Goal: Task Accomplishment & Management: Complete application form

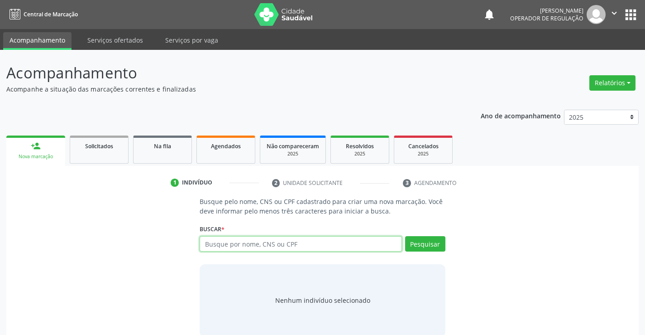
click at [289, 242] on input "text" at bounding box center [301, 243] width 202 height 15
type input "702109705936293"
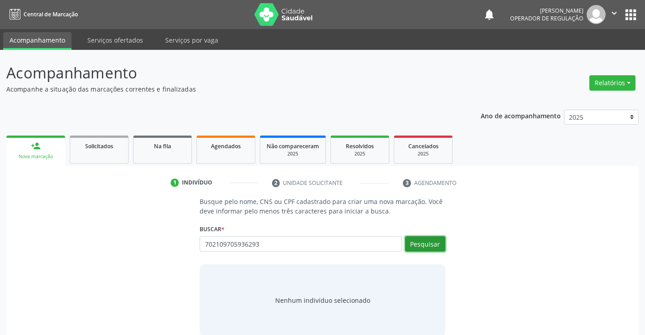
click at [439, 251] on button "Pesquisar" at bounding box center [425, 243] width 40 height 15
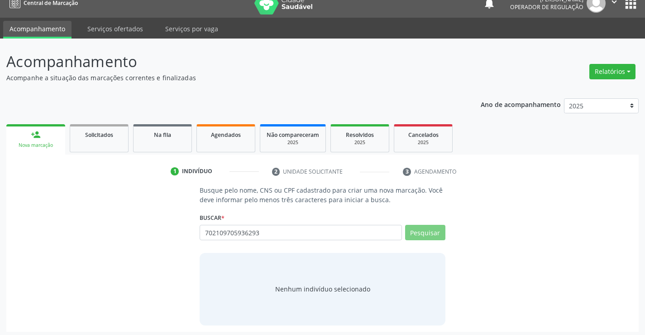
scroll to position [14, 0]
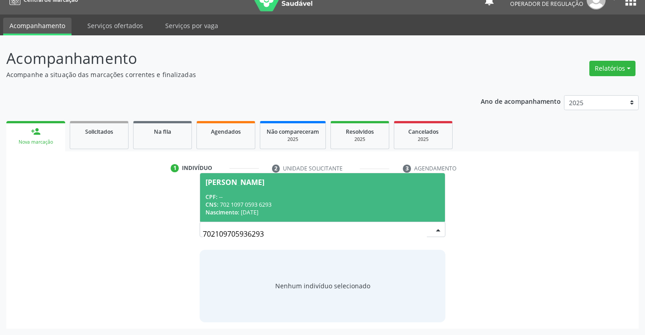
click at [251, 202] on div "CNS: 702 1097 0593 6293" at bounding box center [323, 205] width 234 height 8
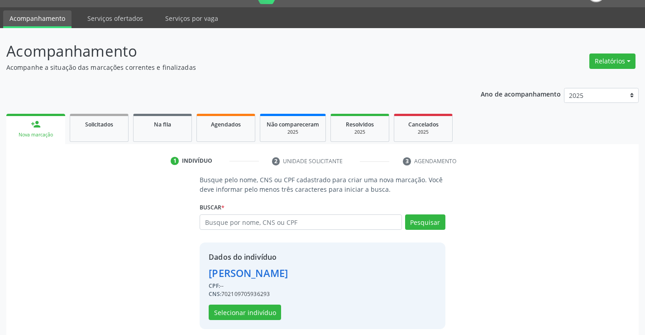
scroll to position [29, 0]
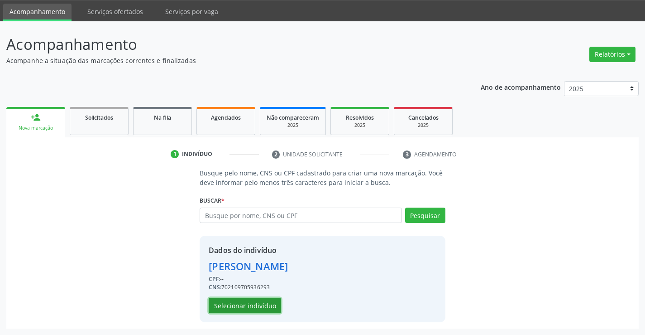
click at [238, 301] on button "Selecionar indivíduo" at bounding box center [245, 305] width 72 height 15
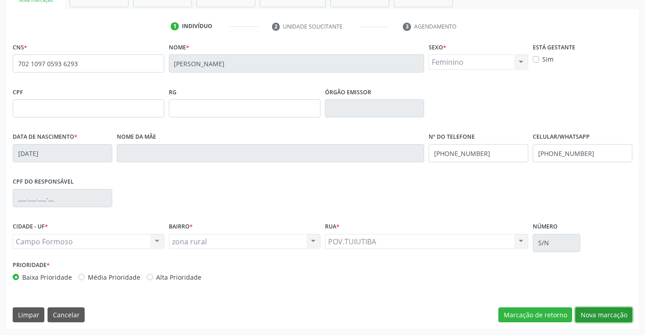
click at [621, 317] on button "Nova marcação" at bounding box center [604, 314] width 57 height 15
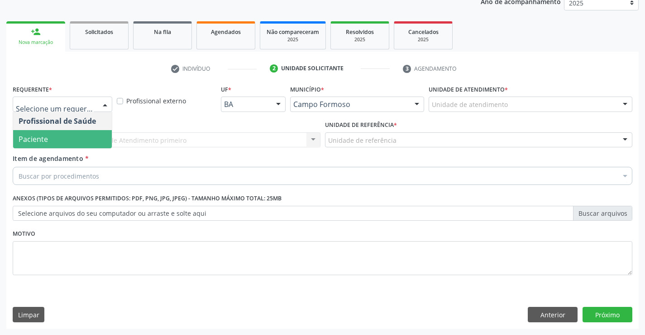
click at [62, 145] on span "Paciente" at bounding box center [62, 139] width 99 height 18
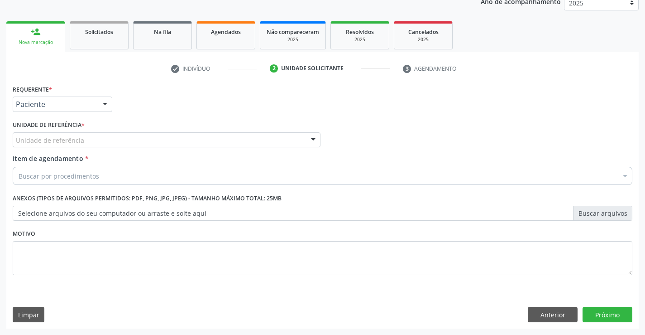
drag, startPoint x: 130, startPoint y: 136, endPoint x: 131, endPoint y: 142, distance: 5.6
click at [131, 140] on div "Unidade de referência" at bounding box center [167, 139] width 308 height 15
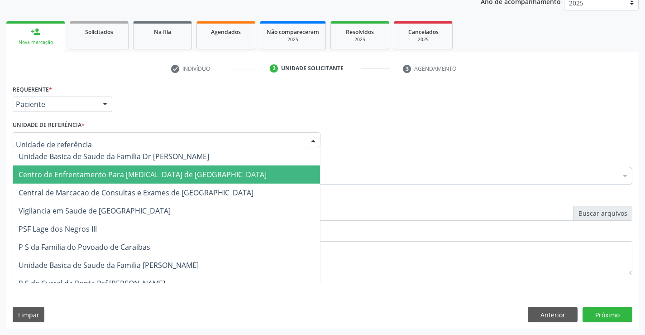
click at [137, 186] on span "Central de Marcacao de Consultas e Exames de [GEOGRAPHIC_DATA]" at bounding box center [166, 192] width 307 height 18
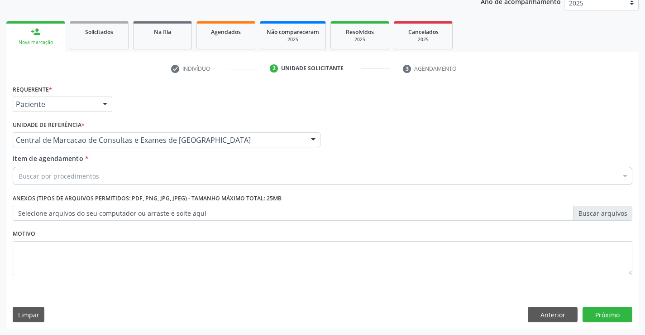
click at [153, 176] on div "Buscar por procedimentos" at bounding box center [323, 176] width 620 height 18
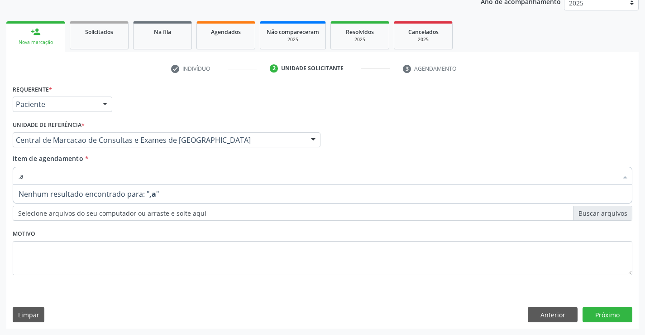
type input ","
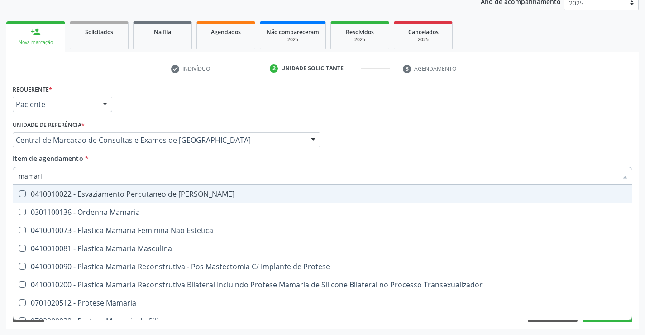
type input "mamaria"
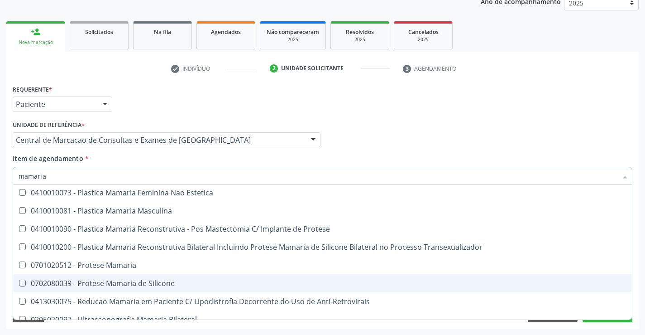
scroll to position [29, 0]
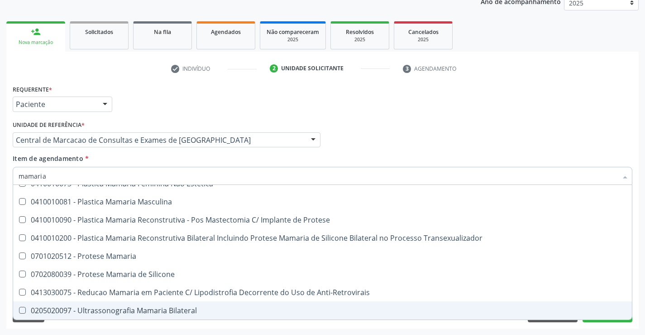
drag, startPoint x: 222, startPoint y: 310, endPoint x: 224, endPoint y: 244, distance: 66.6
click at [222, 308] on div "0205020097 - Ultrassonografia Mamaria Bilateral" at bounding box center [323, 310] width 608 height 7
checkbox Bilateral "true"
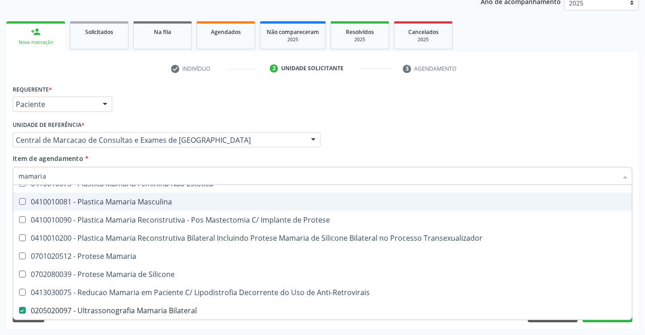
click at [219, 174] on input "mamaria" at bounding box center [318, 176] width 599 height 18
type input "mas"
checkbox Bilateral "false"
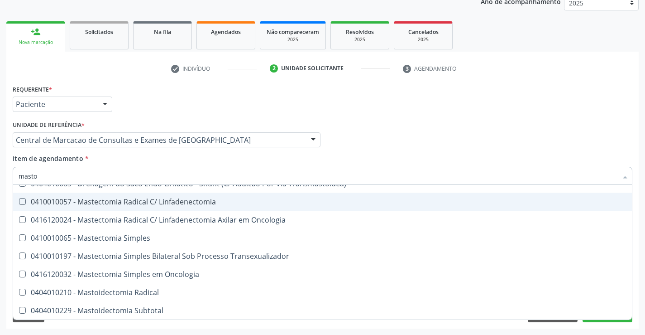
scroll to position [0, 0]
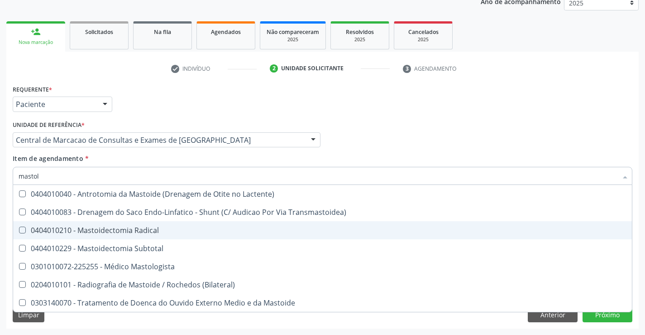
type input "mastolo"
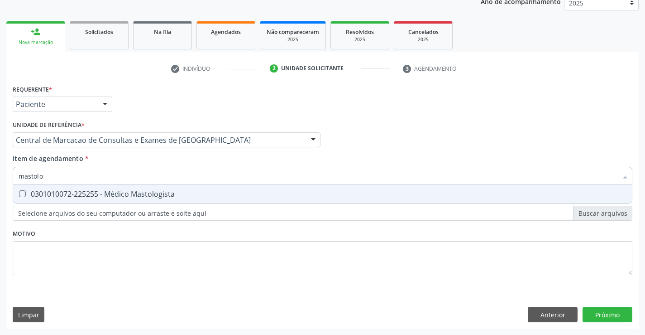
click at [251, 197] on div "0301010072-225255 - Médico Mastologista" at bounding box center [323, 193] width 608 height 7
checkbox Mastologista "true"
click at [613, 310] on div "Requerente * Paciente Profissional de Saúde Paciente Nenhum resultado encontrad…" at bounding box center [322, 205] width 633 height 246
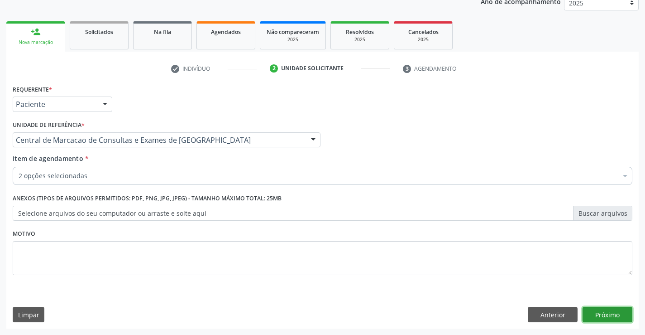
click at [597, 314] on button "Próximo" at bounding box center [608, 314] width 50 height 15
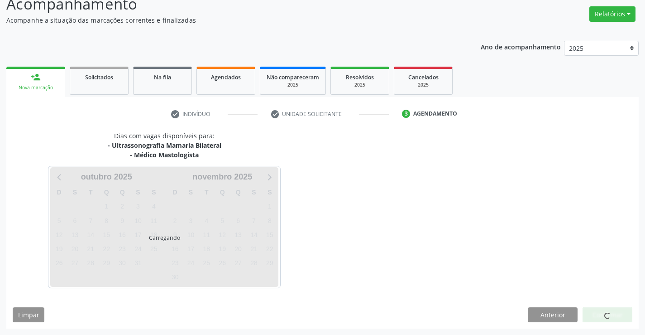
scroll to position [96, 0]
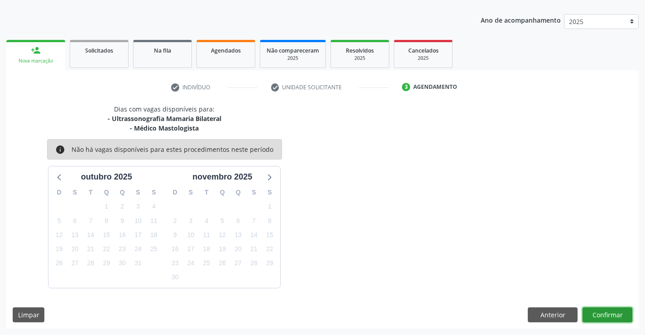
click at [592, 319] on button "Confirmar" at bounding box center [608, 314] width 50 height 15
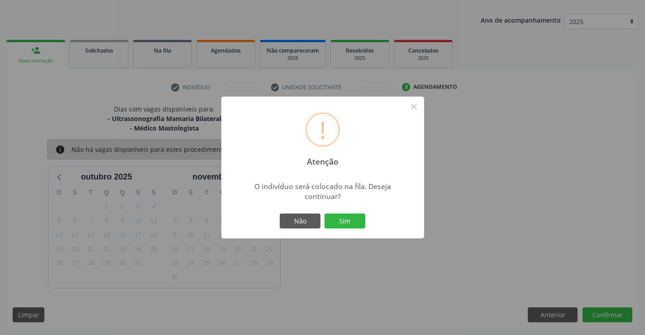
click at [337, 209] on div "! Atenção × O indivíduo será colocado na fila. Deseja continuar? Não Sim" at bounding box center [322, 167] width 203 height 142
click at [345, 226] on button "Sim" at bounding box center [345, 220] width 41 height 15
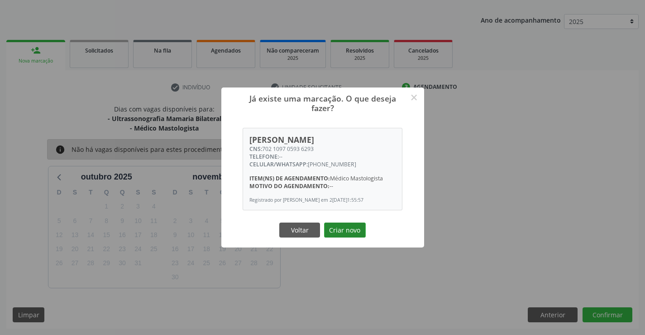
click at [359, 229] on button "Criar novo" at bounding box center [345, 229] width 42 height 15
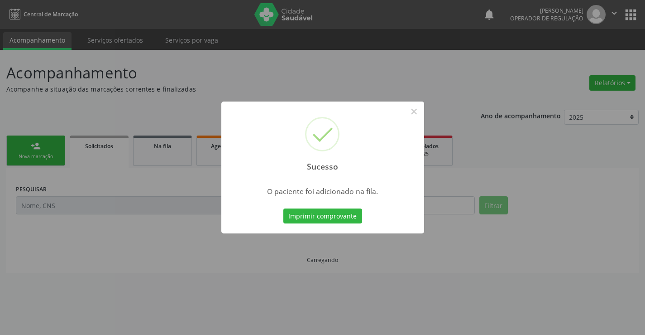
scroll to position [0, 0]
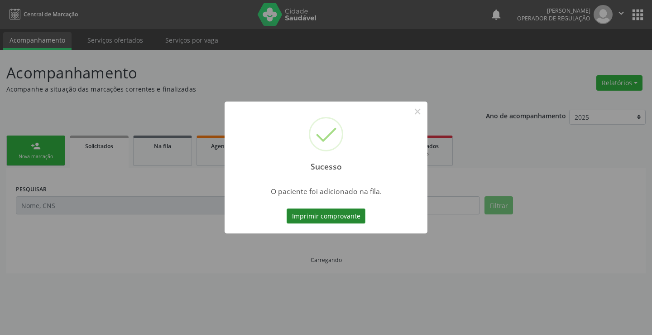
click at [349, 212] on button "Imprimir comprovante" at bounding box center [326, 215] width 79 height 15
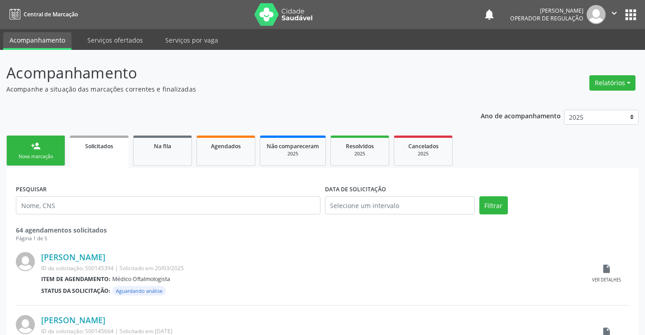
click at [60, 152] on link "person_add Nova marcação" at bounding box center [35, 150] width 59 height 30
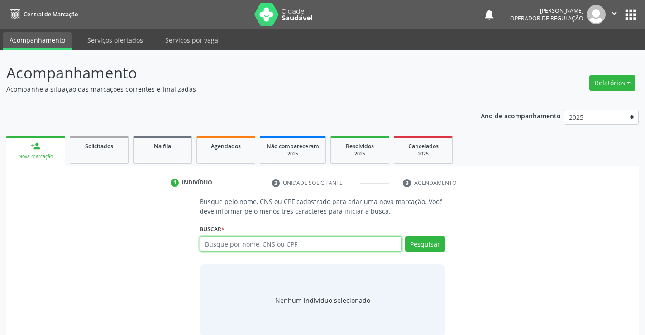
click at [275, 248] on input "text" at bounding box center [301, 243] width 202 height 15
click at [206, 141] on div "Agendados" at bounding box center [225, 146] width 45 height 10
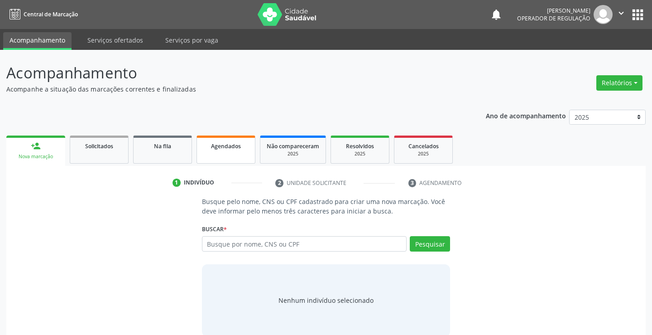
select select "9"
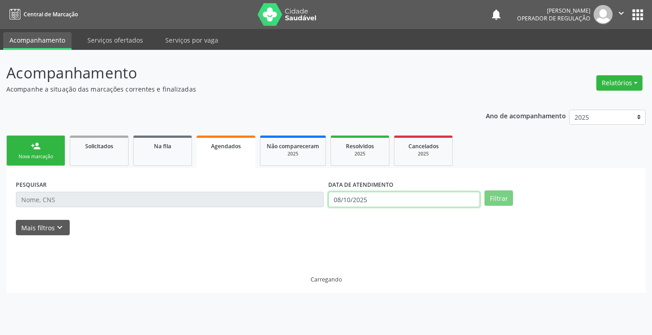
click at [376, 200] on input "08/10/2025" at bounding box center [404, 199] width 152 height 15
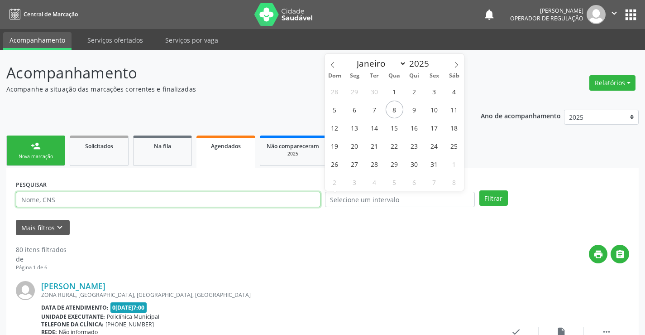
click at [248, 198] on input "text" at bounding box center [168, 199] width 305 height 15
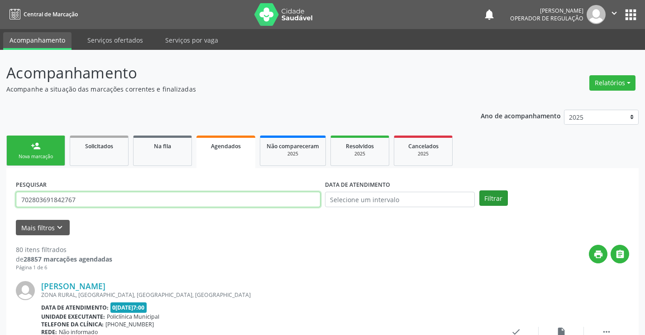
type input "702803691842767"
click at [487, 199] on button "Filtrar" at bounding box center [494, 197] width 29 height 15
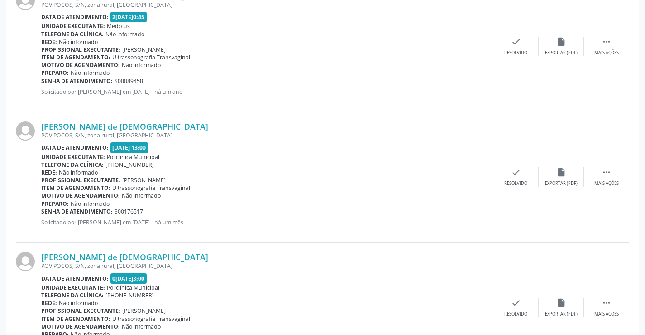
scroll to position [605, 0]
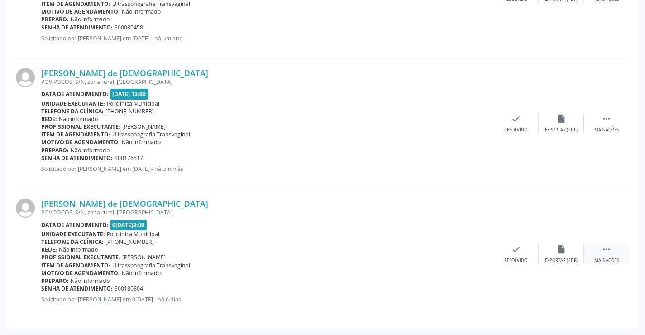
click at [606, 249] on icon "" at bounding box center [607, 249] width 10 height 10
click at [438, 254] on div "print Imprimir" at bounding box center [425, 253] width 45 height 19
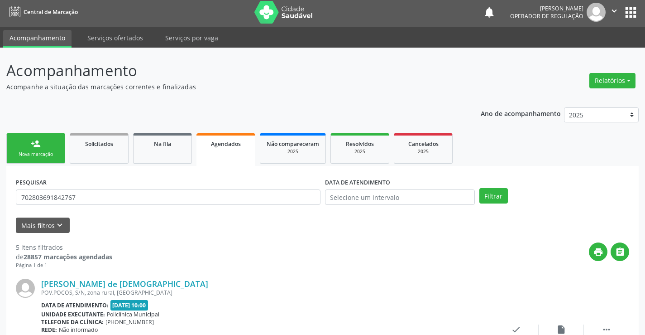
scroll to position [0, 0]
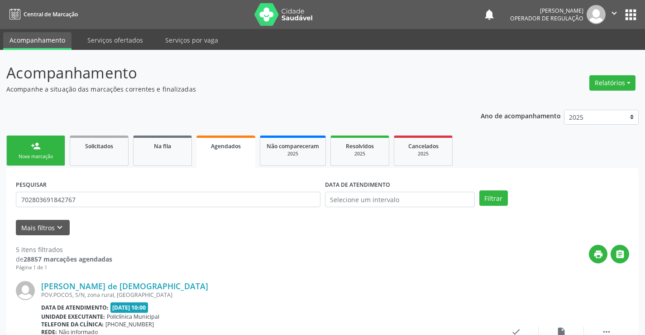
click at [49, 154] on div "Nova marcação" at bounding box center [35, 156] width 45 height 7
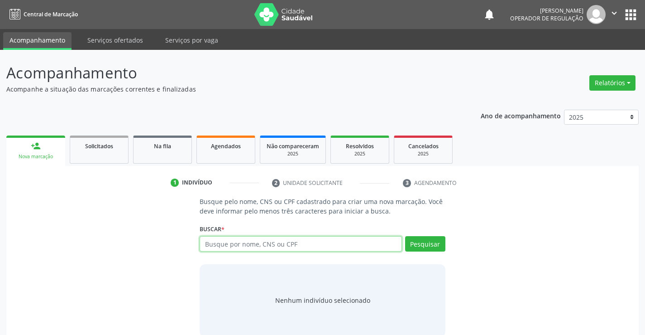
click at [210, 245] on input "text" at bounding box center [301, 243] width 202 height 15
type input "705203415724577"
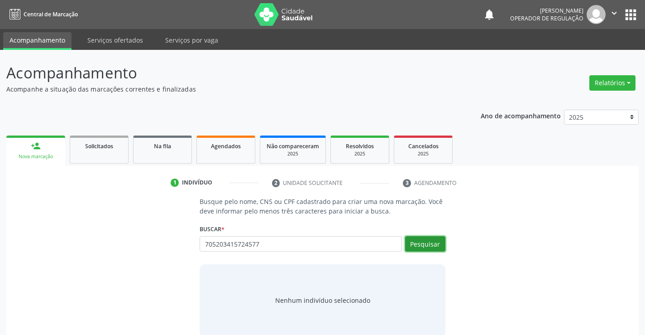
click at [431, 244] on button "Pesquisar" at bounding box center [425, 243] width 40 height 15
type input "705203415724577"
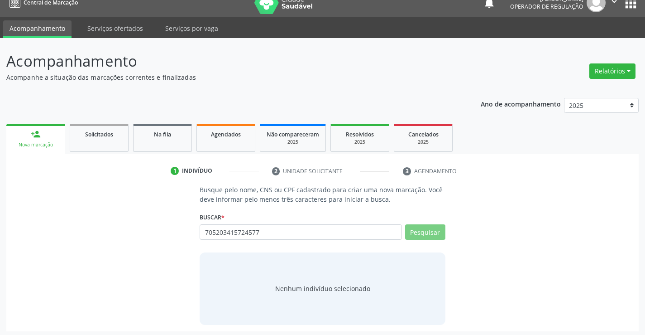
scroll to position [14, 0]
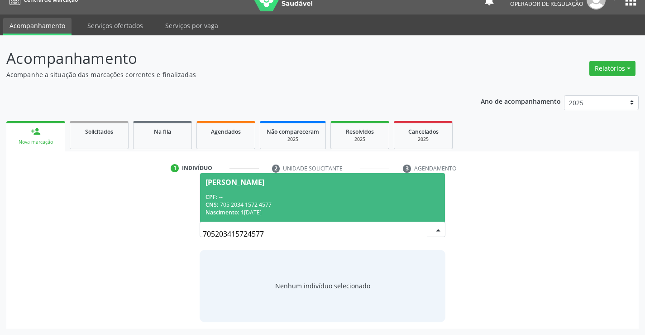
click at [250, 212] on div "Nascimento: 19/04/1981" at bounding box center [323, 212] width 234 height 8
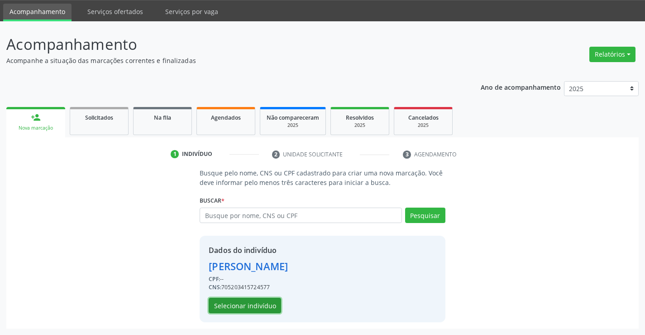
click at [222, 305] on button "Selecionar indivíduo" at bounding box center [245, 305] width 72 height 15
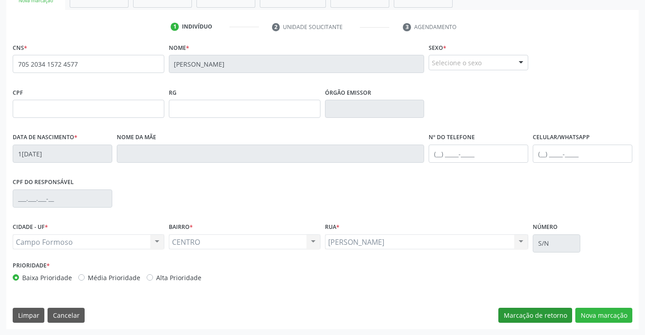
scroll to position [156, 0]
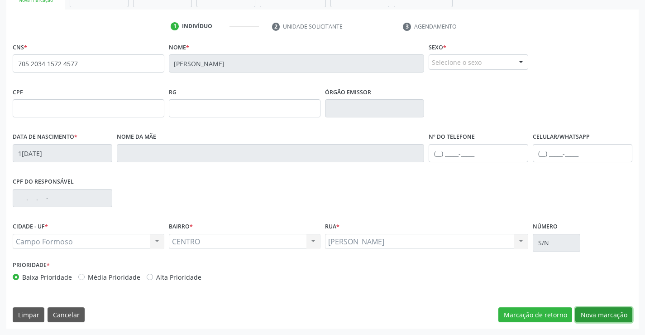
drag, startPoint x: 614, startPoint y: 315, endPoint x: 550, endPoint y: 310, distance: 64.5
click at [610, 315] on button "Nova marcação" at bounding box center [604, 314] width 57 height 15
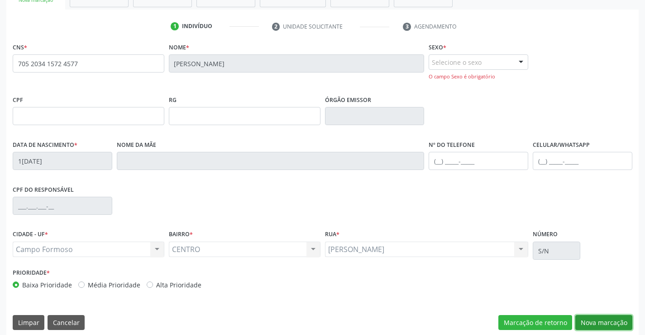
click at [609, 324] on button "Nova marcação" at bounding box center [604, 322] width 57 height 15
drag, startPoint x: 474, startPoint y: 53, endPoint x: 470, endPoint y: 78, distance: 25.3
click at [474, 54] on div "Sexo * Selecione o sexo Masculino Feminino Nenhum resultado encontrado para: " …" at bounding box center [479, 60] width 100 height 40
click at [475, 63] on div "Selecione o sexo" at bounding box center [479, 61] width 100 height 15
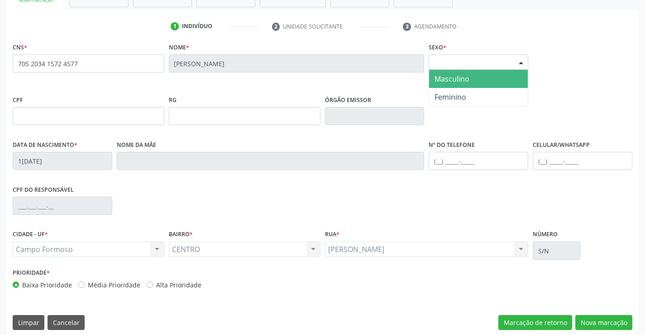
click at [465, 80] on span "Masculino" at bounding box center [452, 79] width 35 height 10
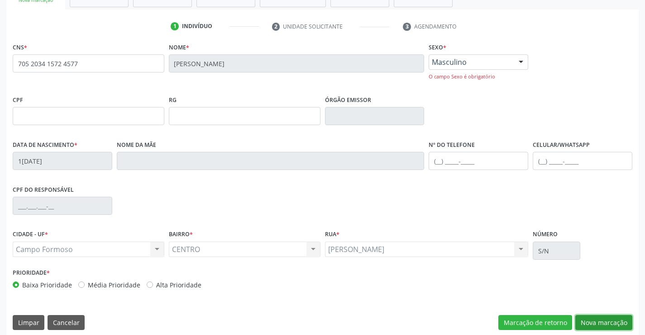
click at [608, 323] on button "Nova marcação" at bounding box center [604, 322] width 57 height 15
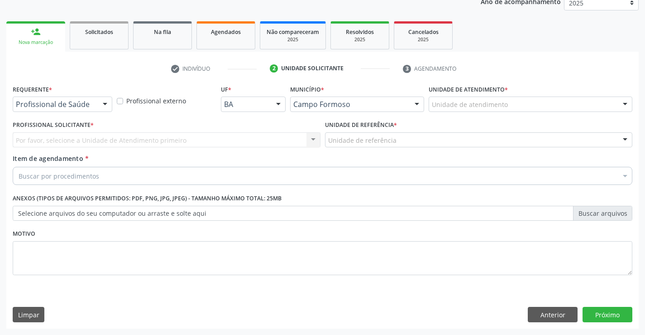
scroll to position [114, 0]
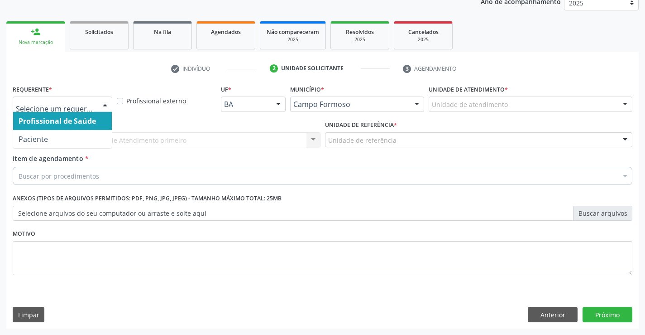
drag, startPoint x: 103, startPoint y: 106, endPoint x: 82, endPoint y: 132, distance: 34.1
click at [101, 106] on div at bounding box center [105, 104] width 14 height 15
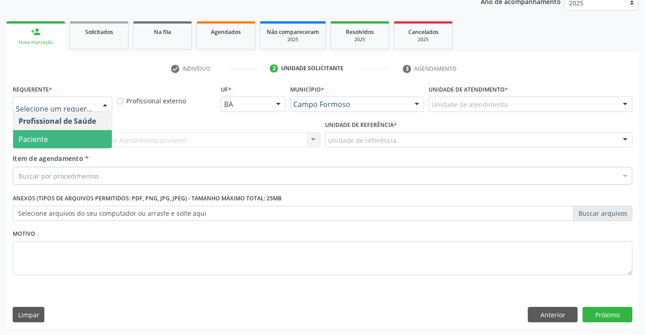
click at [81, 132] on span "Paciente" at bounding box center [62, 139] width 99 height 18
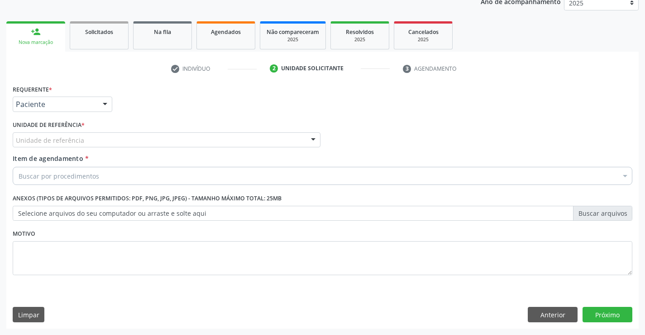
drag, startPoint x: 114, startPoint y: 134, endPoint x: 116, endPoint y: 162, distance: 28.6
click at [115, 134] on div "Unidade de referência" at bounding box center [167, 139] width 308 height 15
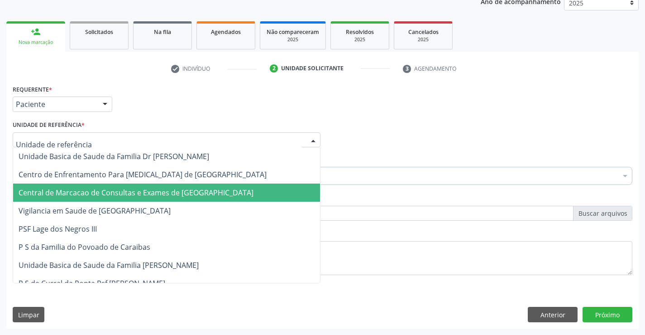
drag, startPoint x: 118, startPoint y: 185, endPoint x: 141, endPoint y: 182, distance: 23.3
click at [119, 185] on span "Central de Marcacao de Consultas e Exames de [GEOGRAPHIC_DATA]" at bounding box center [166, 192] width 307 height 18
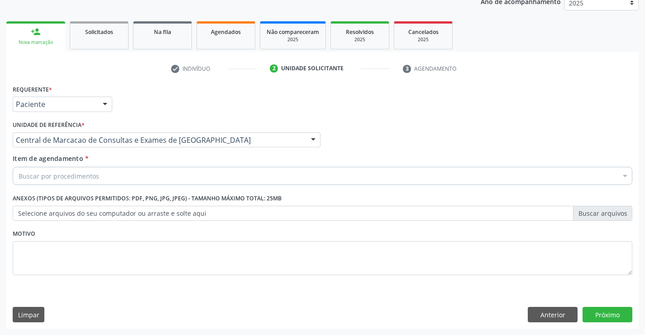
click at [144, 178] on div "Buscar por procedimentos" at bounding box center [323, 176] width 620 height 18
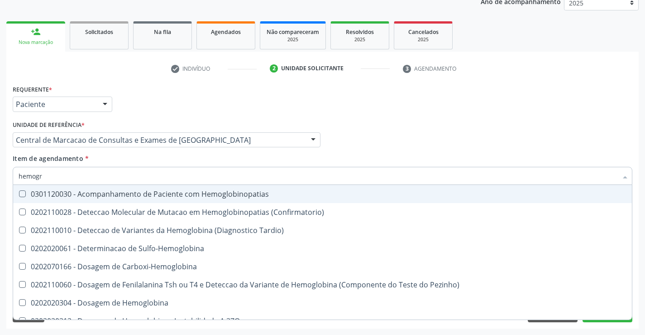
type input "hemogra"
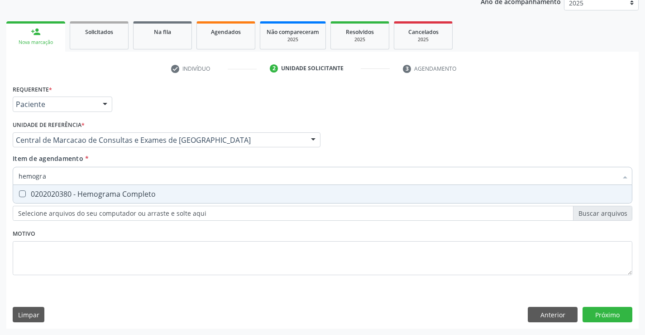
click at [158, 194] on div "0202020380 - Hemograma Completo" at bounding box center [323, 193] width 608 height 7
checkbox Completo "true"
click at [165, 172] on input "hemogra" at bounding box center [318, 176] width 599 height 18
type input "urei"
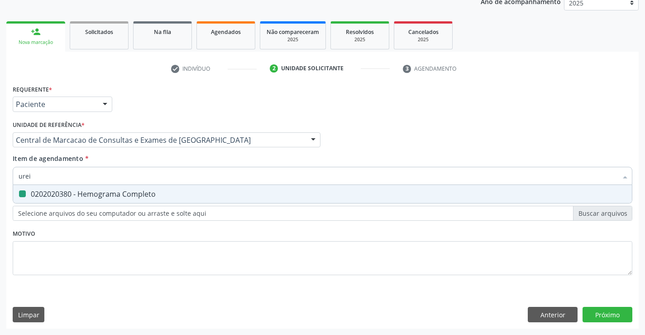
checkbox Completo "false"
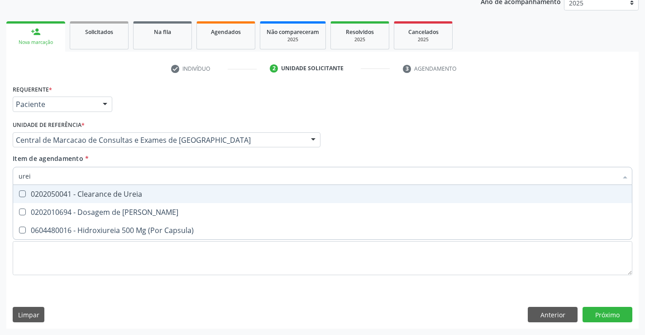
type input "ureia"
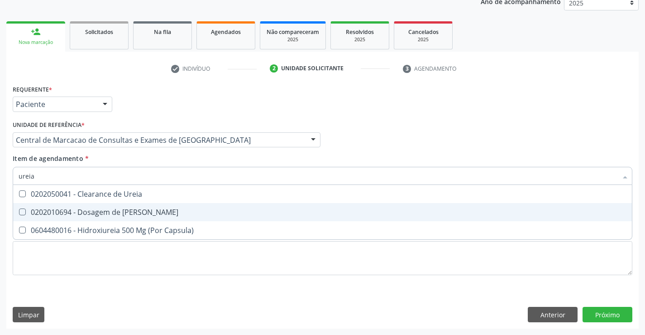
click at [164, 211] on div "0202010694 - Dosagem de Ureia" at bounding box center [323, 211] width 608 height 7
checkbox Ureia "true"
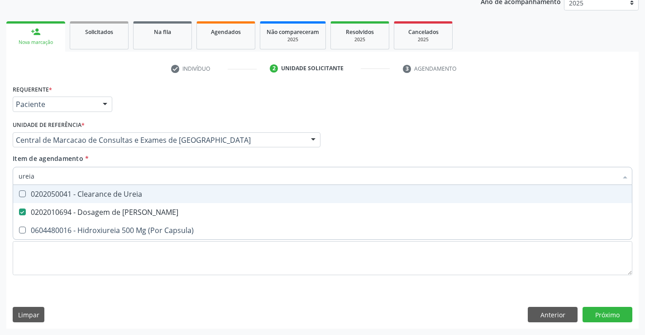
type input "ureia"
click at [185, 164] on div "Item de agendamento * ureia Desfazer seleção 0202050041 - Clearance de Ureia 02…" at bounding box center [323, 168] width 620 height 29
checkbox Capsula\) "true"
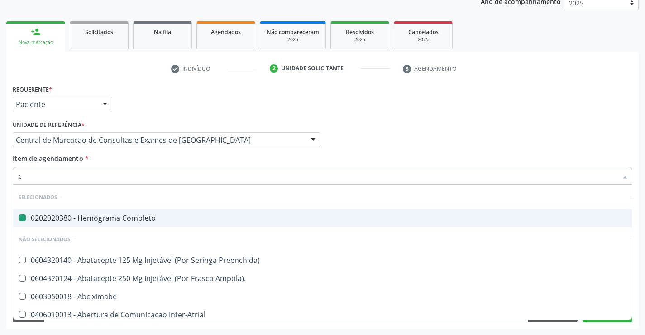
type input "cr"
checkbox Completo "false"
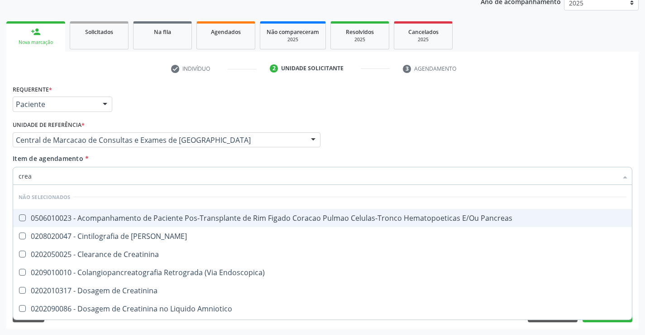
type input "creat"
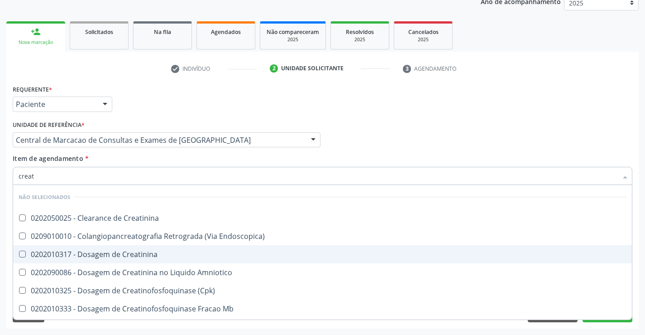
click at [173, 254] on div "0202010317 - Dosagem de Creatinina" at bounding box center [323, 253] width 608 height 7
checkbox Creatinina "true"
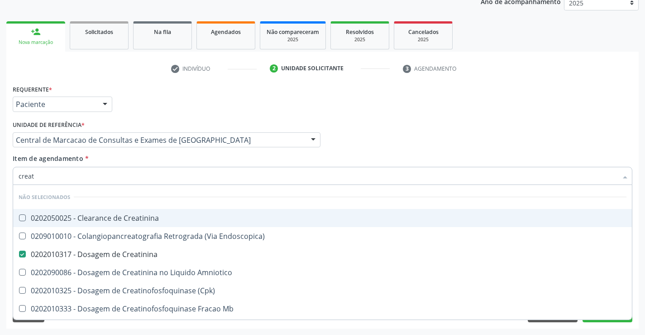
click at [197, 178] on input "creat" at bounding box center [318, 176] width 599 height 18
type input "tg"
checkbox Creatinina "false"
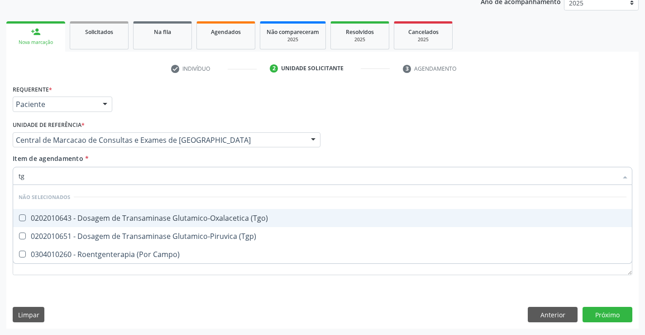
click at [205, 217] on div "0202010643 - Dosagem de Transaminase Glutamico-Oxalacetica (Tgo)" at bounding box center [323, 217] width 608 height 7
checkbox \(Tgo\) "true"
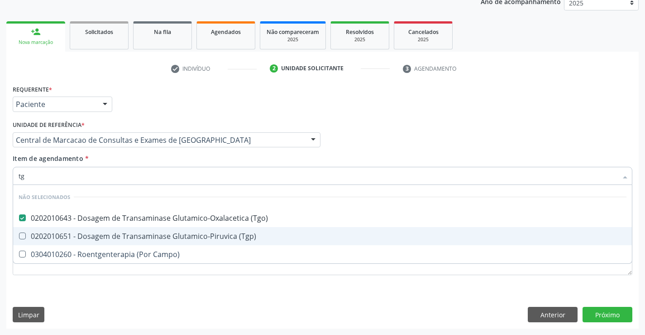
click at [205, 231] on span "0202010651 - Dosagem de Transaminase Glutamico-Piruvica (Tgp)" at bounding box center [322, 236] width 619 height 18
checkbox \(Tgp\) "true"
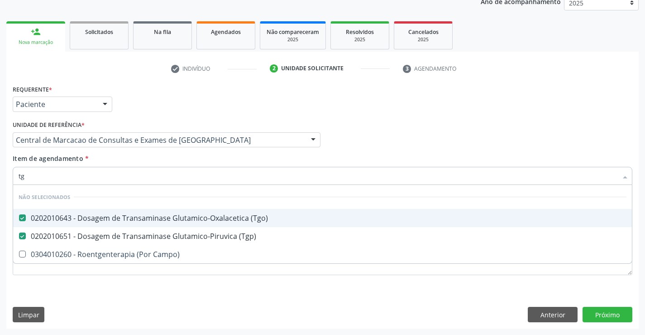
click at [214, 177] on input "tg" at bounding box center [318, 176] width 599 height 18
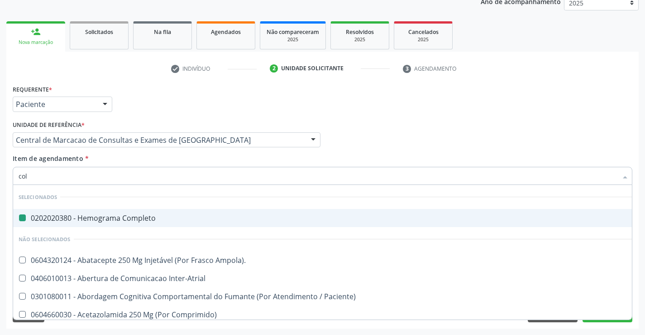
type input "cole"
checkbox Completo "false"
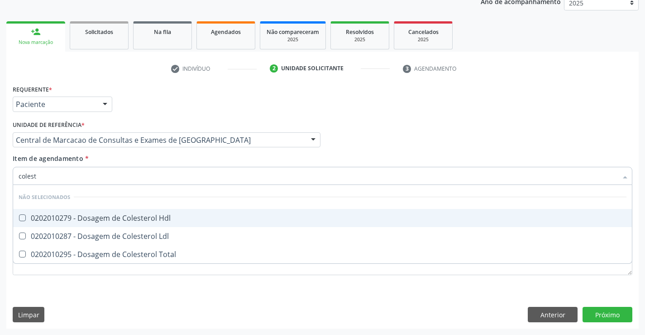
type input "coleste"
click at [219, 217] on div "0202010279 - Dosagem de Colesterol Hdl" at bounding box center [323, 217] width 608 height 7
checkbox Hdl "true"
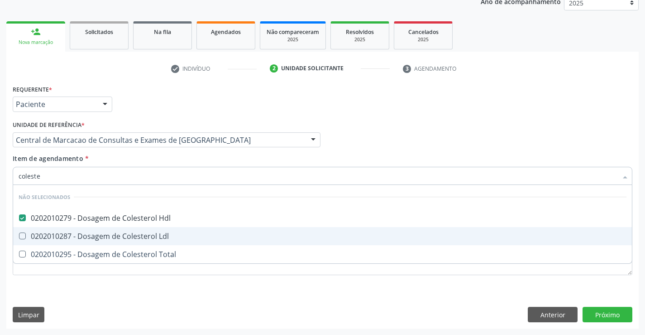
click at [201, 240] on span "0202010287 - Dosagem de Colesterol Ldl" at bounding box center [322, 236] width 619 height 18
checkbox Ldl "true"
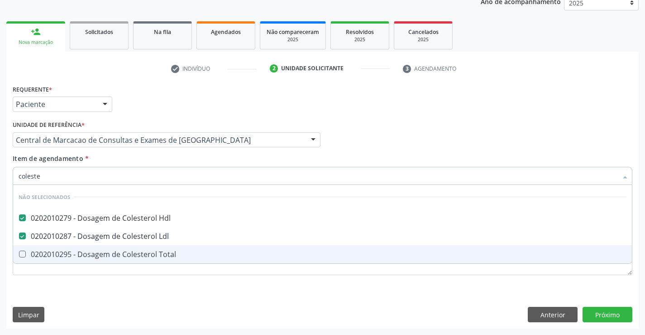
click at [200, 256] on div "0202010295 - Dosagem de Colesterol Total" at bounding box center [323, 253] width 608 height 7
checkbox Total "true"
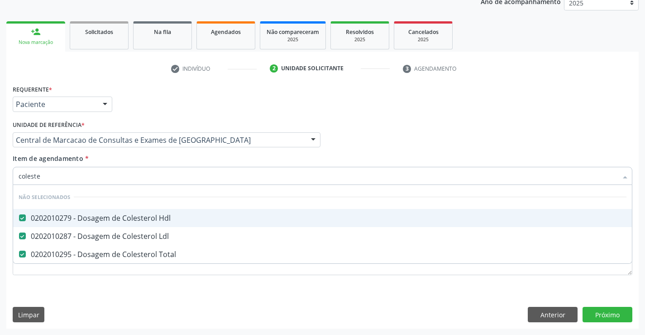
click at [211, 176] on input "coleste" at bounding box center [318, 176] width 599 height 18
type input "gl"
checkbox Hdl "false"
checkbox Ldl "false"
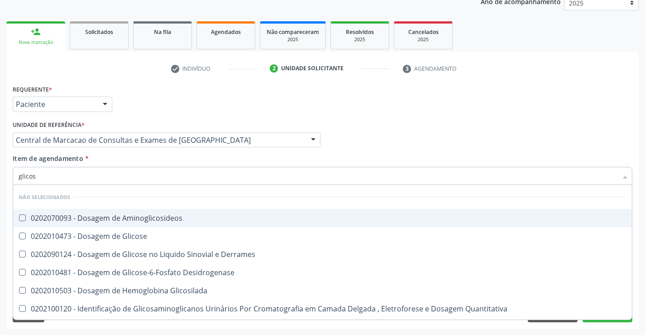
type input "glicose"
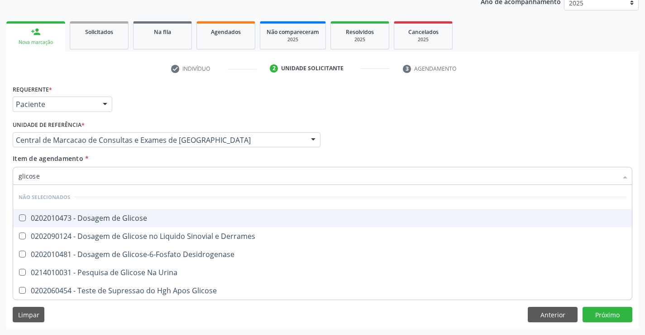
click at [212, 216] on div "0202010473 - Dosagem de Glicose" at bounding box center [323, 217] width 608 height 7
checkbox Glicose "true"
click at [211, 171] on input "glicose" at bounding box center [318, 176] width 599 height 18
type input "uri"
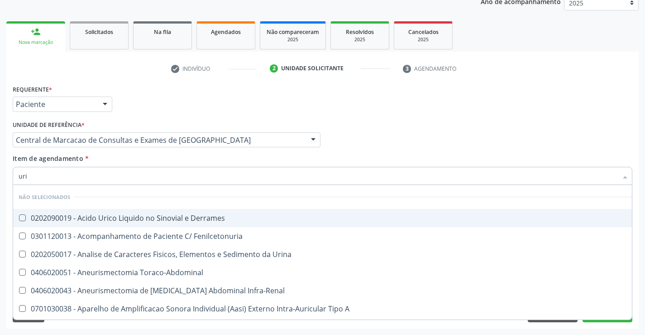
checkbox Derrames "false"
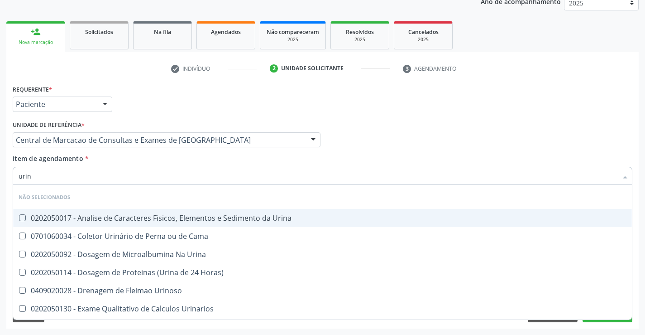
type input "urina"
click at [204, 214] on div "0202050017 - Analise de Caracteres Fisicos, Elementos e Sedimento da Urina" at bounding box center [323, 217] width 608 height 7
checkbox Urina "true"
click at [211, 179] on input "urina" at bounding box center [318, 176] width 599 height 18
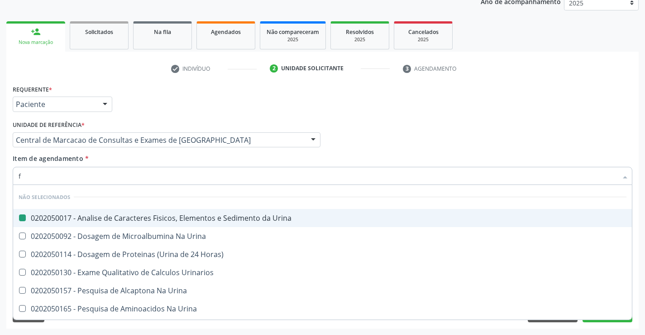
type input "fe"
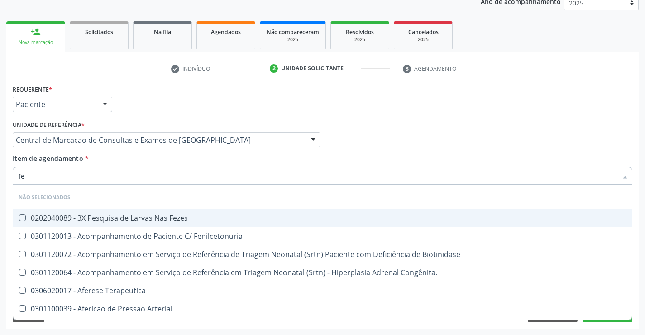
checkbox Fezes "false"
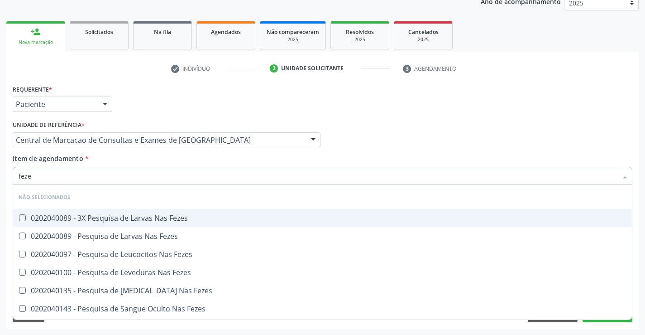
type input "fezes"
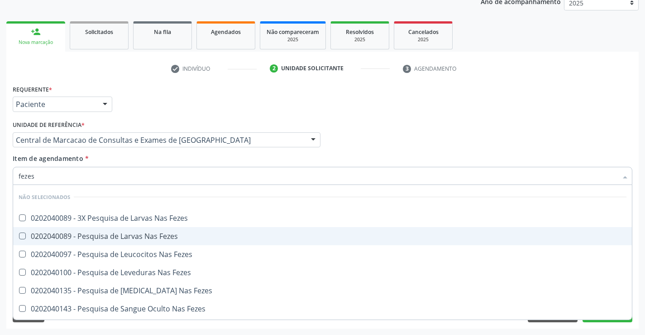
click at [181, 231] on span "0202040089 - Pesquisa de Larvas Nas Fezes" at bounding box center [322, 236] width 619 height 18
checkbox Fezes "true"
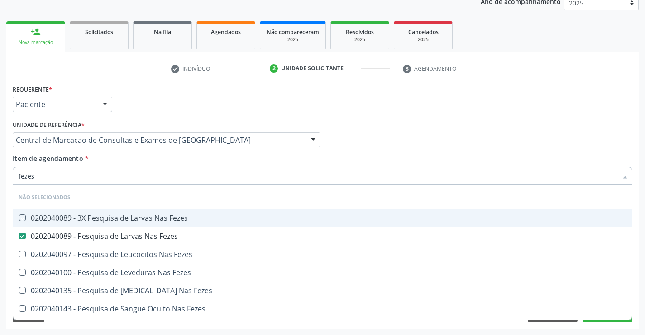
click at [495, 133] on div "Profissional Solicitante Por favor, selecione a Unidade de Atendimento primeiro…" at bounding box center [322, 135] width 625 height 35
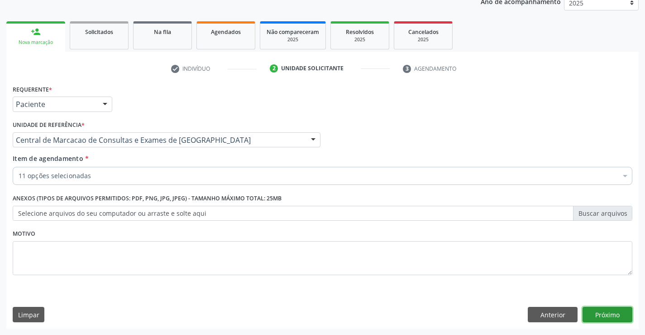
click at [599, 317] on button "Próximo" at bounding box center [608, 314] width 50 height 15
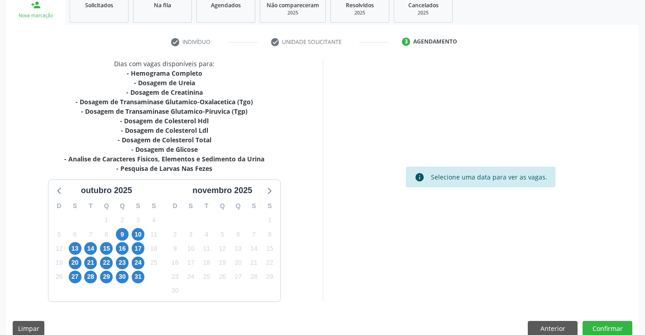
scroll to position [154, 0]
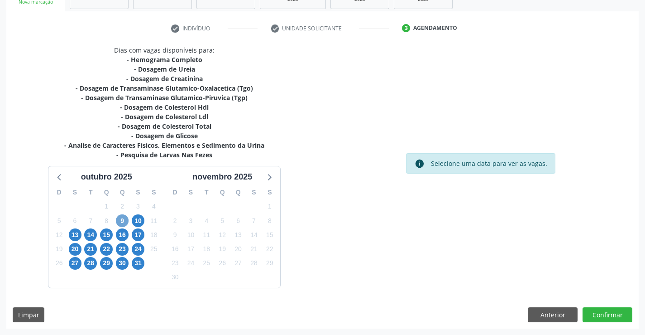
click at [124, 222] on span "9" at bounding box center [122, 220] width 13 height 13
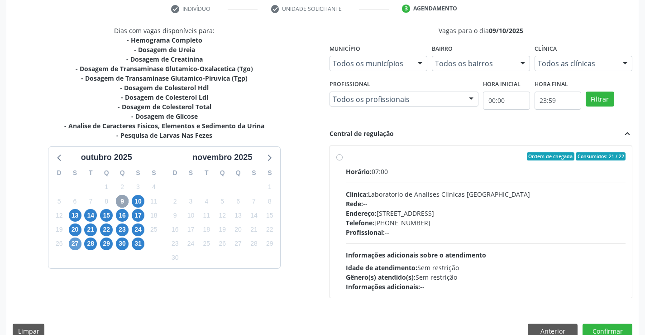
scroll to position [190, 0]
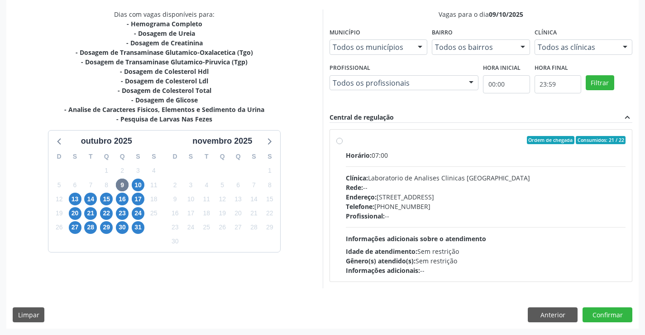
click at [366, 187] on div "Rede: --" at bounding box center [486, 188] width 280 height 10
click at [343, 144] on input "Ordem de chegada Consumidos: 21 / 22 Horário: 07:00 Clínica: Laboratorio de Ana…" at bounding box center [340, 140] width 6 height 8
radio input "true"
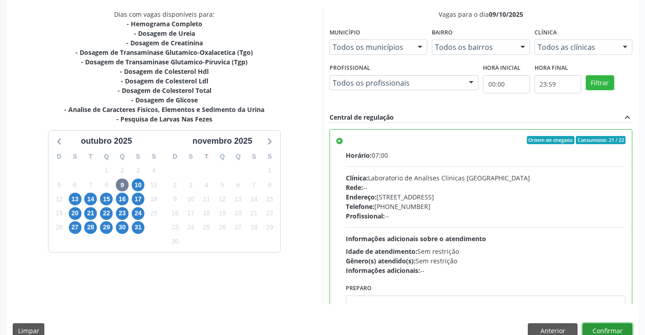
click at [597, 327] on button "Confirmar" at bounding box center [608, 330] width 50 height 15
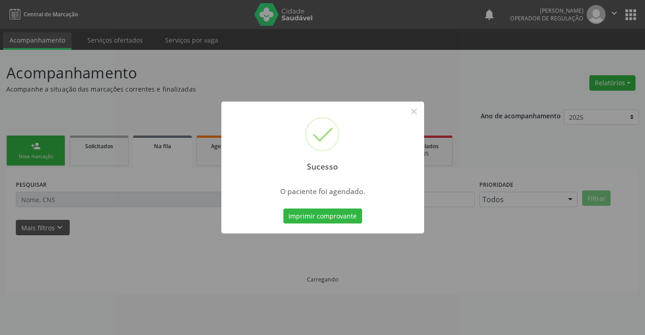
scroll to position [0, 0]
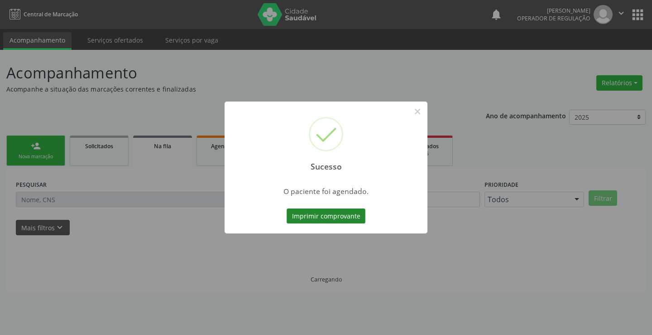
click at [351, 211] on button "Imprimir comprovante" at bounding box center [326, 215] width 79 height 15
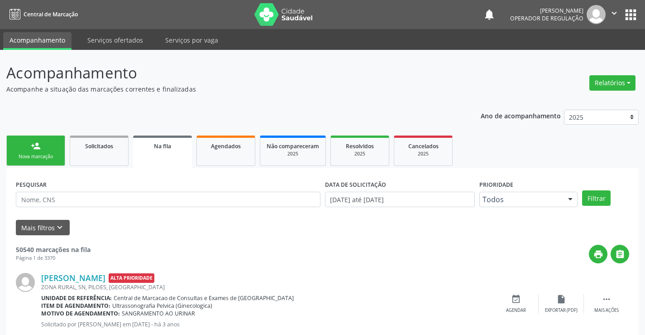
click at [47, 149] on link "person_add Nova marcação" at bounding box center [35, 150] width 59 height 30
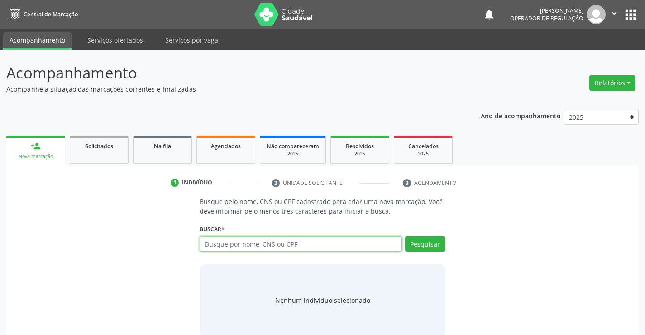
click at [360, 246] on input "text" at bounding box center [301, 243] width 202 height 15
click at [310, 240] on input "text" at bounding box center [301, 243] width 202 height 15
type input "702002399906587"
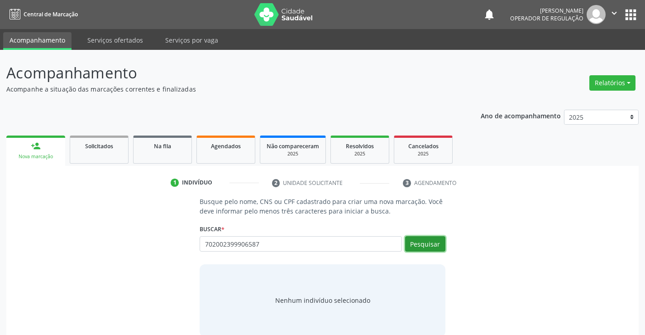
click at [416, 243] on button "Pesquisar" at bounding box center [425, 243] width 40 height 15
type input "702002399906587"
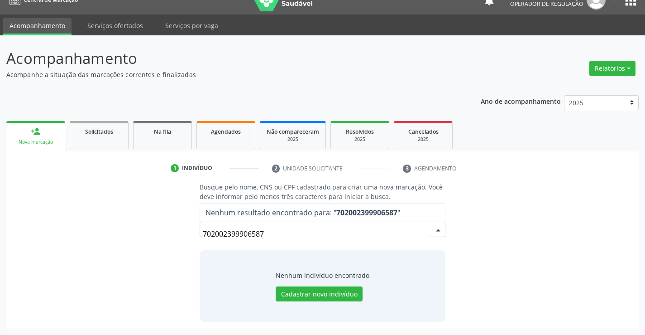
click at [284, 236] on input "702002399906587" at bounding box center [315, 234] width 224 height 18
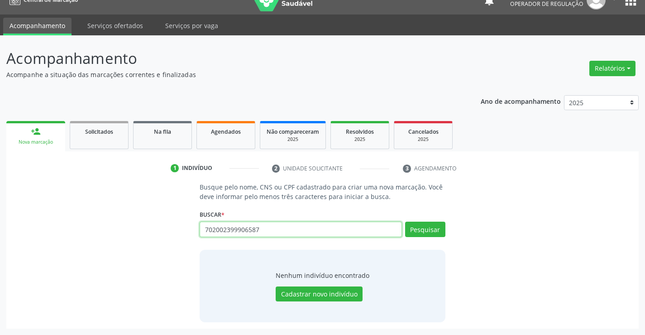
click at [270, 222] on input "702002399906587" at bounding box center [301, 228] width 202 height 15
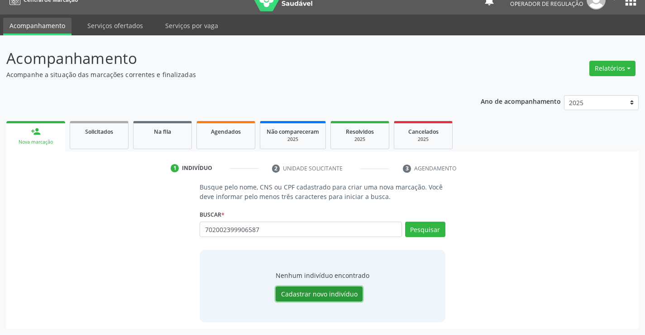
click at [302, 292] on button "Cadastrar novo indivíduo" at bounding box center [319, 293] width 87 height 15
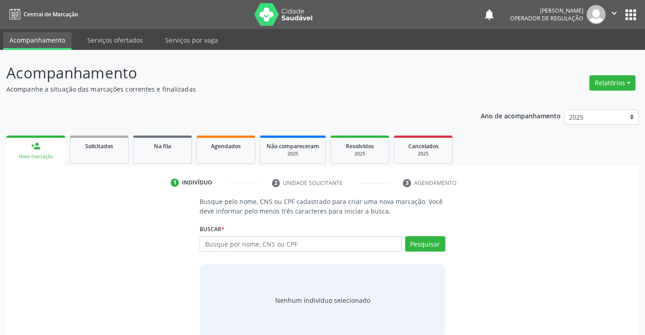
click at [217, 246] on input "text" at bounding box center [301, 243] width 202 height 15
type input "705203"
click at [234, 140] on link "Agendados" at bounding box center [226, 149] width 59 height 28
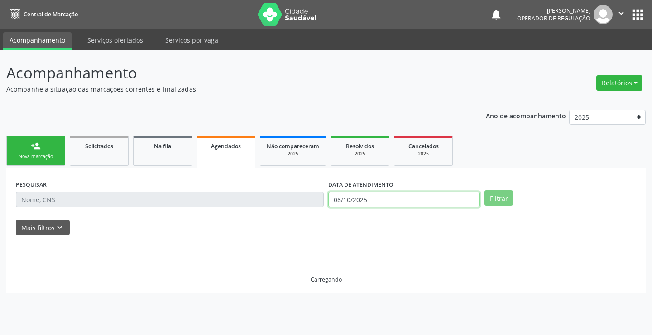
click at [364, 204] on input "08/10/2025" at bounding box center [404, 199] width 152 height 15
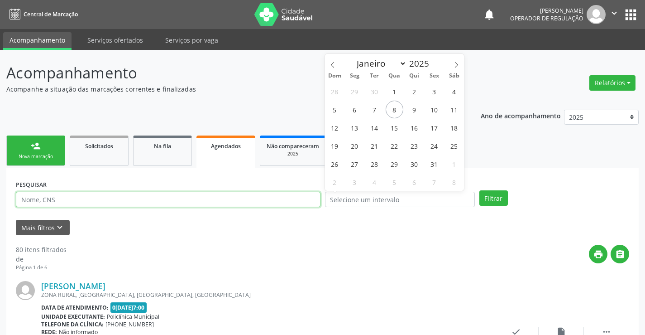
click at [290, 198] on input "text" at bounding box center [168, 199] width 305 height 15
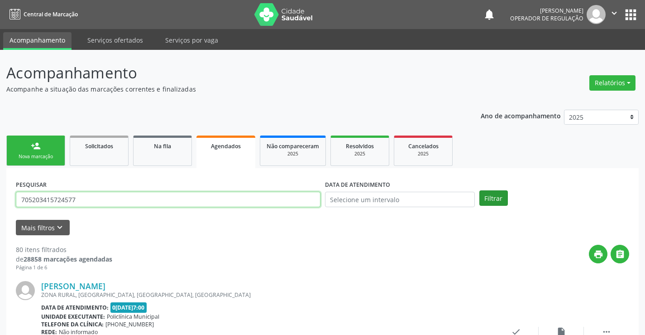
type input "705203415724577"
click at [495, 199] on button "Filtrar" at bounding box center [494, 197] width 29 height 15
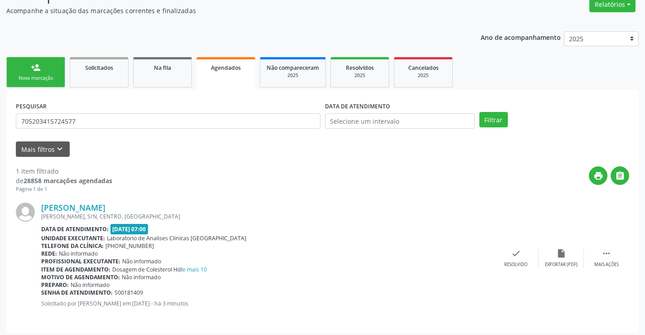
scroll to position [82, 0]
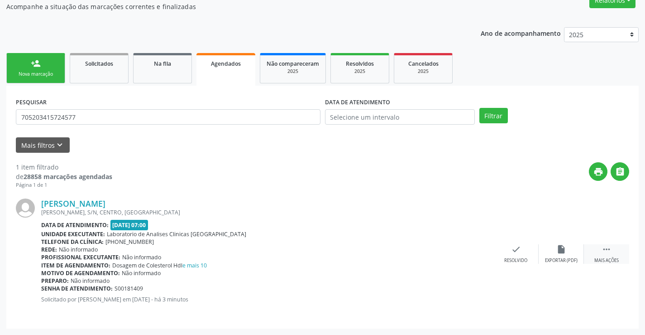
click at [607, 253] on icon "" at bounding box center [607, 249] width 10 height 10
click at [556, 247] on div "edit Editar" at bounding box center [561, 253] width 45 height 19
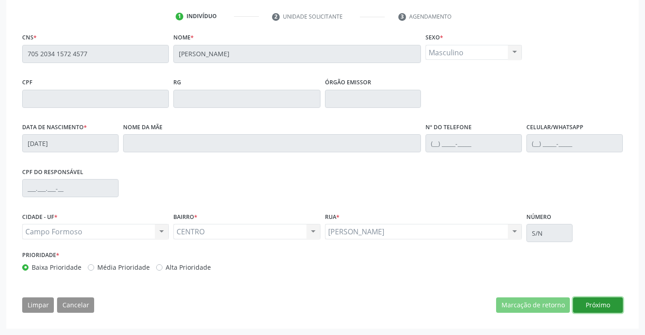
click at [600, 300] on button "Próximo" at bounding box center [598, 304] width 50 height 15
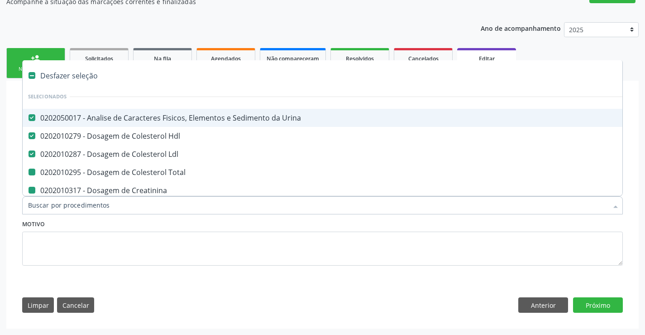
type input "h"
checkbox Total "false"
checkbox Creatinina "false"
checkbox Glicose "false"
checkbox \(Tgo\) "false"
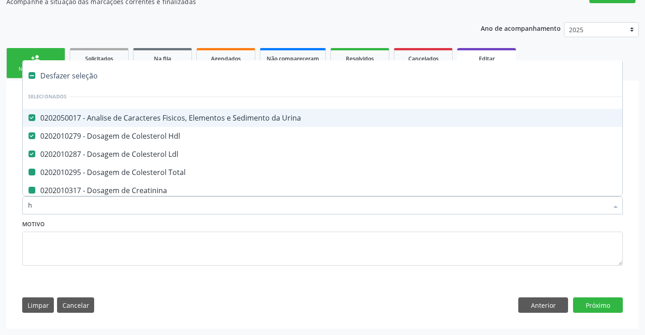
checkbox \(Tgp\) "false"
checkbox Ureia "false"
checkbox Completo "false"
checkbox Fezes "false"
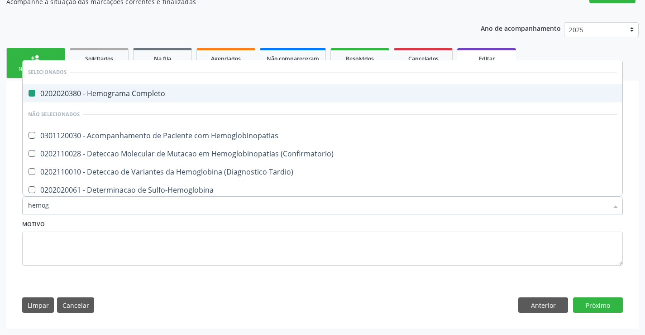
type input "hemogl"
checkbox Completo "false"
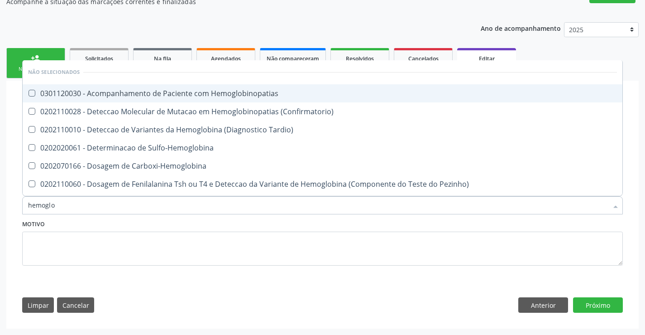
type input "hemoglob"
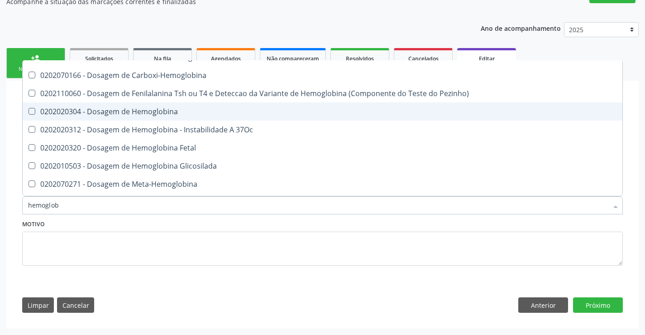
scroll to position [136, 0]
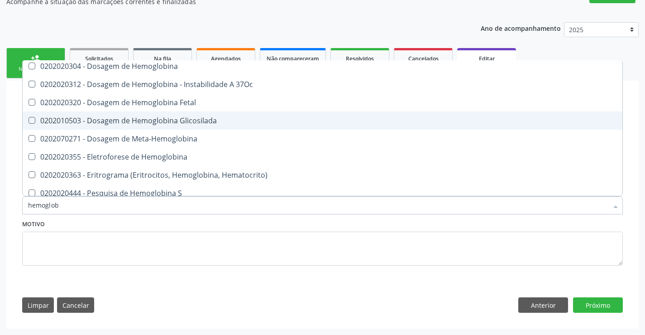
click at [218, 121] on div "0202010503 - Dosagem de Hemoglobina Glicosilada" at bounding box center [322, 120] width 589 height 7
checkbox Glicosilada "true"
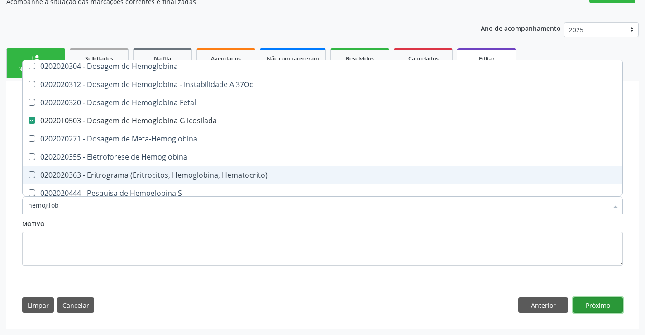
click at [596, 312] on button "Próximo" at bounding box center [598, 304] width 50 height 15
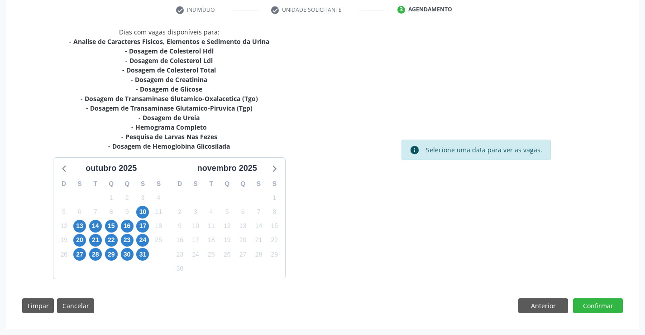
scroll to position [176, 0]
click at [606, 310] on button "Confirmar" at bounding box center [598, 305] width 50 height 15
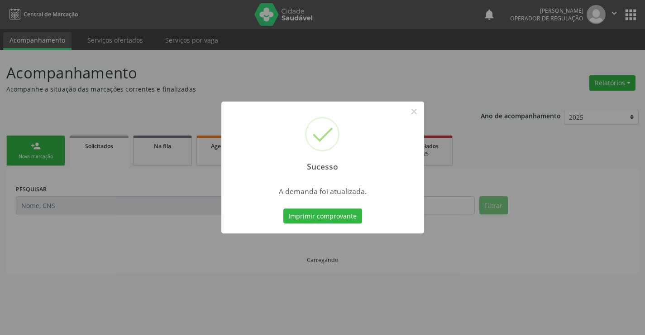
scroll to position [0, 0]
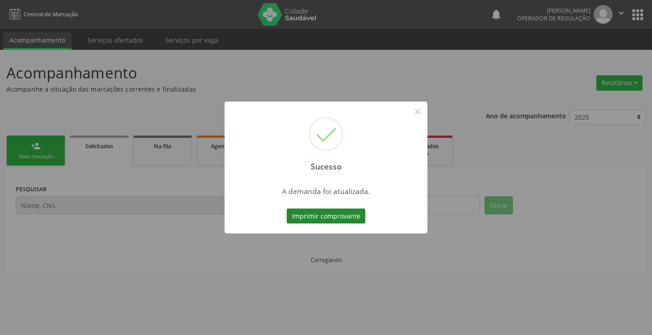
click at [313, 213] on button "Imprimir comprovante" at bounding box center [326, 215] width 79 height 15
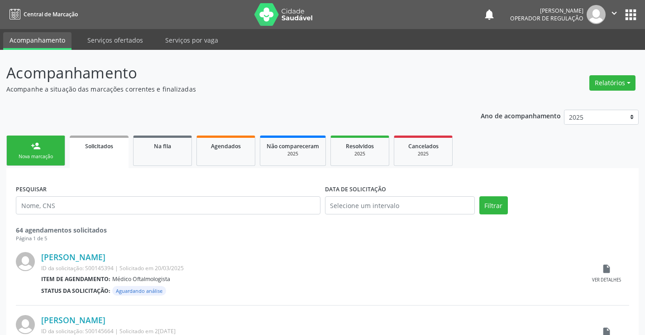
click at [38, 143] on div "person_add" at bounding box center [36, 146] width 10 height 10
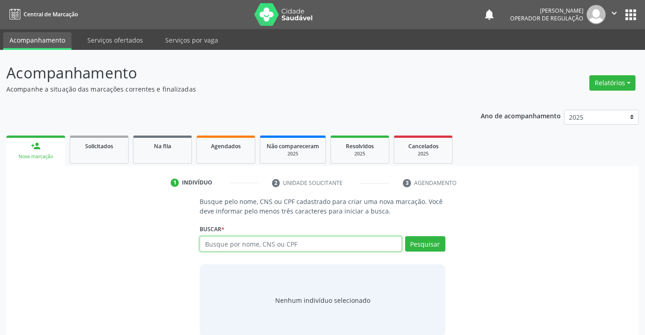
click at [253, 243] on input "text" at bounding box center [301, 243] width 202 height 15
type input "702002399906587"
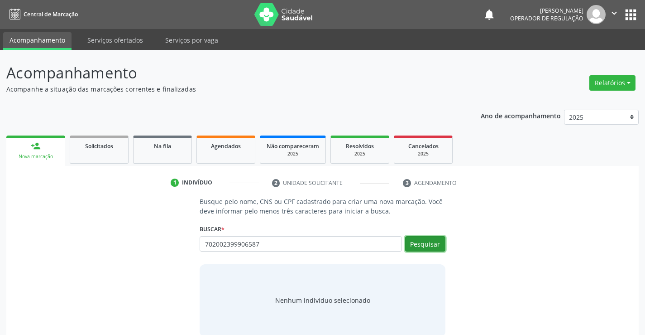
click at [420, 237] on button "Pesquisar" at bounding box center [425, 243] width 40 height 15
type input "702002399906587"
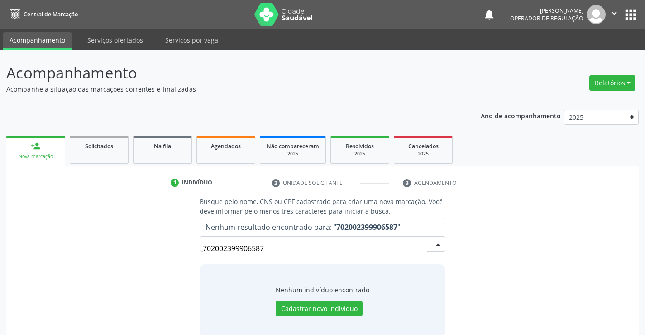
click at [280, 246] on input "702002399906587" at bounding box center [315, 248] width 224 height 18
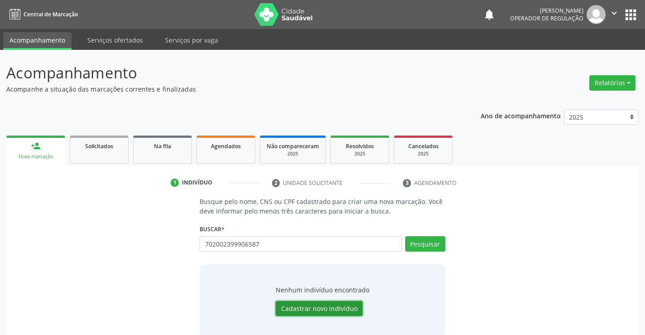
click at [312, 308] on button "Cadastrar novo indivíduo" at bounding box center [319, 308] width 87 height 15
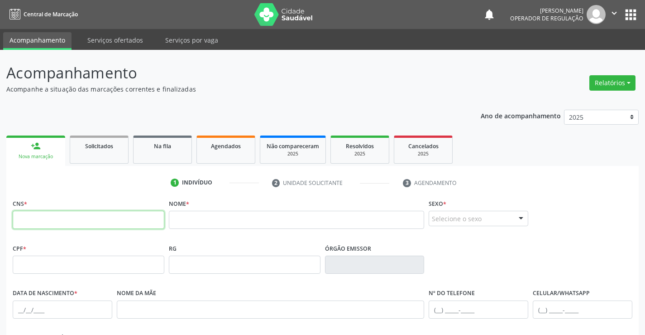
click at [125, 212] on input "text" at bounding box center [89, 220] width 152 height 18
paste input "702 0023 9990 6587"
type input "702 0023 9990 6587"
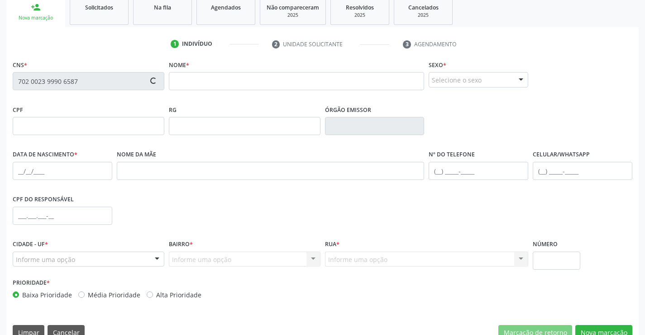
scroll to position [156, 0]
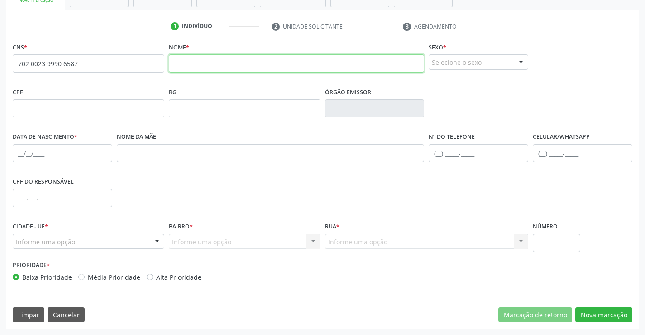
click at [255, 66] on input "text" at bounding box center [297, 63] width 256 height 18
type input "kelvin de sousa tiano"
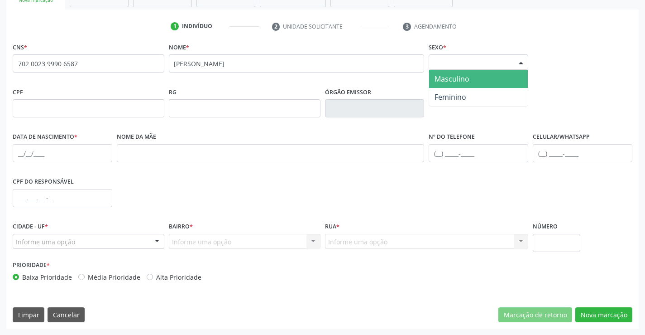
click at [497, 63] on div "Selecione o sexo" at bounding box center [479, 61] width 100 height 15
drag, startPoint x: 452, startPoint y: 79, endPoint x: 261, endPoint y: 128, distance: 196.5
click at [447, 82] on span "Masculino" at bounding box center [452, 79] width 35 height 10
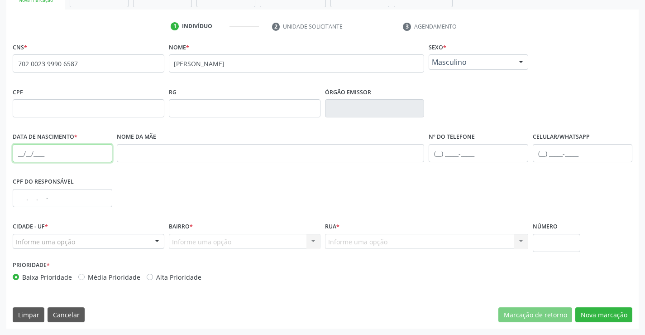
click at [23, 156] on input "text" at bounding box center [63, 153] width 100 height 18
type input "10/10/2008"
click at [138, 242] on div "Informe uma opção" at bounding box center [89, 241] width 152 height 15
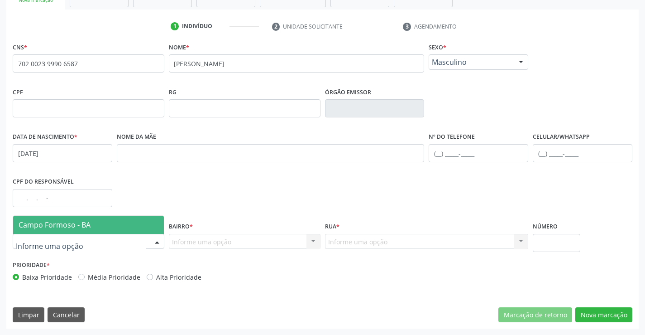
click at [146, 227] on span "Campo Formoso - BA" at bounding box center [88, 225] width 151 height 18
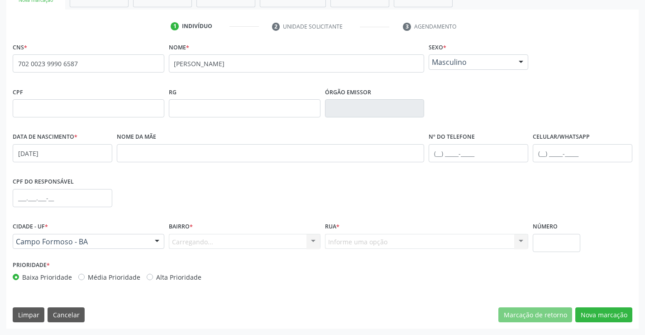
click at [309, 244] on div "Carregando... Nenhum resultado encontrado para: " " Nenhuma opção encontrada. D…" at bounding box center [245, 241] width 152 height 15
click at [314, 240] on div at bounding box center [314, 241] width 14 height 15
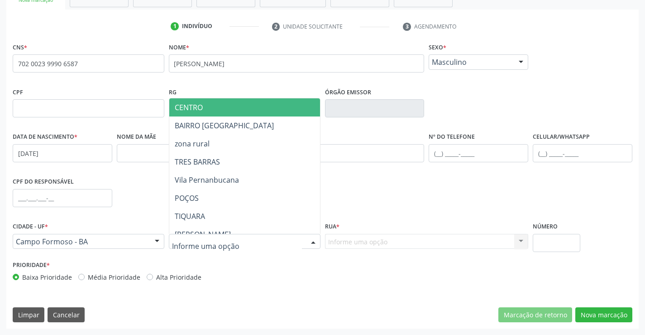
click at [237, 110] on span "CENTRO" at bounding box center [267, 107] width 196 height 18
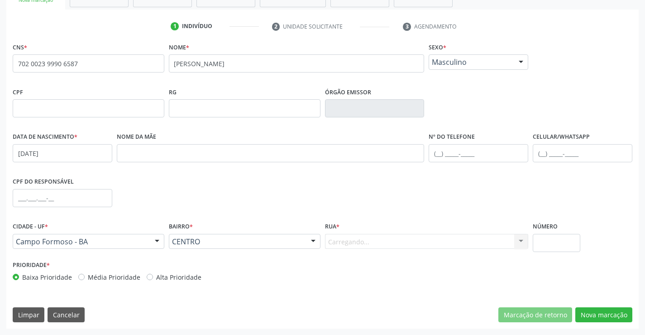
click at [421, 249] on div "Rua * Carregando... Nenhum resultado encontrado para: " " Nenhuma opção encontr…" at bounding box center [427, 239] width 208 height 39
click at [423, 245] on div "Informe uma opção" at bounding box center [427, 241] width 204 height 15
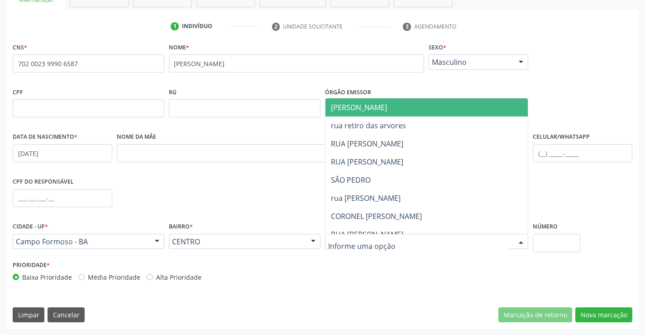
click at [390, 109] on span "JUCA MARQUES" at bounding box center [435, 107] width 218 height 18
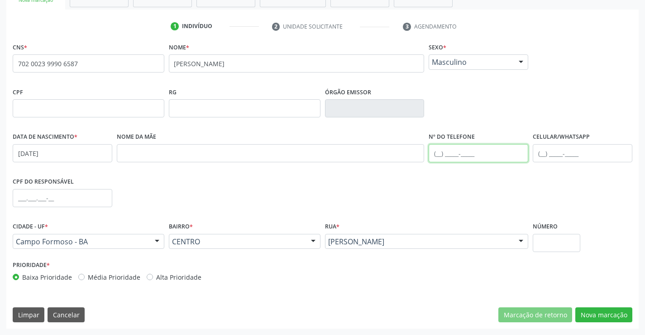
click at [439, 155] on input "text" at bounding box center [479, 153] width 100 height 18
type input "(74) 98121-5882"
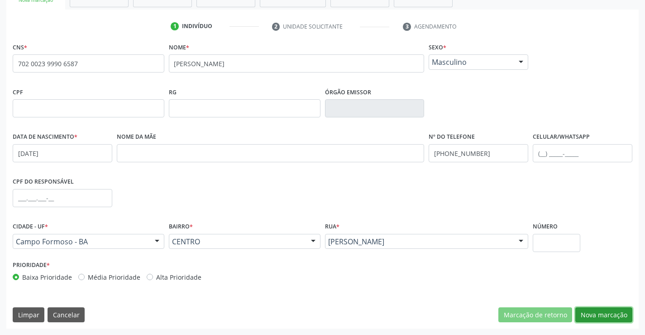
click at [607, 313] on button "Nova marcação" at bounding box center [604, 314] width 57 height 15
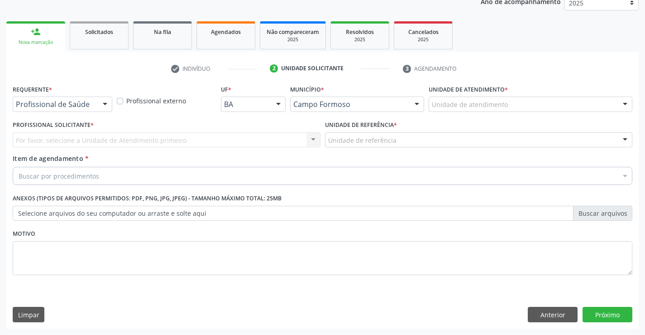
scroll to position [114, 0]
drag, startPoint x: 73, startPoint y: 97, endPoint x: 82, endPoint y: 105, distance: 12.5
click at [77, 100] on div "Profissional de Saúde" at bounding box center [63, 103] width 100 height 15
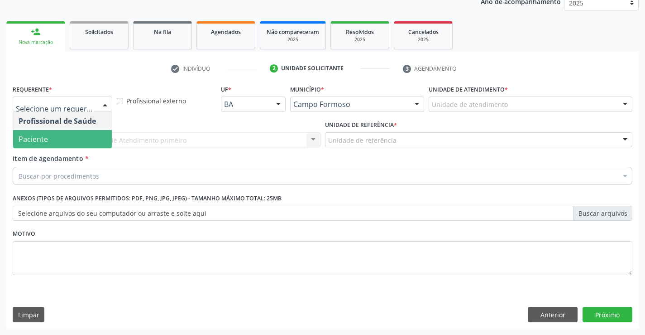
click at [70, 137] on span "Paciente" at bounding box center [62, 139] width 99 height 18
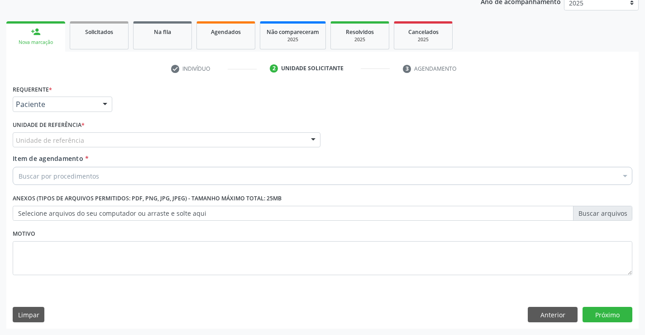
click at [138, 143] on div "Unidade de referência" at bounding box center [167, 139] width 308 height 15
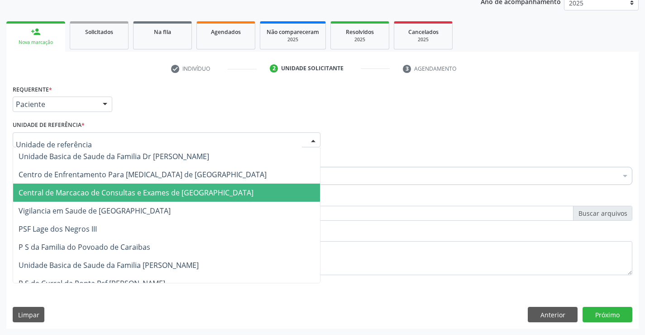
click at [175, 190] on span "Central de Marcacao de Consultas e Exames de [GEOGRAPHIC_DATA]" at bounding box center [136, 193] width 235 height 10
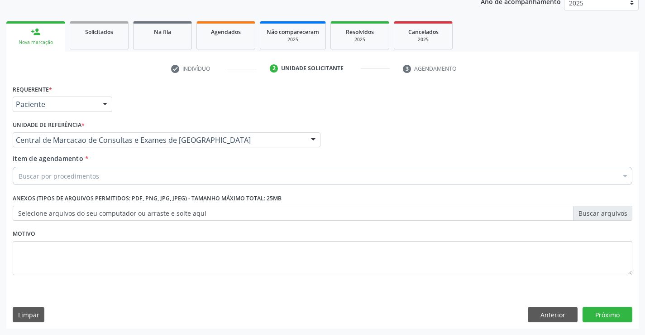
click at [136, 179] on div "Buscar por procedimentos" at bounding box center [323, 176] width 620 height 18
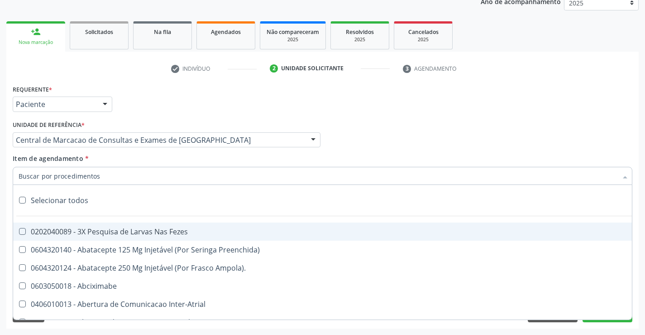
click at [136, 177] on input "Item de agendamento *" at bounding box center [318, 176] width 599 height 18
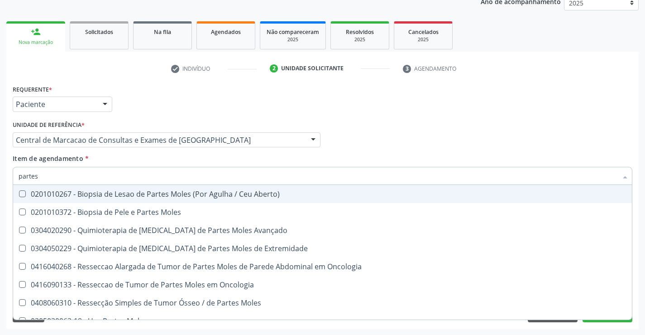
type input "partes"
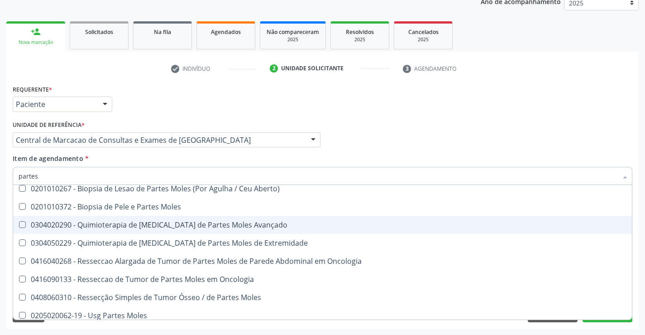
scroll to position [10, 0]
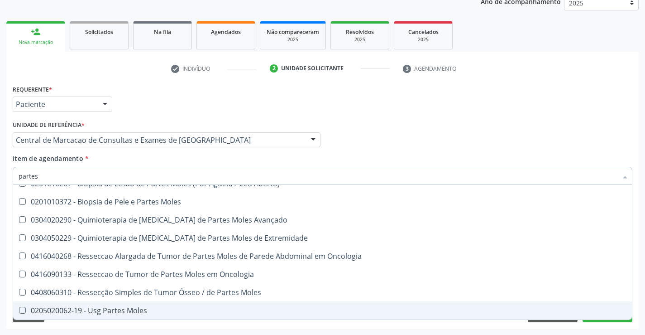
click at [114, 312] on div "0205020062-19 - Usg Partes Moles" at bounding box center [323, 310] width 608 height 7
checkbox Moles "true"
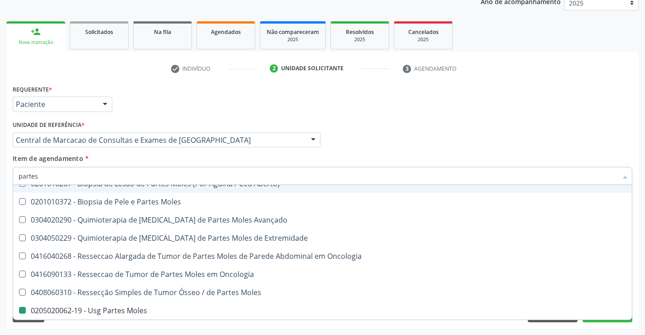
click at [347, 146] on div "Profissional Solicitante Por favor, selecione a Unidade de Atendimento primeiro…" at bounding box center [322, 135] width 625 height 35
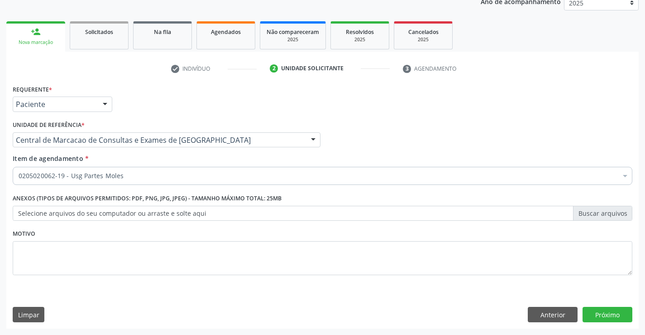
scroll to position [0, 0]
click at [597, 312] on button "Próximo" at bounding box center [608, 314] width 50 height 15
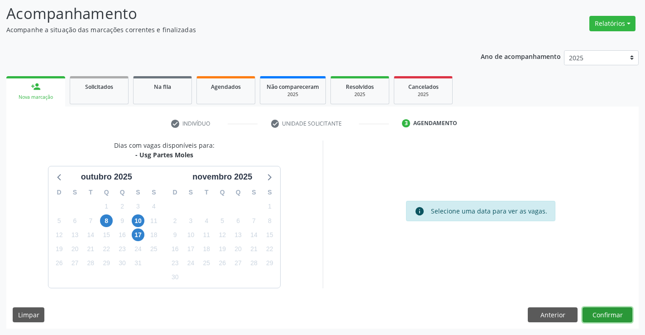
click at [612, 316] on button "Confirmar" at bounding box center [608, 314] width 50 height 15
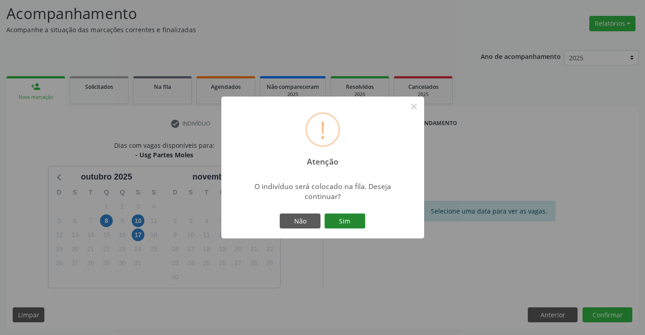
click at [364, 218] on button "Sim" at bounding box center [345, 220] width 41 height 15
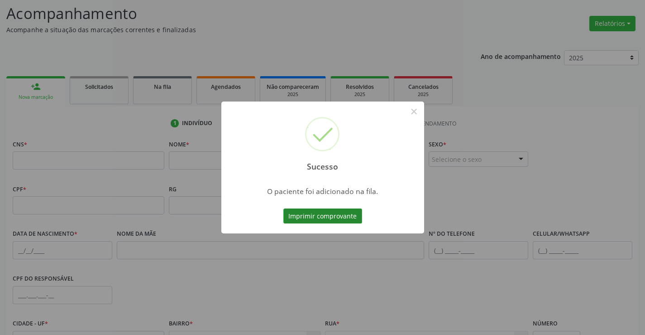
click at [327, 217] on button "Imprimir comprovante" at bounding box center [323, 215] width 79 height 15
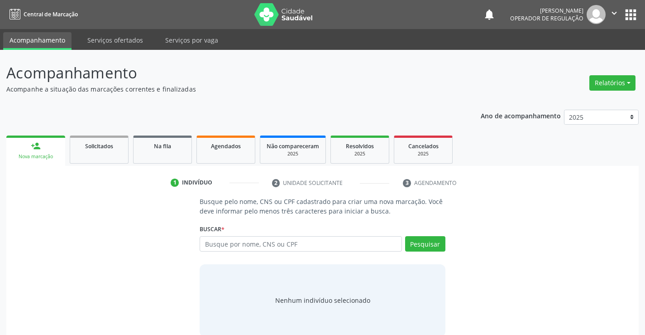
click at [221, 250] on input "text" at bounding box center [301, 243] width 202 height 15
click at [238, 248] on input "text" at bounding box center [301, 243] width 202 height 15
type input "705004476862751"
click at [431, 243] on button "Pesquisar" at bounding box center [425, 243] width 40 height 15
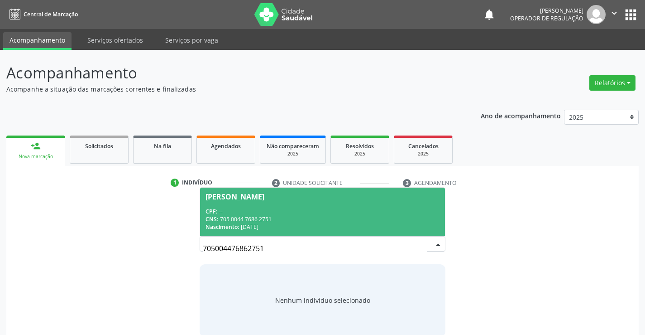
drag, startPoint x: 236, startPoint y: 216, endPoint x: 241, endPoint y: 255, distance: 39.7
click at [236, 217] on div "CNS: 705 0044 7686 2751" at bounding box center [323, 219] width 234 height 8
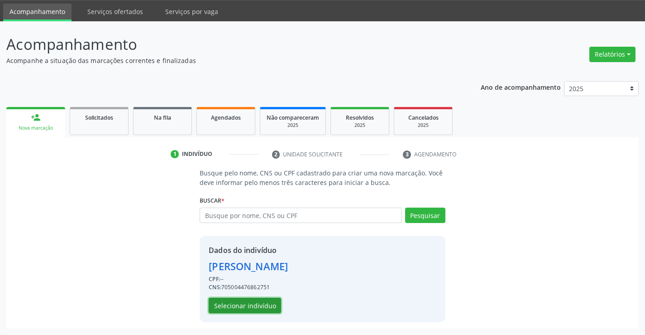
click at [241, 308] on button "Selecionar indivíduo" at bounding box center [245, 305] width 72 height 15
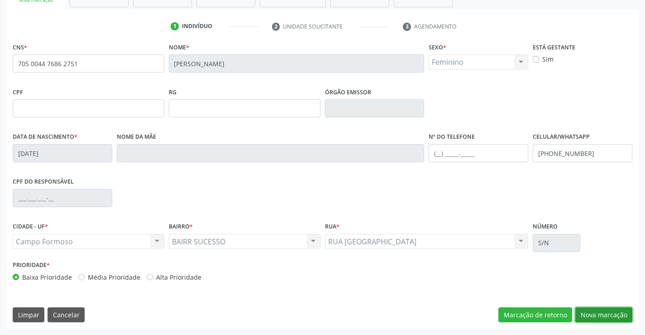
click at [580, 319] on button "Nova marcação" at bounding box center [604, 314] width 57 height 15
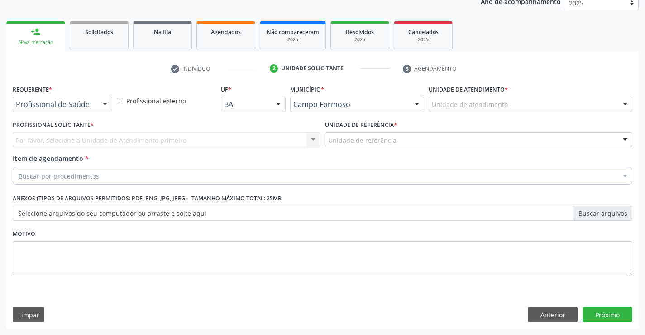
scroll to position [114, 0]
click at [100, 104] on div at bounding box center [105, 104] width 14 height 15
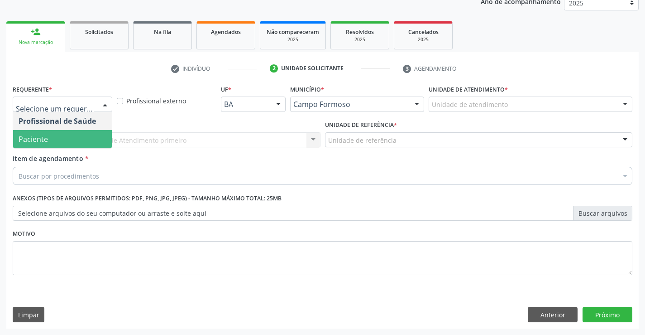
drag, startPoint x: 66, startPoint y: 139, endPoint x: 160, endPoint y: 138, distance: 94.7
click at [67, 139] on span "Paciente" at bounding box center [62, 139] width 99 height 18
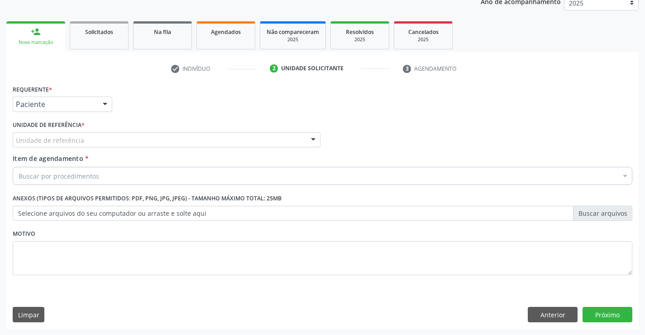
drag, startPoint x: 161, startPoint y: 137, endPoint x: 162, endPoint y: 153, distance: 16.3
click at [160, 139] on div "Unidade de referência" at bounding box center [167, 139] width 308 height 15
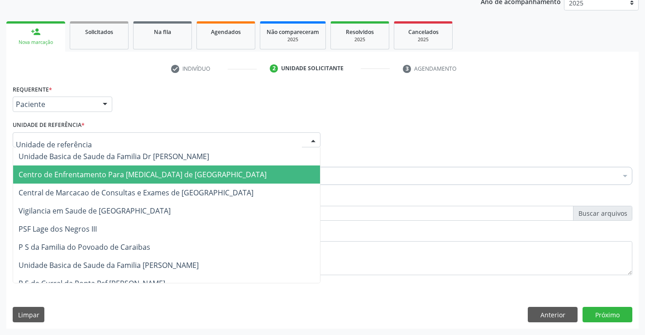
click at [164, 187] on span "Central de Marcacao de Consultas e Exames de [GEOGRAPHIC_DATA]" at bounding box center [166, 192] width 307 height 18
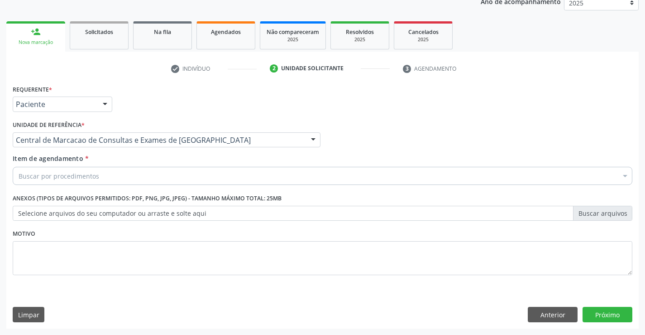
click at [179, 177] on div "Buscar por procedimentos" at bounding box center [323, 176] width 620 height 18
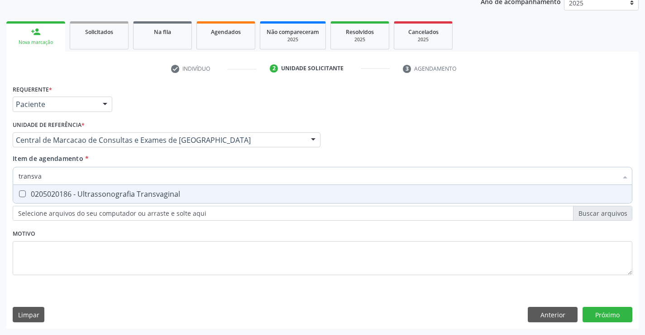
type input "transvag"
click at [179, 192] on div "0205020186 - Ultrassonografia Transvaginal" at bounding box center [323, 193] width 608 height 7
checkbox Transvaginal "true"
click at [598, 315] on div "Requerente * Paciente Profissional de Saúde Paciente Nenhum resultado encontrad…" at bounding box center [322, 205] width 633 height 246
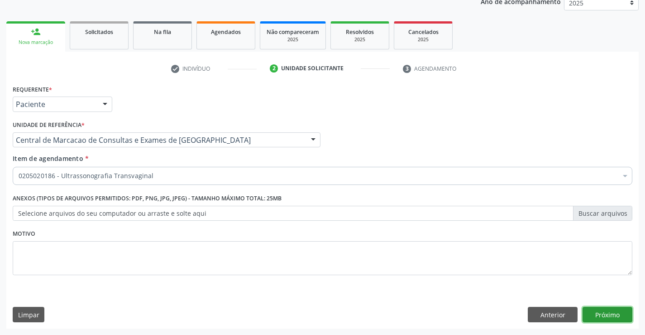
click at [608, 312] on button "Próximo" at bounding box center [608, 314] width 50 height 15
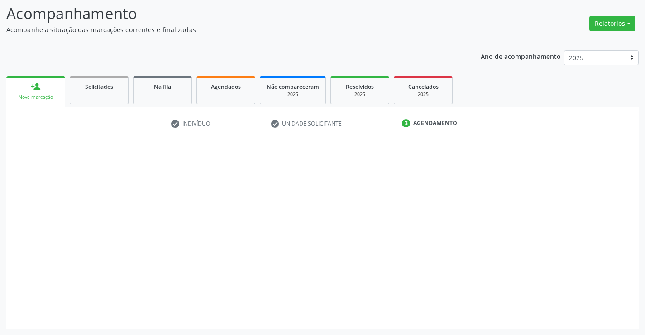
scroll to position [59, 0]
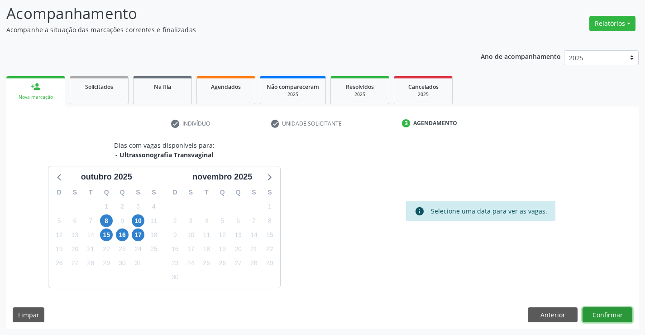
click at [616, 307] on button "Confirmar" at bounding box center [608, 314] width 50 height 15
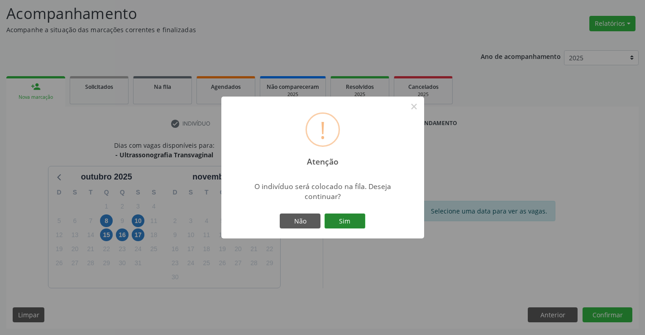
click at [340, 226] on button "Sim" at bounding box center [345, 220] width 41 height 15
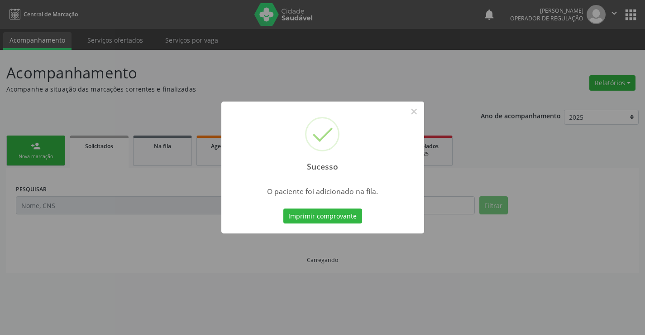
scroll to position [0, 0]
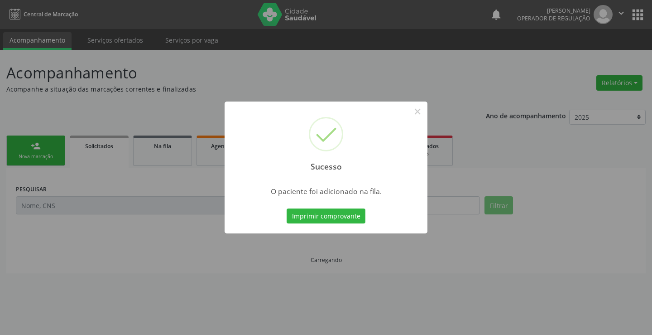
click at [363, 216] on div "Imprimir comprovante Cancel" at bounding box center [326, 216] width 83 height 19
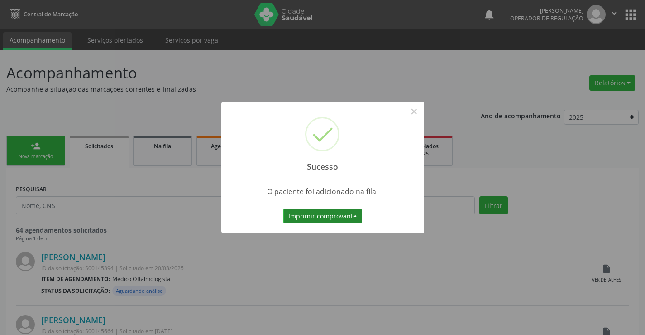
click at [300, 215] on button "Imprimir comprovante" at bounding box center [323, 215] width 79 height 15
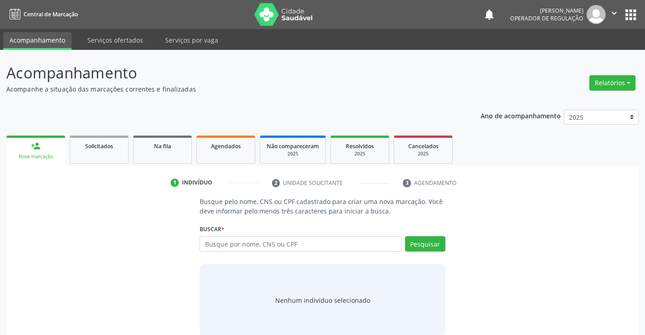
click at [42, 151] on link "person_add Nova marcação" at bounding box center [35, 150] width 59 height 30
click at [257, 248] on input "text" at bounding box center [301, 243] width 202 height 15
click at [173, 157] on link "Na fila" at bounding box center [162, 149] width 59 height 28
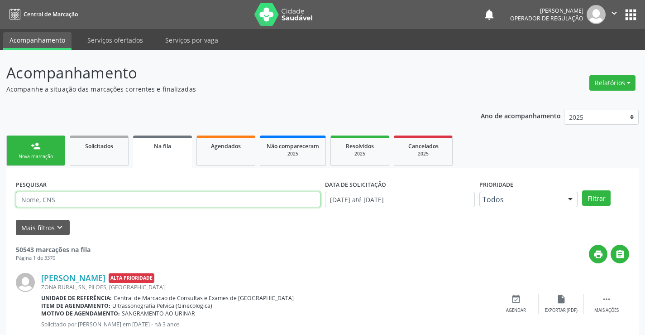
click at [281, 199] on input "text" at bounding box center [168, 199] width 305 height 15
click at [268, 200] on input "text" at bounding box center [168, 199] width 305 height 15
type input "702900521716279"
click at [599, 202] on button "Filtrar" at bounding box center [597, 197] width 29 height 15
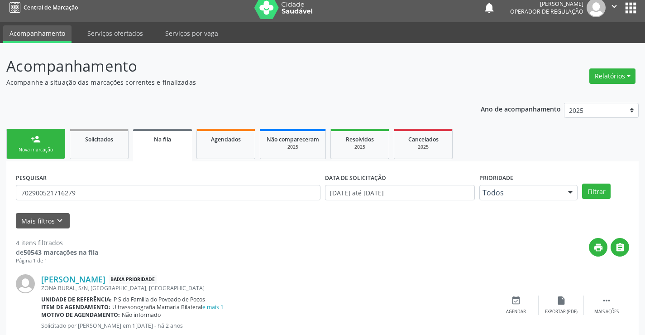
scroll to position [277, 0]
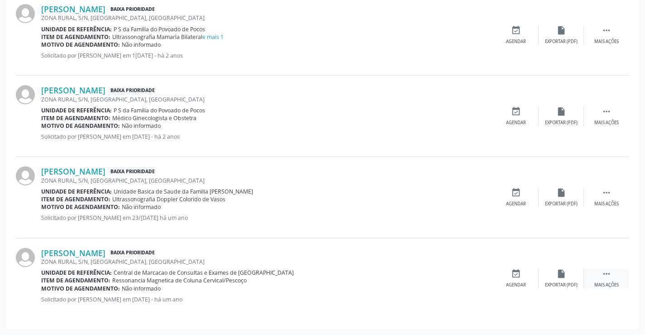
click at [600, 276] on div " Mais ações" at bounding box center [606, 278] width 45 height 19
click at [467, 274] on icon "print" at bounding box center [471, 274] width 10 height 10
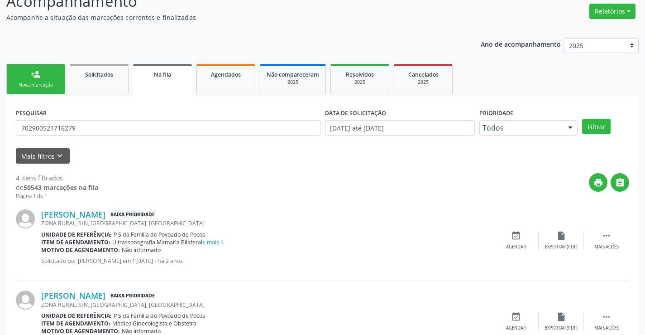
scroll to position [50, 0]
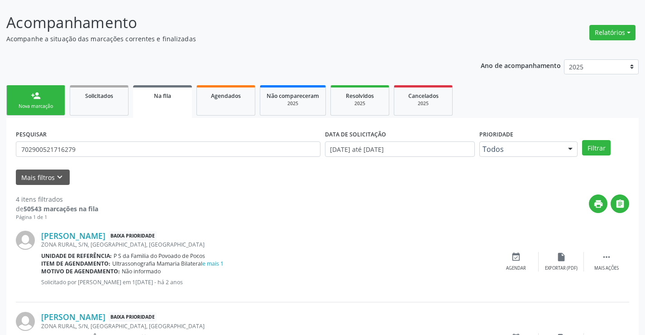
click at [42, 103] on div "Nova marcação" at bounding box center [35, 106] width 45 height 7
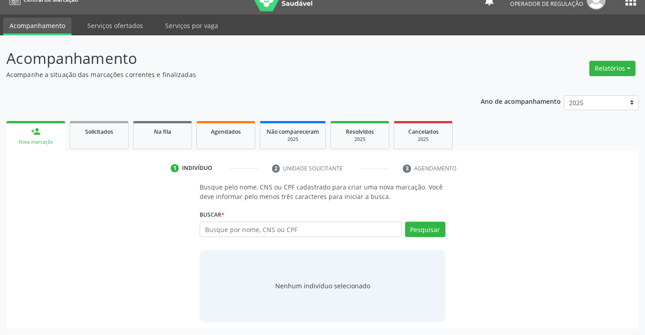
scroll to position [14, 0]
click at [281, 234] on input "text" at bounding box center [301, 228] width 202 height 15
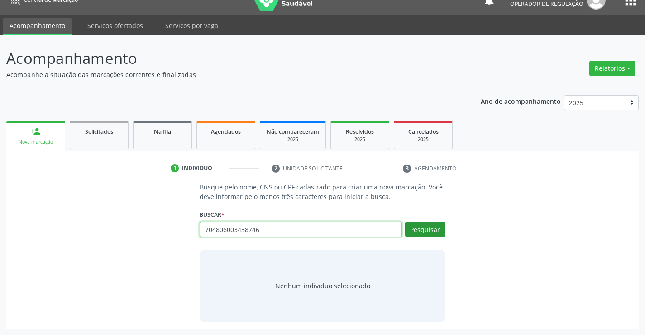
type input "704806003438746"
click at [424, 232] on button "Pesquisar" at bounding box center [425, 228] width 40 height 15
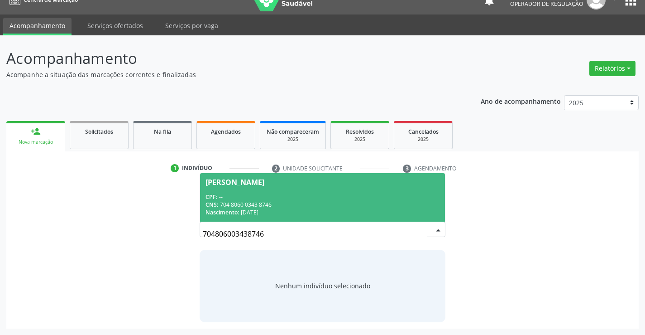
click at [231, 199] on div "CPF: --" at bounding box center [323, 197] width 234 height 8
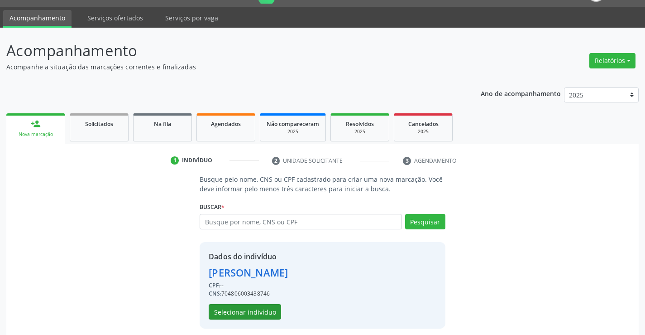
scroll to position [29, 0]
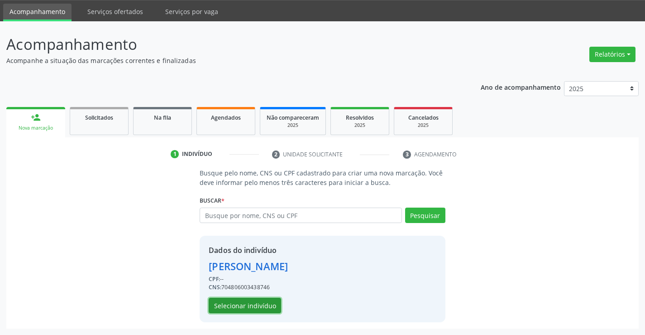
click at [233, 305] on button "Selecionar indivíduo" at bounding box center [245, 305] width 72 height 15
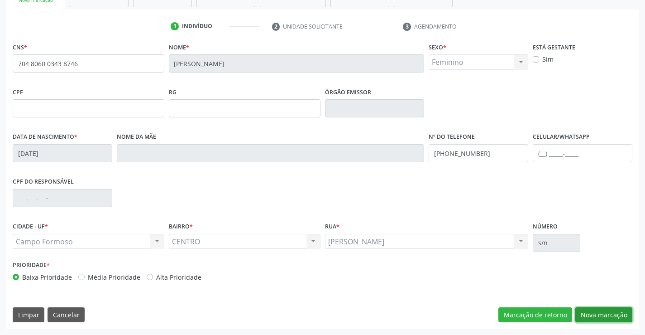
click at [601, 321] on button "Nova marcação" at bounding box center [604, 314] width 57 height 15
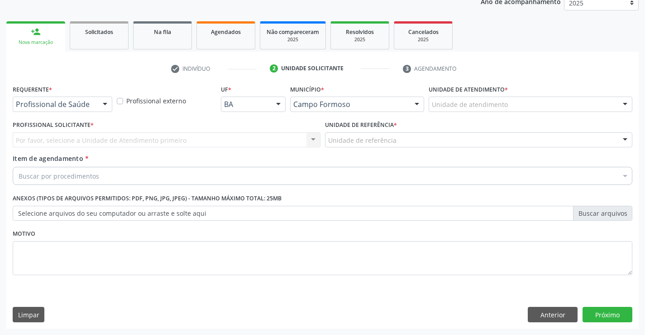
scroll to position [114, 0]
click at [101, 108] on div at bounding box center [105, 104] width 14 height 15
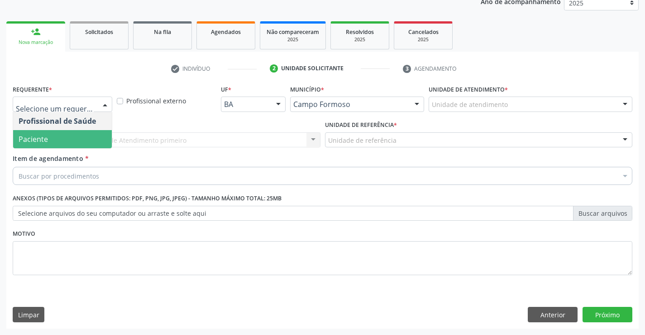
click at [68, 140] on span "Paciente" at bounding box center [62, 139] width 99 height 18
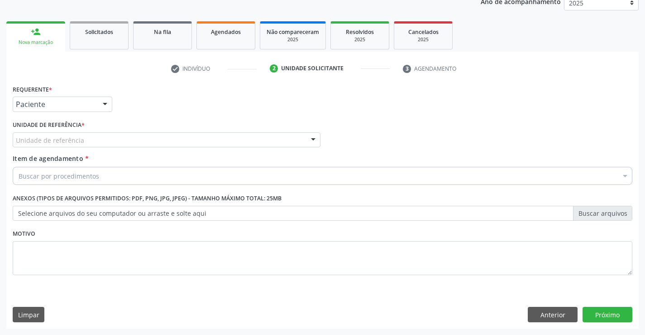
click at [135, 140] on div "Unidade de referência" at bounding box center [167, 139] width 308 height 15
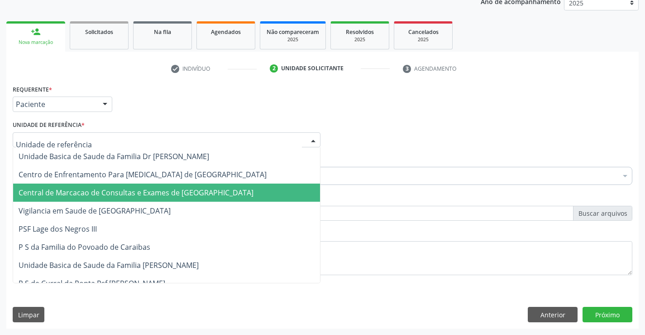
click at [140, 185] on span "Central de Marcacao de Consultas e Exames de [GEOGRAPHIC_DATA]" at bounding box center [166, 192] width 307 height 18
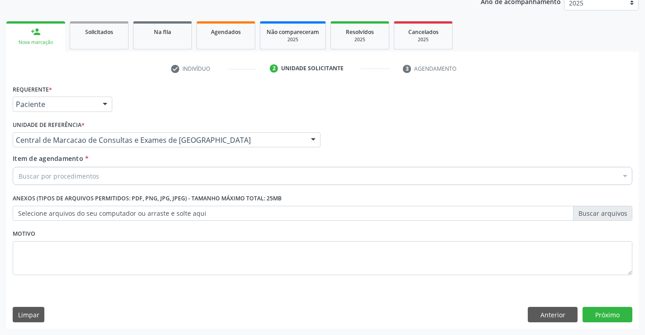
click at [148, 177] on div "Buscar por procedimentos" at bounding box center [323, 176] width 620 height 18
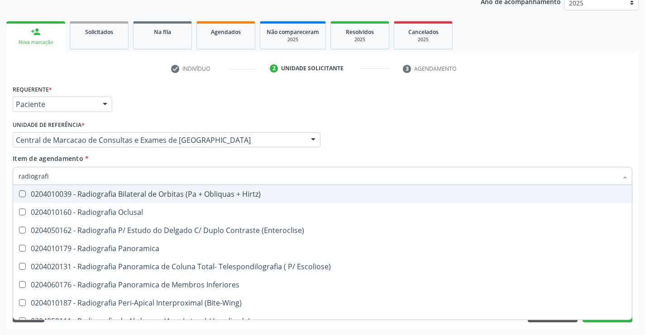
type input "radiografia"
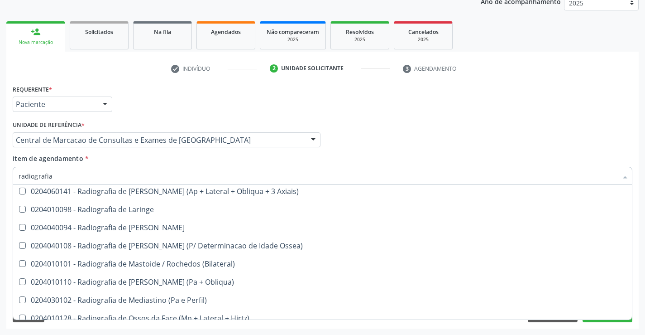
scroll to position [861, 0]
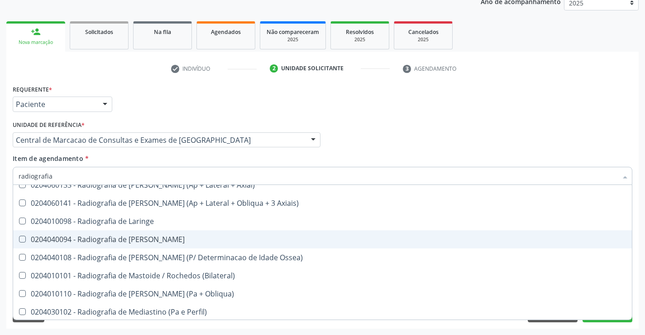
click at [165, 233] on span "0204040094 - Radiografia de Mao" at bounding box center [322, 239] width 619 height 18
checkbox Mao "true"
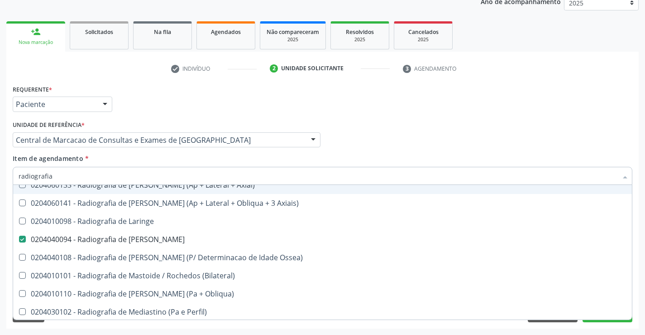
type input "radiografia"
click at [405, 111] on div "Requerente * Paciente Profissional de Saúde Paciente Nenhum resultado encontrad…" at bounding box center [322, 99] width 625 height 35
checkbox Oclusal "true"
checkbox Mao "false"
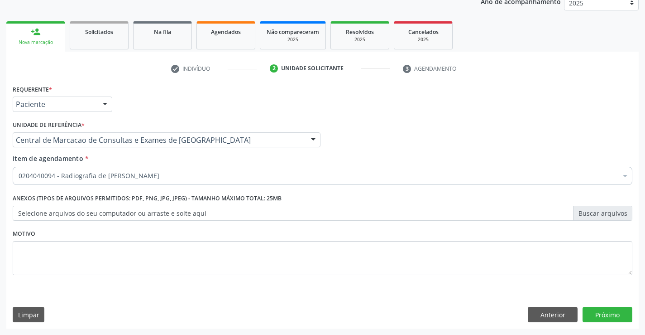
scroll to position [0, 0]
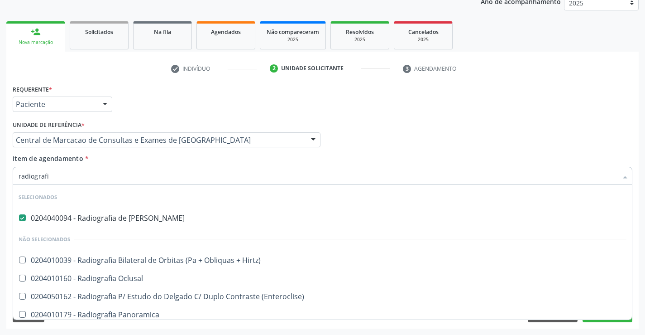
type input "radiografia"
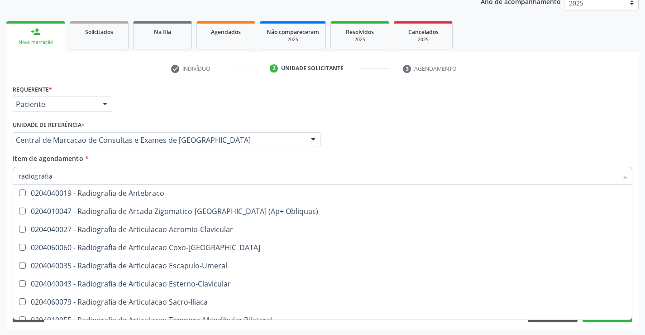
scroll to position [249, 0]
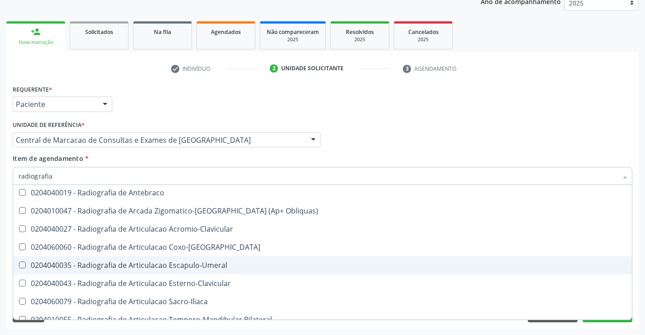
click at [196, 261] on div "0204040035 - Radiografia de Articulacao Escapulo-Umeral" at bounding box center [323, 264] width 608 height 7
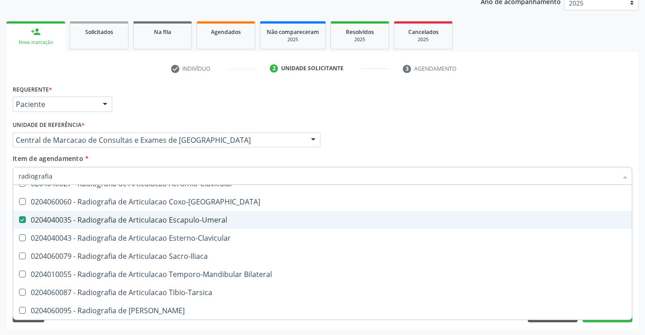
scroll to position [339, 0]
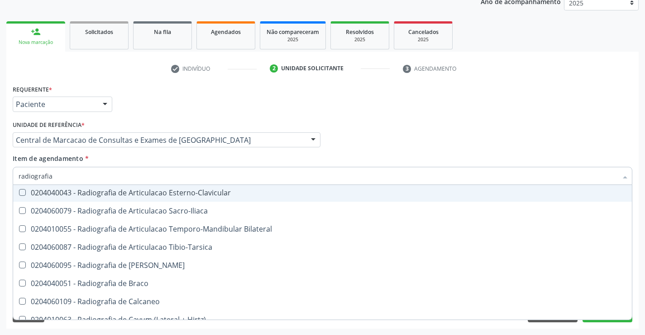
drag, startPoint x: 383, startPoint y: 128, endPoint x: 646, endPoint y: 292, distance: 309.8
click at [390, 129] on div "Profissional Solicitante Por favor, selecione a Unidade de Atendimento primeiro…" at bounding box center [322, 135] width 625 height 35
checkbox Escapulo-Umeral "false"
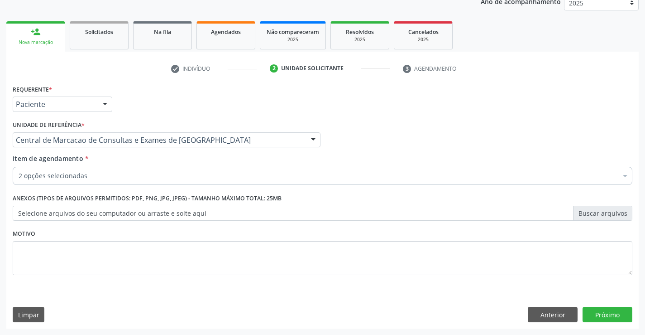
scroll to position [0, 0]
click at [592, 318] on button "Próximo" at bounding box center [608, 314] width 50 height 15
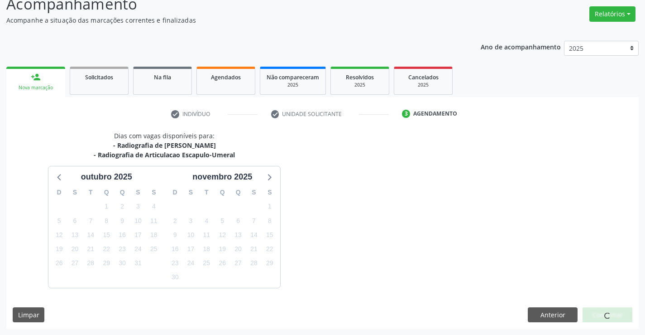
scroll to position [96, 0]
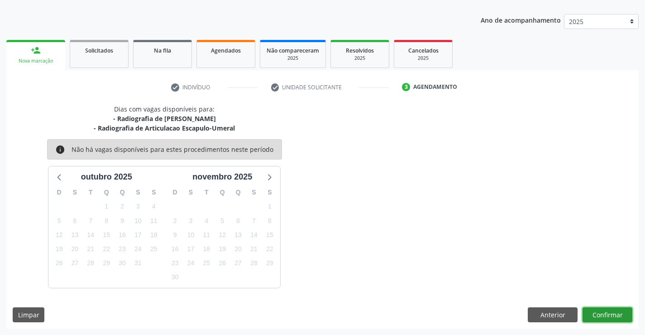
click at [609, 316] on button "Confirmar" at bounding box center [608, 314] width 50 height 15
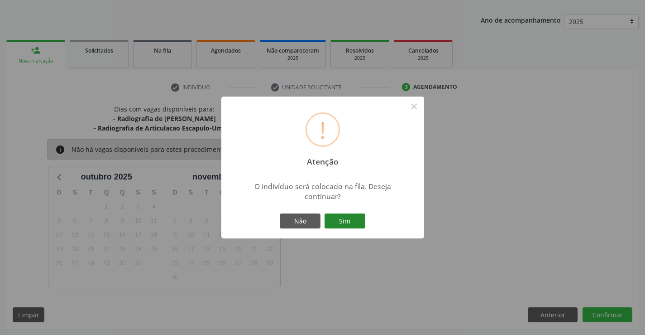
click at [350, 220] on button "Sim" at bounding box center [345, 220] width 41 height 15
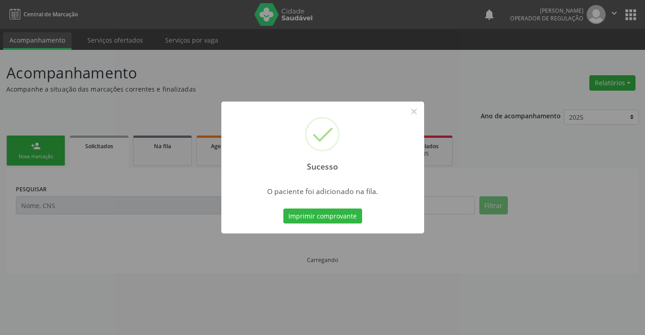
scroll to position [0, 0]
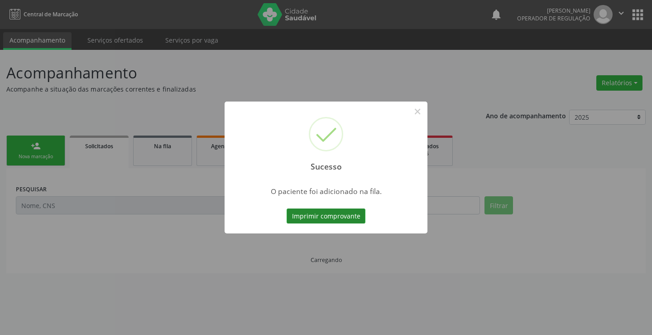
click at [352, 219] on button "Imprimir comprovante" at bounding box center [326, 215] width 79 height 15
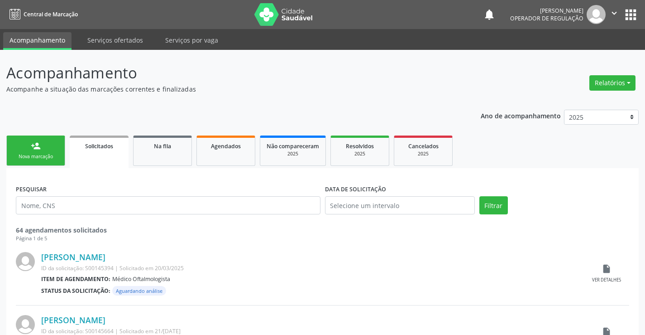
click at [53, 147] on link "person_add Nova marcação" at bounding box center [35, 150] width 59 height 30
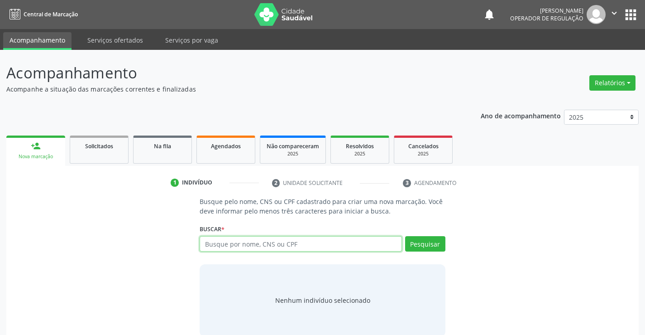
click at [246, 249] on input "text" at bounding box center [301, 243] width 202 height 15
type input "707609230441496"
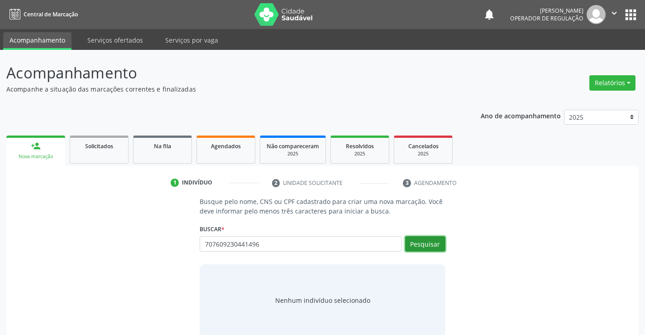
click at [437, 237] on button "Pesquisar" at bounding box center [425, 243] width 40 height 15
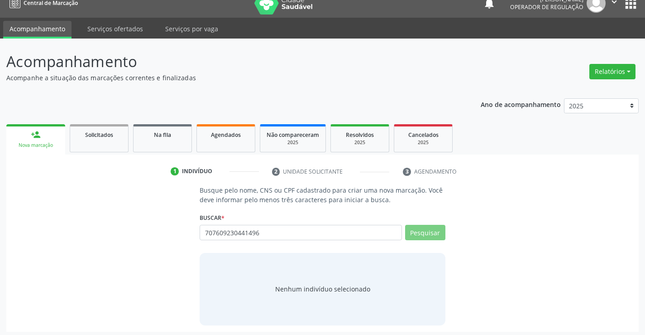
scroll to position [14, 0]
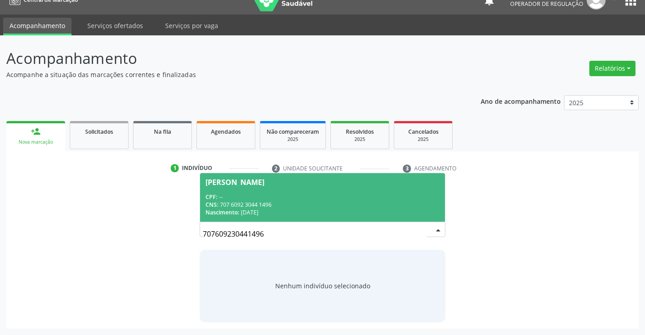
click at [268, 202] on div "CNS: 707 6092 3044 1496" at bounding box center [323, 205] width 234 height 8
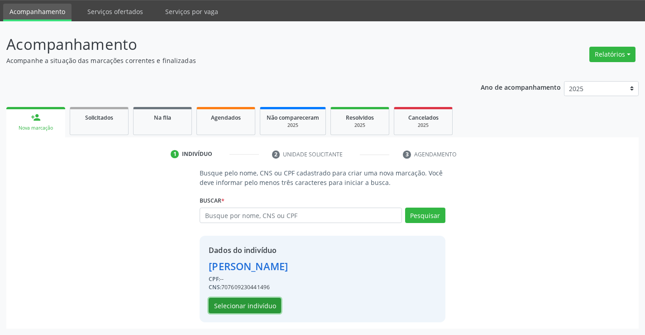
click at [239, 305] on button "Selecionar indivíduo" at bounding box center [245, 305] width 72 height 15
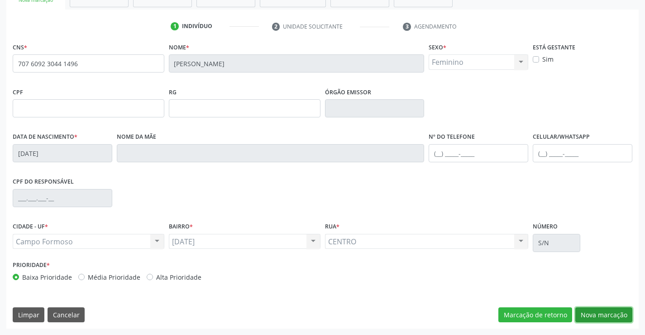
click at [596, 310] on button "Nova marcação" at bounding box center [604, 314] width 57 height 15
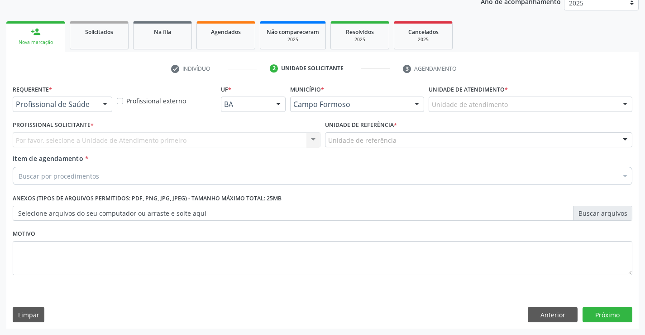
scroll to position [114, 0]
click at [97, 105] on div "Profissional de Saúde Profissional de Saúde Paciente Nenhum resultado encontrad…" at bounding box center [63, 103] width 100 height 15
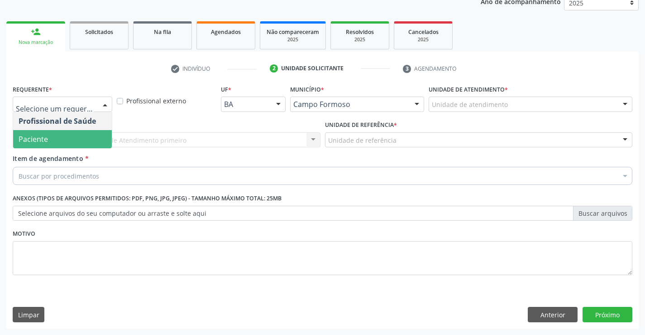
click at [61, 134] on span "Paciente" at bounding box center [62, 139] width 99 height 18
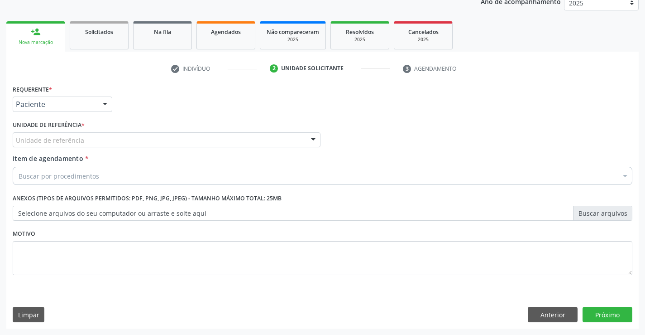
drag, startPoint x: 140, startPoint y: 142, endPoint x: 141, endPoint y: 158, distance: 16.3
click at [140, 143] on div "Unidade de referência" at bounding box center [167, 139] width 308 height 15
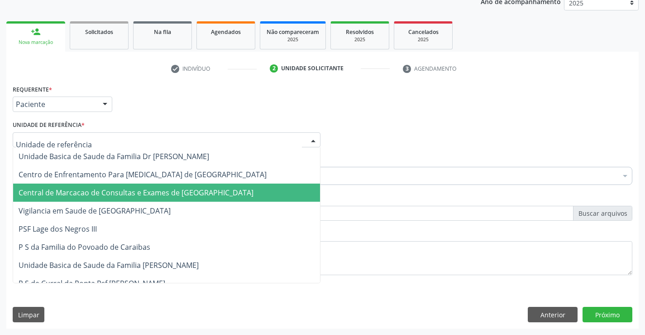
click at [142, 189] on span "Central de Marcacao de Consultas e Exames de [GEOGRAPHIC_DATA]" at bounding box center [136, 193] width 235 height 10
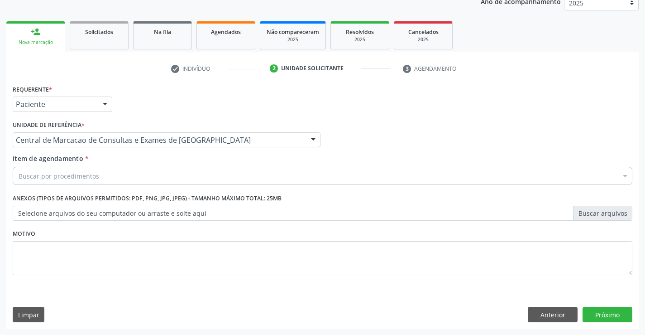
click at [156, 170] on div "Buscar por procedimentos" at bounding box center [323, 176] width 620 height 18
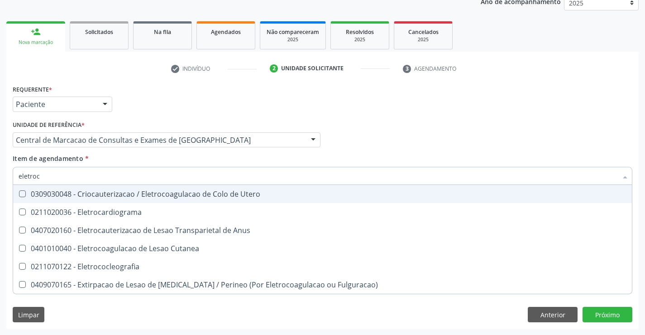
type input "eletroca"
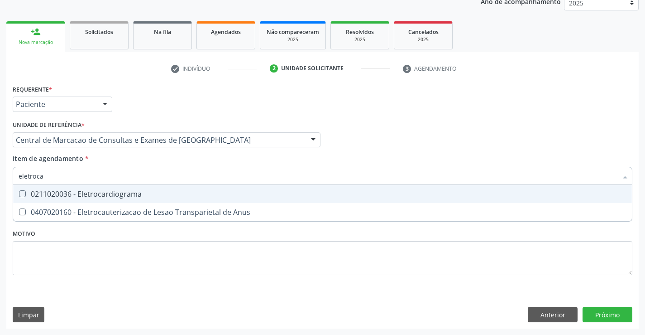
click at [106, 197] on div "0211020036 - Eletrocardiograma" at bounding box center [323, 193] width 608 height 7
checkbox Eletrocardiograma "true"
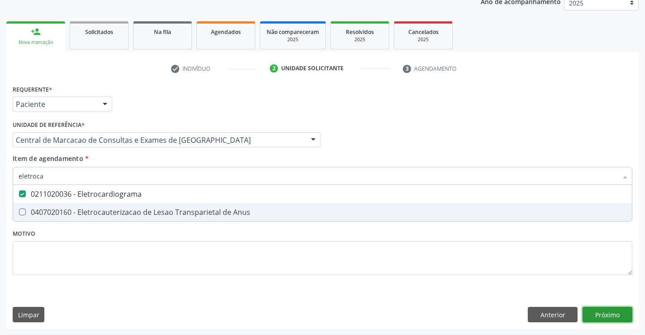
click at [607, 308] on div "Requerente * Paciente Profissional de Saúde Paciente Nenhum resultado encontrad…" at bounding box center [322, 205] width 633 height 246
checkbox Anus "true"
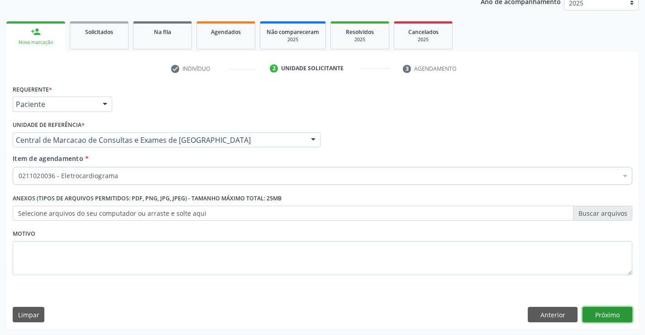
click at [600, 313] on button "Próximo" at bounding box center [608, 314] width 50 height 15
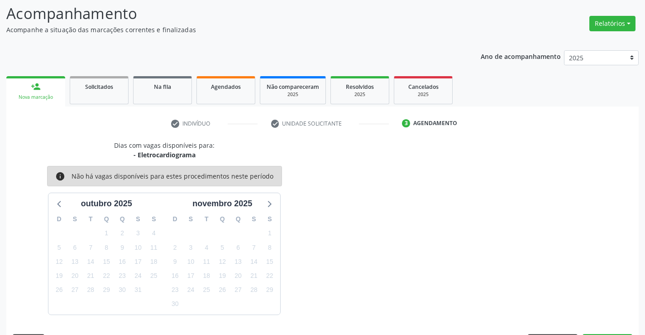
scroll to position [86, 0]
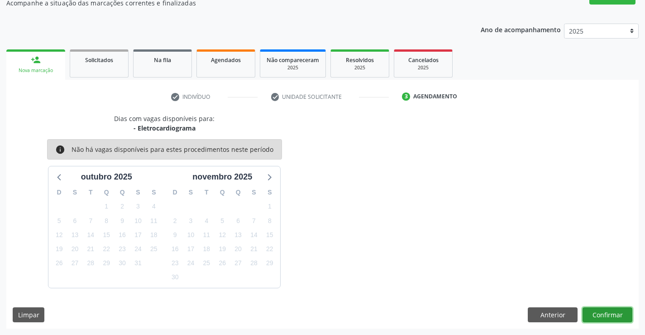
click at [622, 318] on button "Confirmar" at bounding box center [608, 314] width 50 height 15
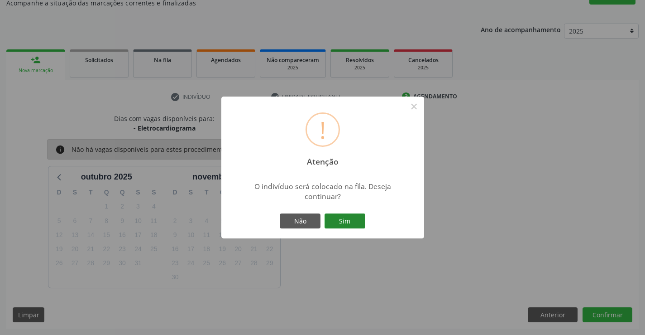
click at [351, 225] on button "Sim" at bounding box center [345, 220] width 41 height 15
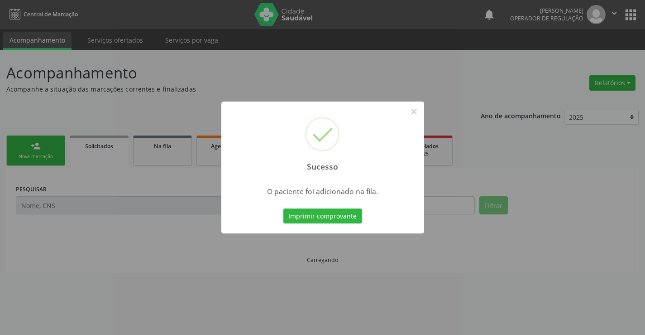
scroll to position [0, 0]
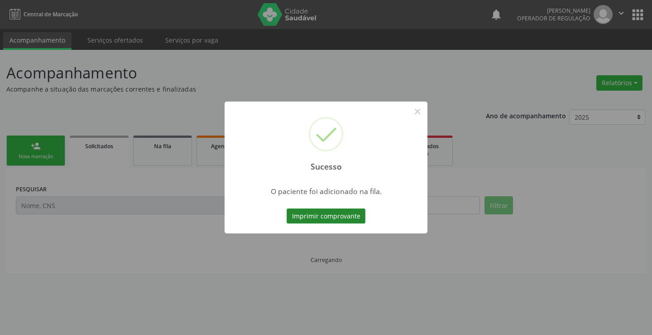
click at [340, 214] on button "Imprimir comprovante" at bounding box center [326, 215] width 79 height 15
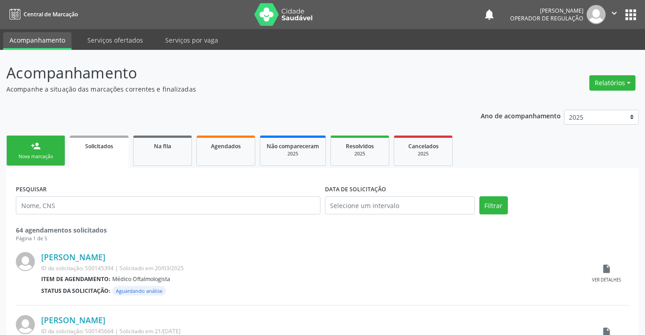
click at [22, 154] on div "Nova marcação" at bounding box center [35, 156] width 45 height 7
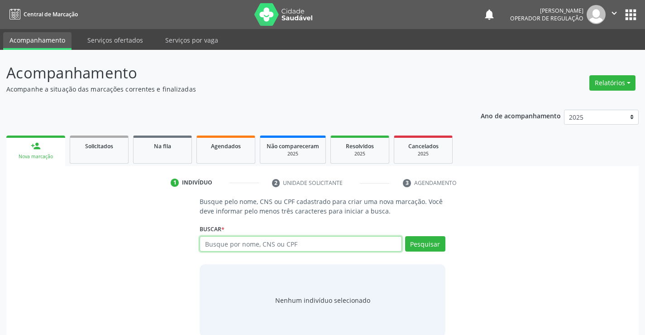
click at [209, 243] on input "text" at bounding box center [301, 243] width 202 height 15
type input "702006305571180"
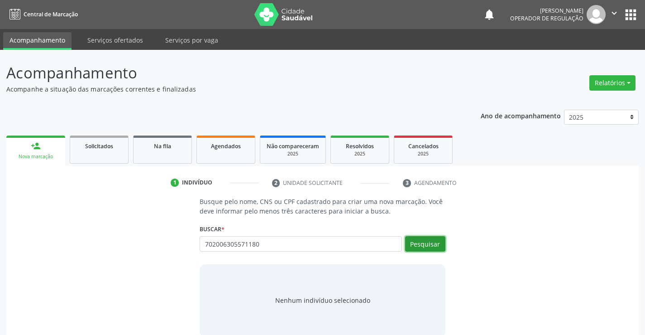
click at [427, 249] on button "Pesquisar" at bounding box center [425, 243] width 40 height 15
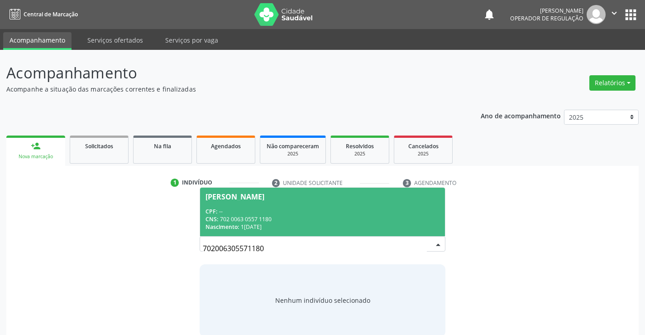
click at [261, 215] on div "CNS: 702 0063 0557 1180" at bounding box center [323, 219] width 234 height 8
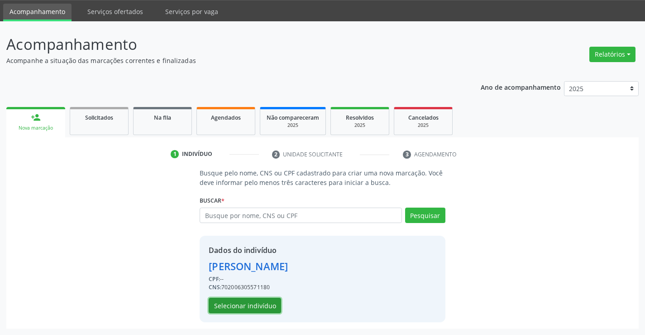
click at [238, 305] on button "Selecionar indivíduo" at bounding box center [245, 305] width 72 height 15
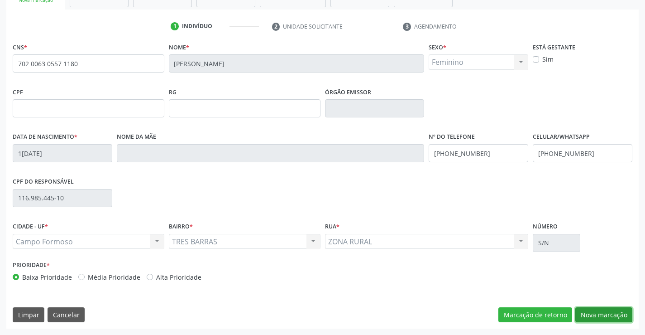
click at [596, 312] on button "Nova marcação" at bounding box center [604, 314] width 57 height 15
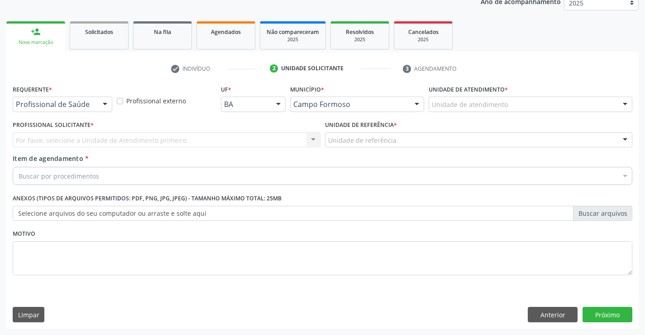
drag, startPoint x: 103, startPoint y: 101, endPoint x: 94, endPoint y: 114, distance: 15.5
click at [103, 102] on div at bounding box center [105, 104] width 14 height 15
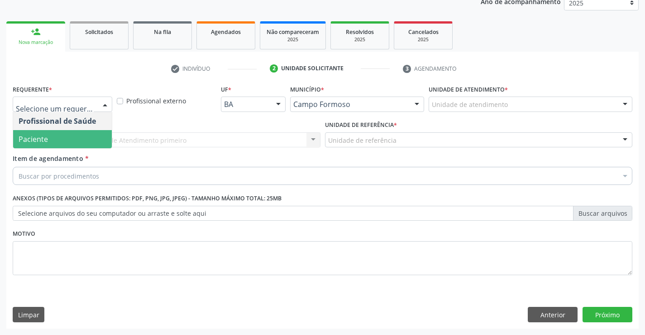
drag, startPoint x: 73, startPoint y: 132, endPoint x: 111, endPoint y: 135, distance: 38.2
click at [76, 133] on span "Paciente" at bounding box center [62, 139] width 99 height 18
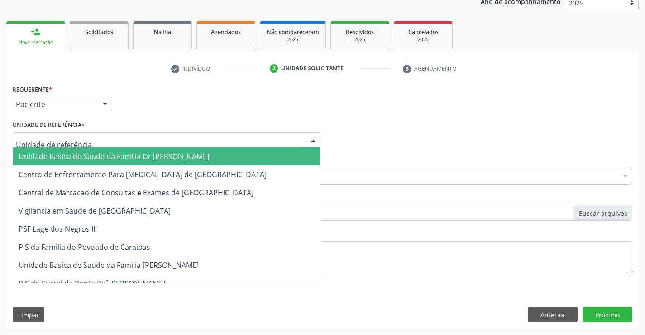
drag, startPoint x: 134, startPoint y: 138, endPoint x: 135, endPoint y: 164, distance: 25.4
click at [135, 142] on div at bounding box center [167, 139] width 308 height 15
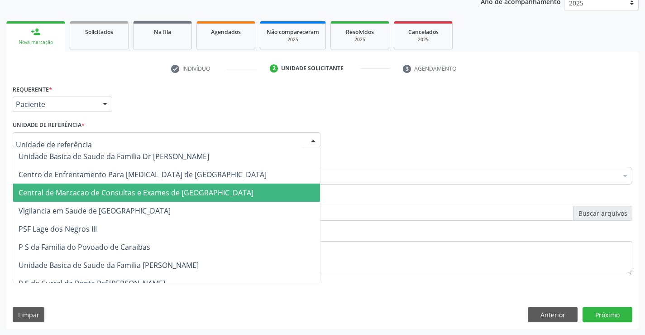
click at [135, 184] on span "Central de Marcacao de Consultas e Exames de [GEOGRAPHIC_DATA]" at bounding box center [166, 192] width 307 height 18
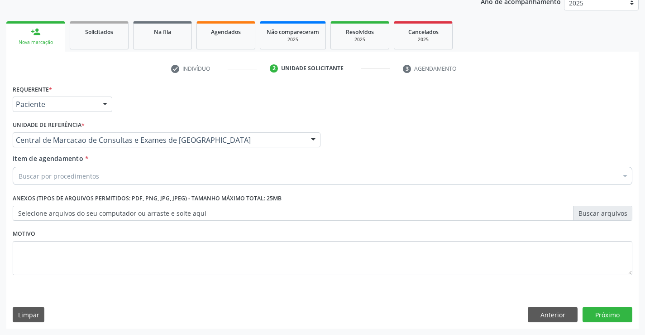
click at [154, 173] on div "Buscar por procedimentos" at bounding box center [323, 176] width 620 height 18
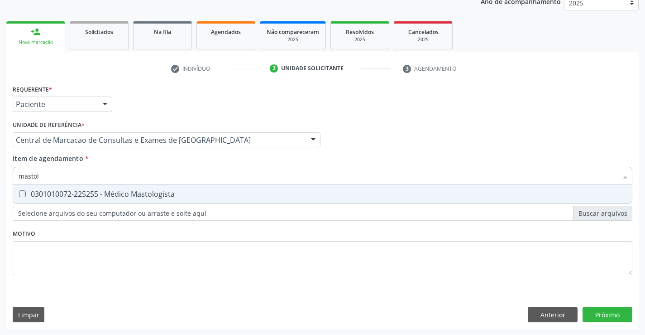
type input "mastolo"
click at [178, 197] on div "0301010072-225255 - Médico Mastologista" at bounding box center [323, 193] width 608 height 7
checkbox Mastologista "true"
click at [607, 322] on div "Requerente * Paciente Profissional de Saúde Paciente Nenhum resultado encontrad…" at bounding box center [322, 205] width 633 height 246
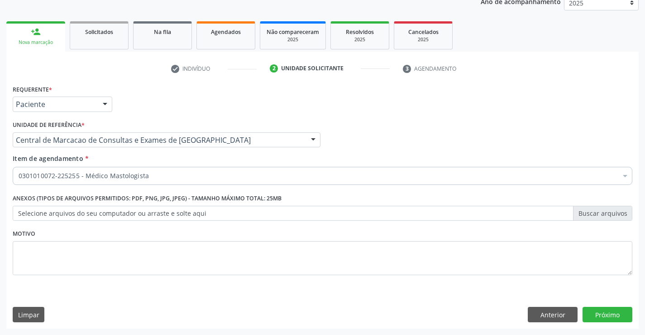
scroll to position [0, 0]
click at [608, 318] on div "Requerente * Paciente Profissional de Saúde Paciente Nenhum resultado encontrad…" at bounding box center [322, 205] width 633 height 246
click at [609, 315] on button "Próximo" at bounding box center [608, 314] width 50 height 15
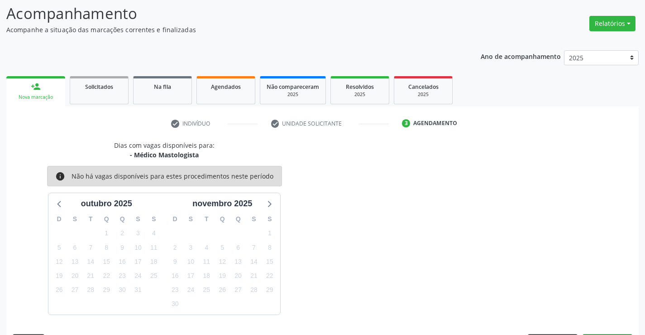
scroll to position [86, 0]
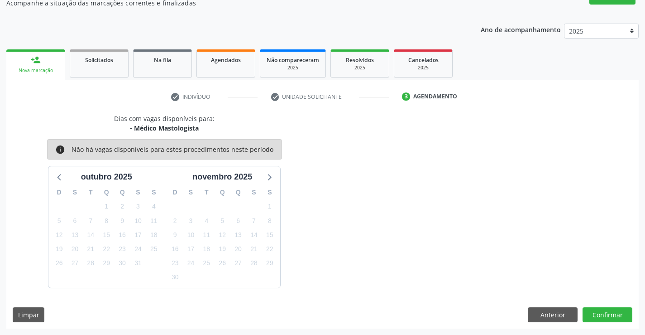
drag, startPoint x: 132, startPoint y: 127, endPoint x: 204, endPoint y: 127, distance: 72.5
click at [205, 126] on div "- Médico Mastologista" at bounding box center [164, 128] width 101 height 10
copy div "Médico Mastologista"
click at [554, 308] on button "Anterior" at bounding box center [553, 314] width 50 height 15
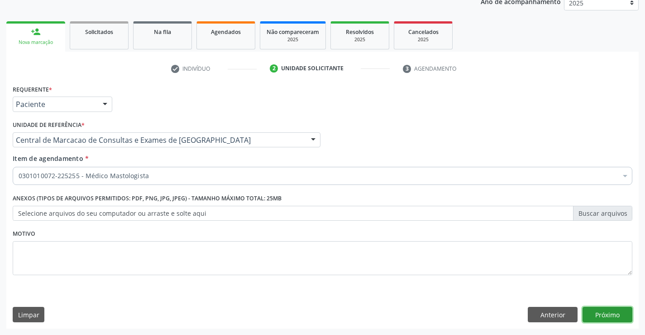
click at [607, 314] on button "Próximo" at bounding box center [608, 314] width 50 height 15
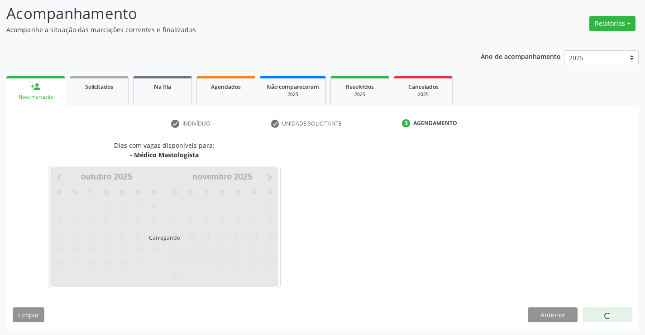
scroll to position [59, 0]
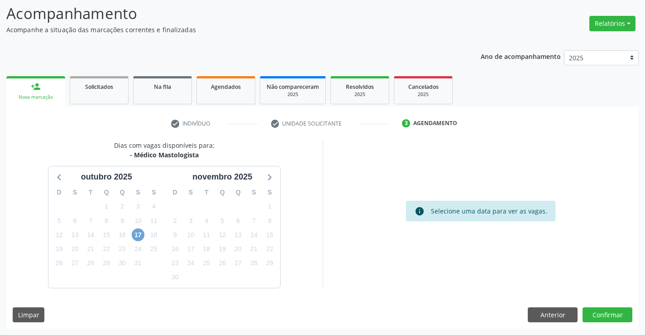
click at [141, 232] on span "17" at bounding box center [138, 234] width 13 height 13
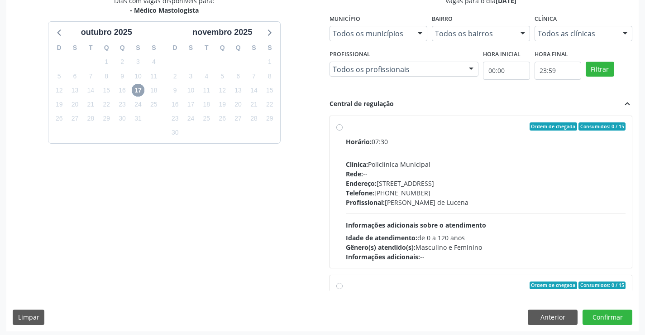
scroll to position [207, 0]
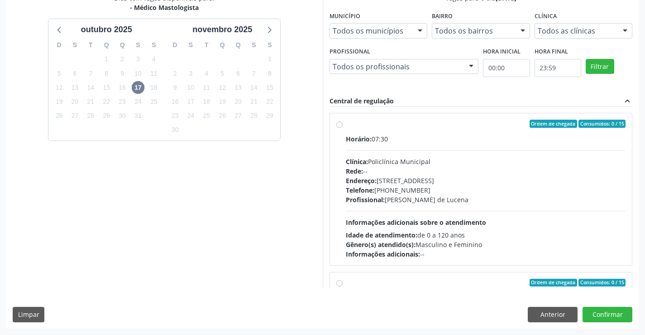
click at [486, 189] on div "Telefone: [PHONE_NUMBER]" at bounding box center [486, 190] width 280 height 10
click at [343, 128] on input "Ordem de chegada Consumidos: 0 / 15 Horário: 07:30 Clínica: Policlínica Municip…" at bounding box center [340, 124] width 6 height 8
radio input "true"
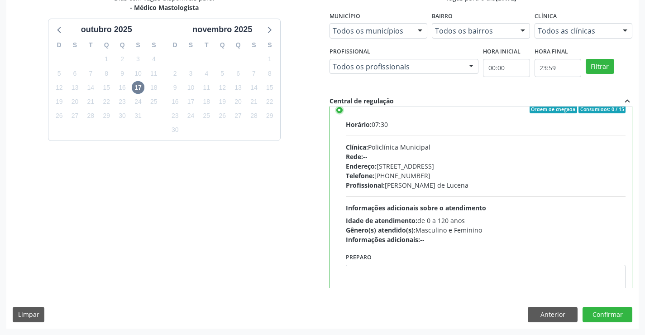
scroll to position [0, 0]
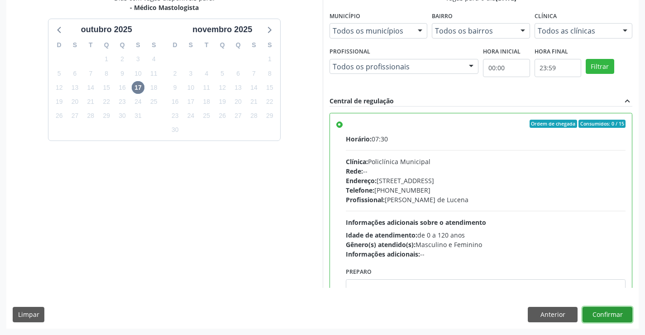
click at [614, 321] on button "Confirmar" at bounding box center [608, 314] width 50 height 15
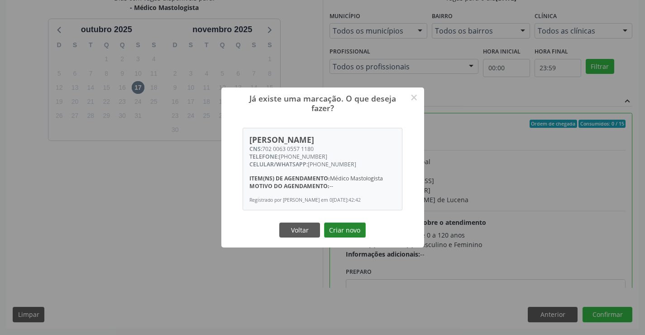
click at [347, 232] on button "Criar novo" at bounding box center [345, 229] width 42 height 15
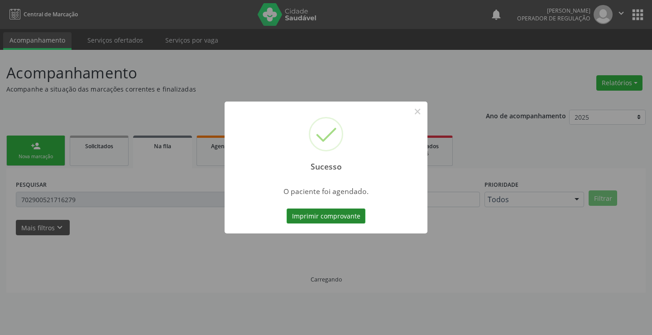
click at [339, 219] on button "Imprimir comprovante" at bounding box center [326, 215] width 79 height 15
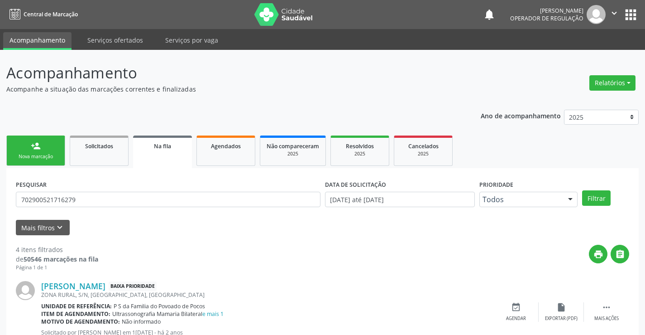
click at [53, 144] on link "person_add Nova marcação" at bounding box center [35, 150] width 59 height 30
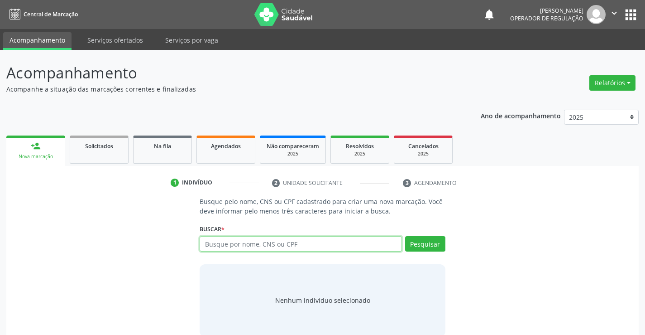
click at [228, 241] on input "text" at bounding box center [301, 243] width 202 height 15
type input "706007875645348"
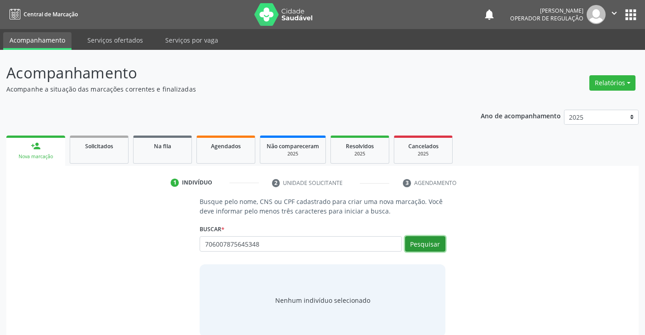
click at [429, 245] on button "Pesquisar" at bounding box center [425, 243] width 40 height 15
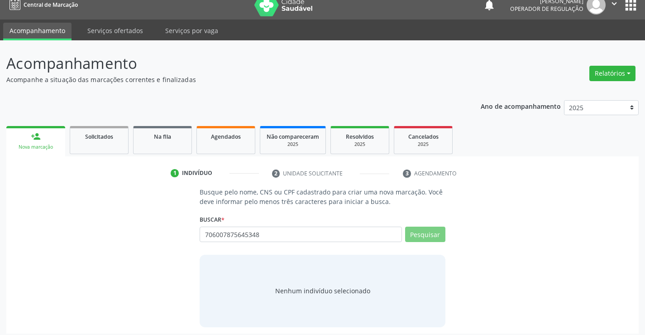
scroll to position [14, 0]
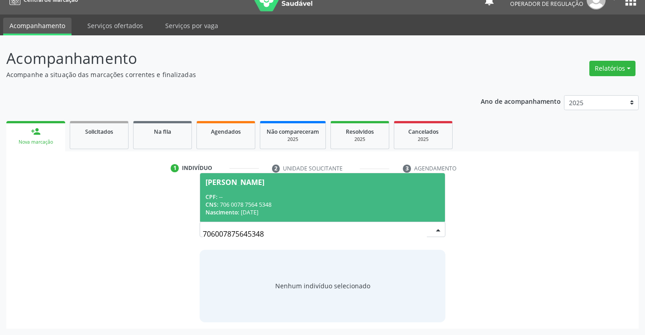
click at [240, 197] on div "CPF: --" at bounding box center [323, 197] width 234 height 8
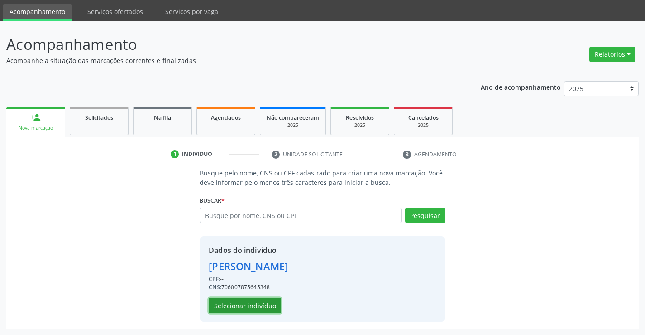
click at [238, 306] on button "Selecionar indivíduo" at bounding box center [245, 305] width 72 height 15
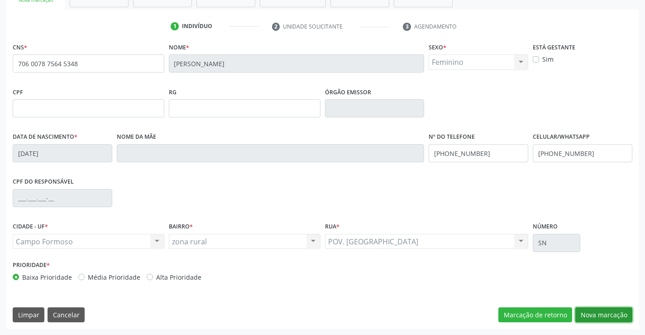
click at [610, 318] on button "Nova marcação" at bounding box center [604, 314] width 57 height 15
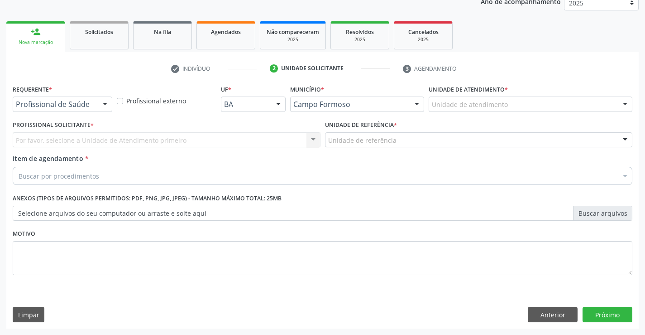
click at [99, 111] on div at bounding box center [105, 104] width 14 height 15
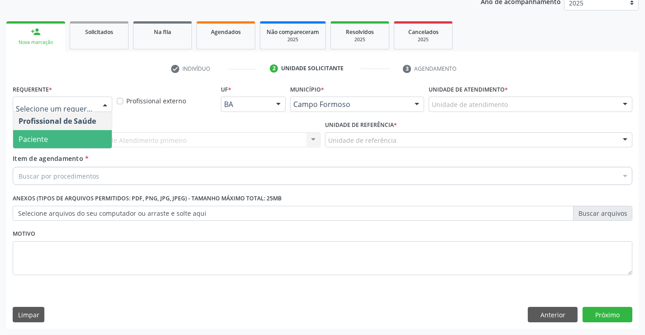
drag, startPoint x: 80, startPoint y: 138, endPoint x: 136, endPoint y: 139, distance: 56.2
click at [85, 138] on span "Paciente" at bounding box center [62, 139] width 99 height 18
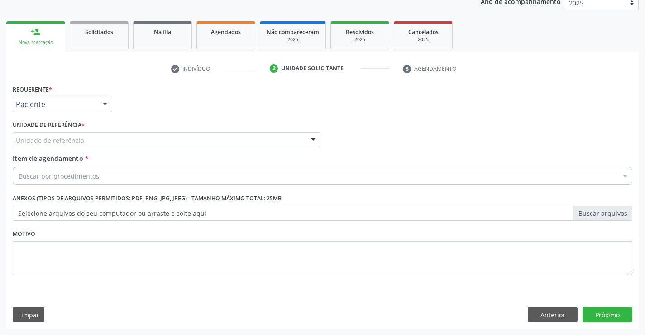
drag, startPoint x: 141, startPoint y: 136, endPoint x: 147, endPoint y: 151, distance: 15.9
click at [142, 138] on div "Unidade de referência" at bounding box center [167, 139] width 308 height 15
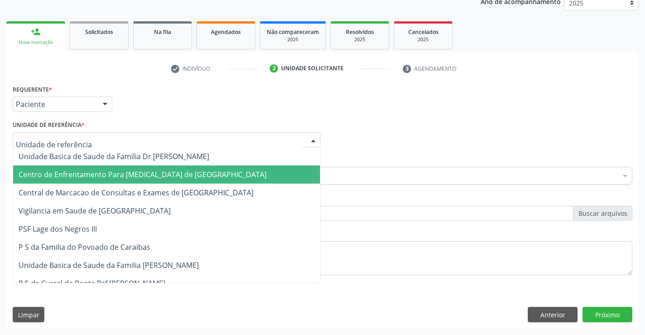
drag, startPoint x: 143, startPoint y: 180, endPoint x: 143, endPoint y: 185, distance: 5.0
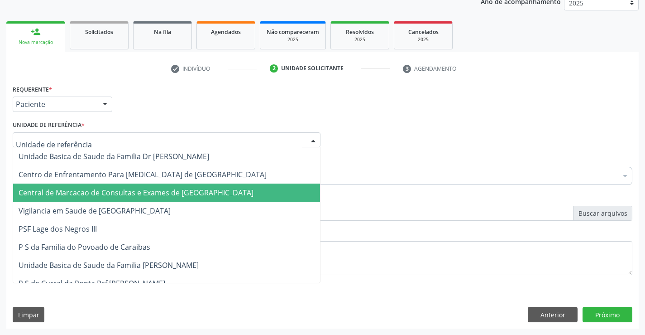
click at [154, 191] on span "Central de Marcacao de Consultas e Exames de [GEOGRAPHIC_DATA]" at bounding box center [136, 193] width 235 height 10
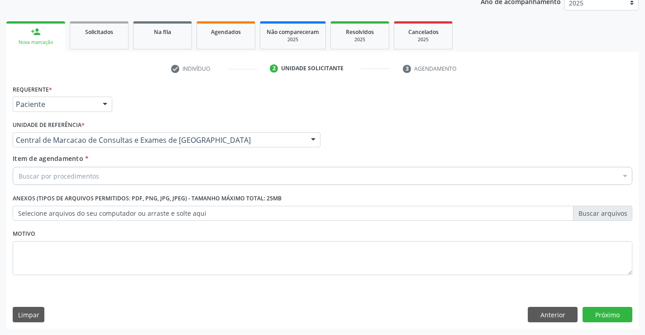
click at [150, 175] on div "Buscar por procedimentos" at bounding box center [323, 176] width 620 height 18
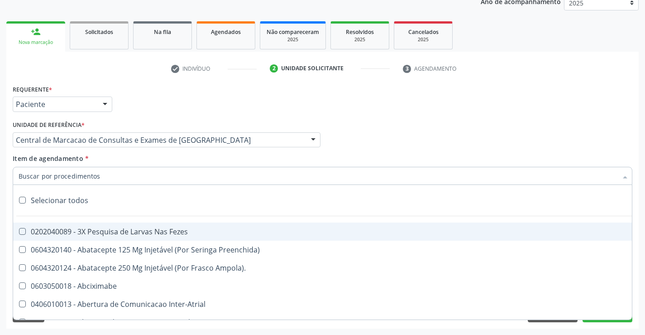
drag, startPoint x: 150, startPoint y: 175, endPoint x: 82, endPoint y: 174, distance: 67.5
paste input "Médico Mastologista"
type input "Médico Mastologista"
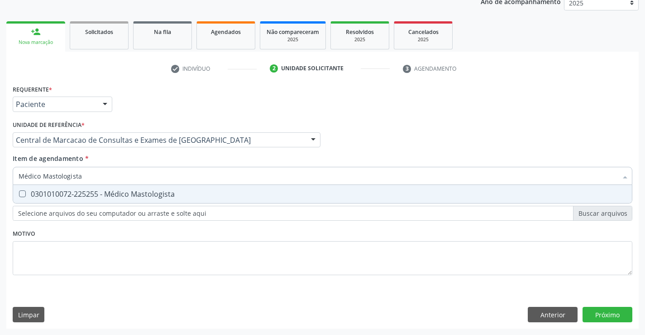
click at [98, 196] on div "0301010072-225255 - Médico Mastologista" at bounding box center [323, 193] width 608 height 7
checkbox Mastologista "true"
click at [609, 317] on div "Requerente * Paciente Profissional de Saúde Paciente Nenhum resultado encontrad…" at bounding box center [322, 205] width 633 height 246
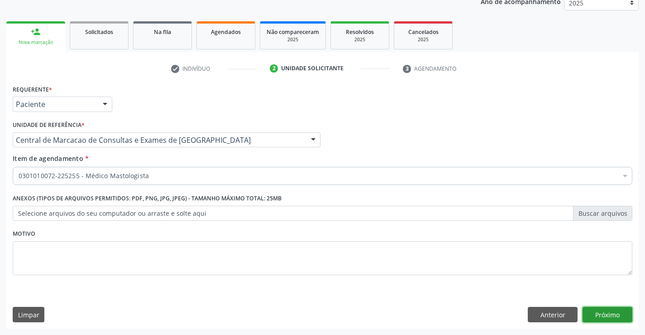
click at [611, 315] on button "Próximo" at bounding box center [608, 314] width 50 height 15
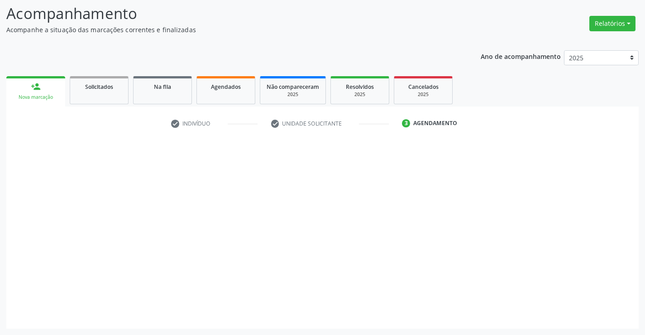
scroll to position [59, 0]
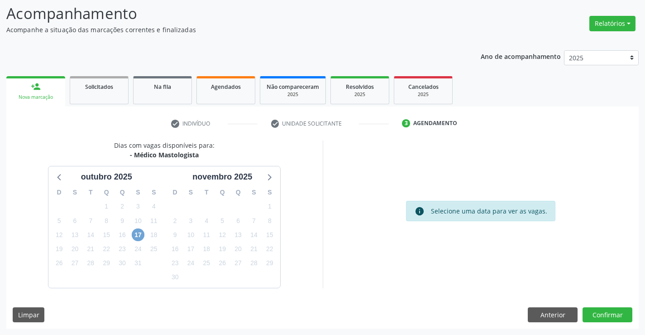
click at [140, 237] on span "17" at bounding box center [138, 234] width 13 height 13
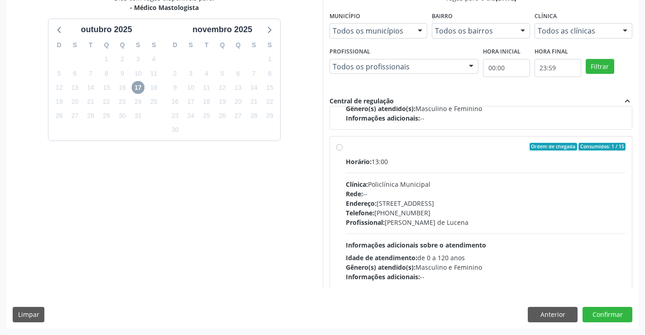
scroll to position [0, 0]
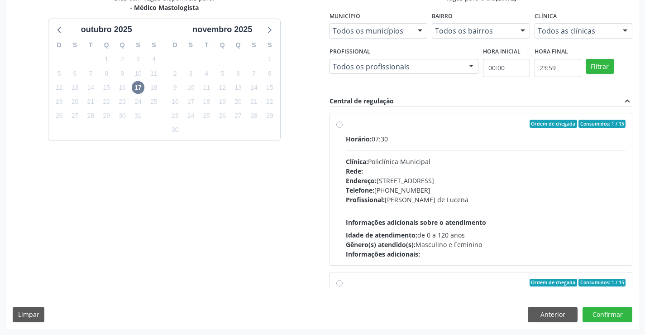
drag, startPoint x: 391, startPoint y: 223, endPoint x: 481, endPoint y: 255, distance: 95.6
click at [392, 223] on span "Informações adicionais sobre o atendimento" at bounding box center [416, 222] width 140 height 9
click at [343, 128] on input "Ordem de chegada Consumidos: 1 / 15 Horário: 07:30 Clínica: Policlínica Municip…" at bounding box center [340, 124] width 6 height 8
radio input "true"
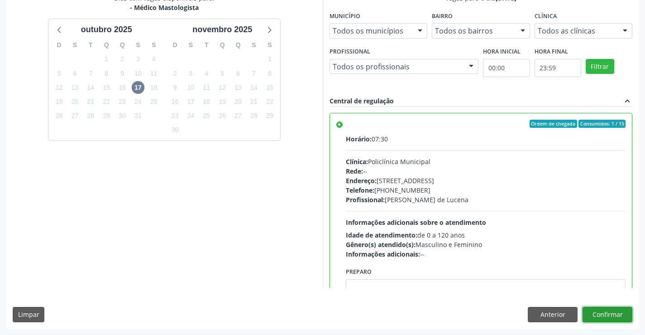
click at [603, 315] on button "Confirmar" at bounding box center [608, 314] width 50 height 15
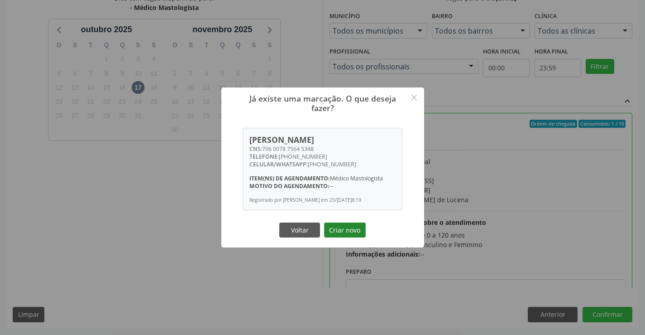
click at [361, 231] on button "Criar novo" at bounding box center [345, 229] width 42 height 15
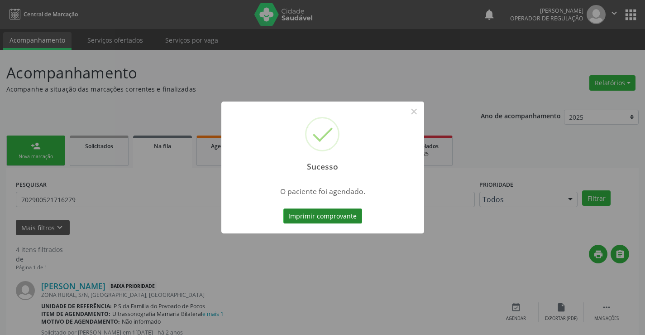
click at [356, 217] on button "Imprimir comprovante" at bounding box center [323, 215] width 79 height 15
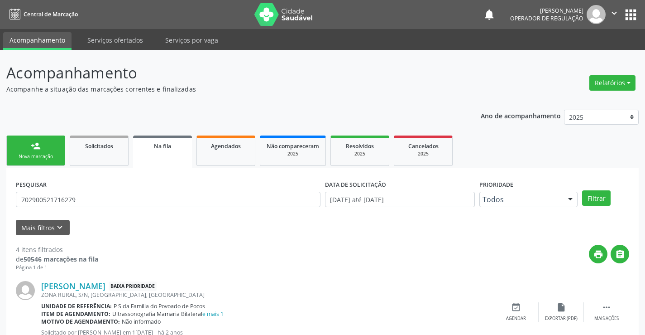
click at [35, 158] on div "Nova marcação" at bounding box center [35, 156] width 45 height 7
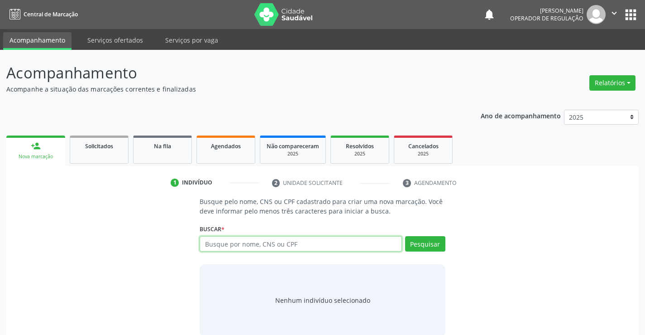
click at [210, 243] on input "text" at bounding box center [301, 243] width 202 height 15
type input "701100896318380"
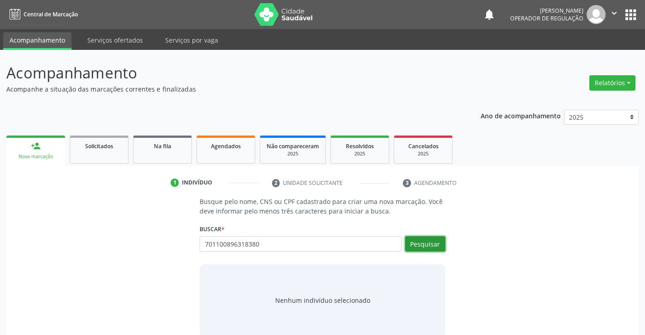
click at [419, 246] on button "Pesquisar" at bounding box center [425, 243] width 40 height 15
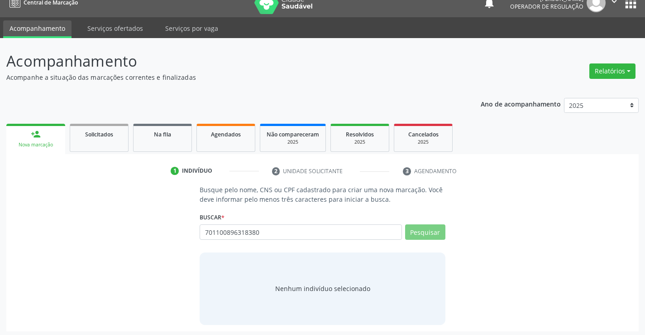
scroll to position [14, 0]
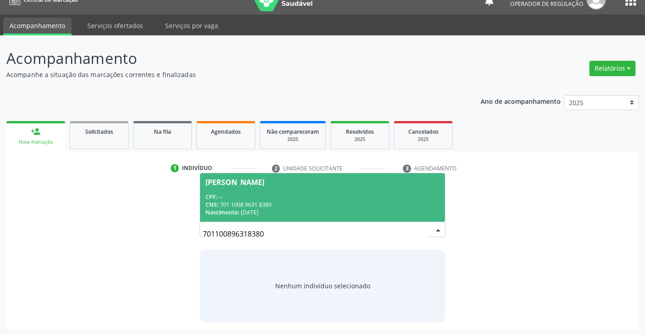
drag, startPoint x: 223, startPoint y: 199, endPoint x: 233, endPoint y: 209, distance: 14.1
click at [223, 198] on div "CPF: --" at bounding box center [323, 197] width 234 height 8
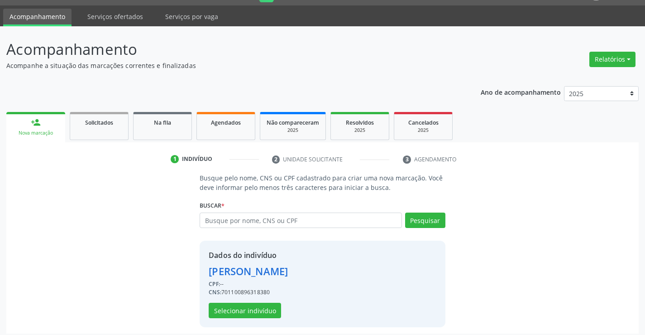
scroll to position [29, 0]
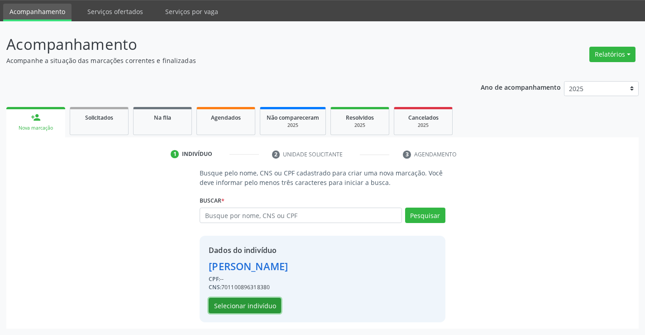
click at [231, 300] on button "Selecionar indivíduo" at bounding box center [245, 305] width 72 height 15
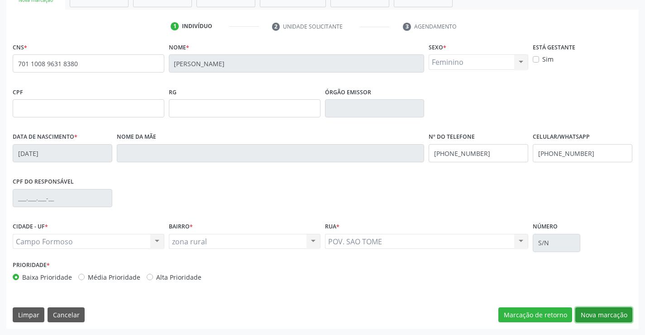
click at [581, 317] on button "Nova marcação" at bounding box center [604, 314] width 57 height 15
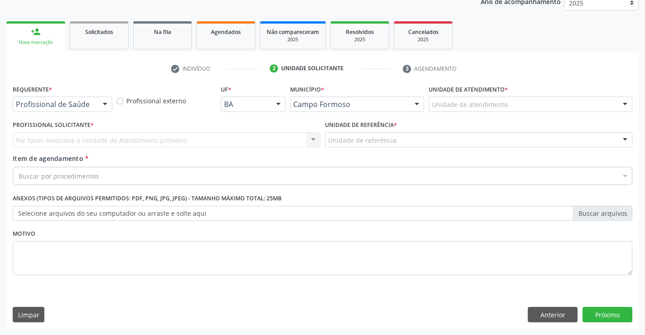
scroll to position [114, 0]
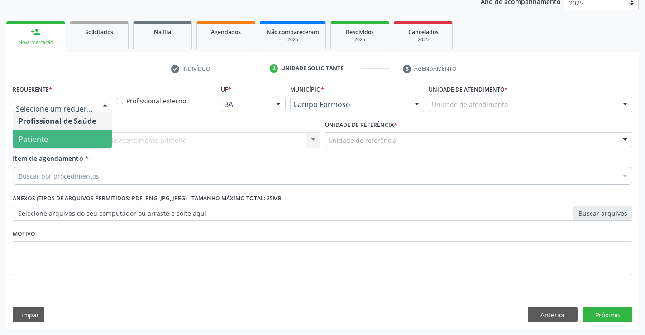
click at [60, 134] on span "Paciente" at bounding box center [62, 139] width 99 height 18
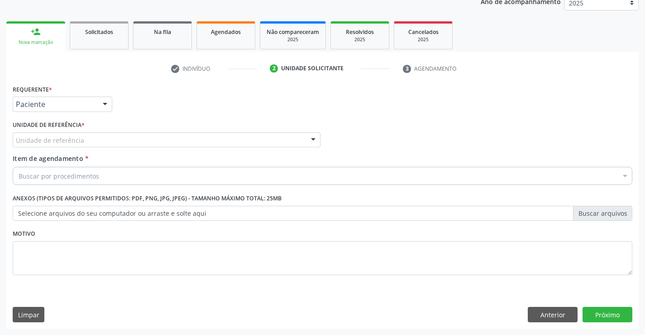
click at [129, 144] on div "Unidade de referência" at bounding box center [167, 139] width 308 height 15
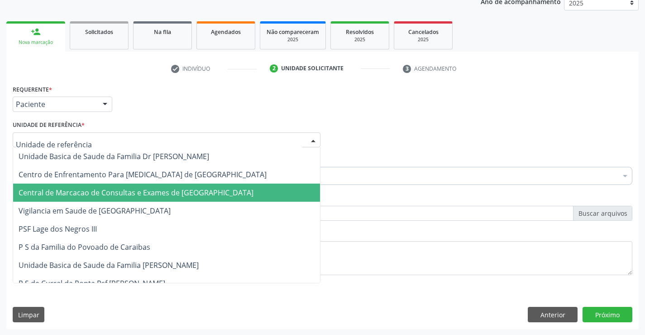
click at [147, 204] on span "Vigilancia em Saude de [GEOGRAPHIC_DATA]" at bounding box center [166, 211] width 307 height 18
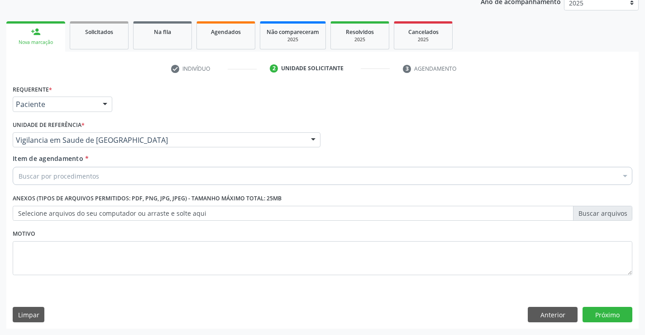
click at [101, 146] on div "Vigilancia em Saude de [GEOGRAPHIC_DATA]" at bounding box center [167, 139] width 308 height 15
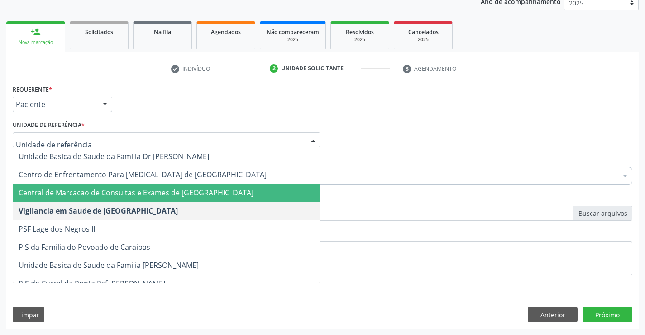
drag, startPoint x: 116, startPoint y: 195, endPoint x: 192, endPoint y: 193, distance: 75.2
click at [122, 196] on span "Central de Marcacao de Consultas e Exames de [GEOGRAPHIC_DATA]" at bounding box center [136, 193] width 235 height 10
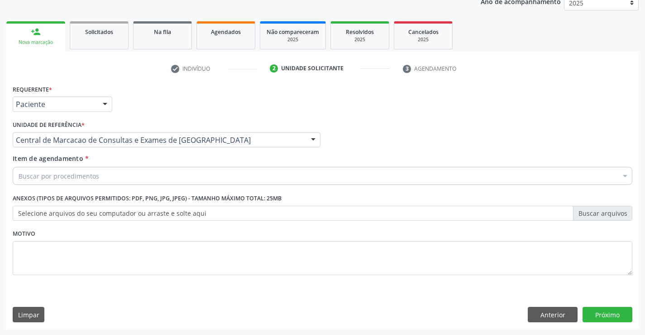
click at [194, 187] on div "Item de agendamento * Buscar por procedimentos Selecionar todos 0202040089 - 3X…" at bounding box center [322, 171] width 625 height 35
click at [208, 180] on div "Buscar por procedimentos" at bounding box center [323, 176] width 620 height 18
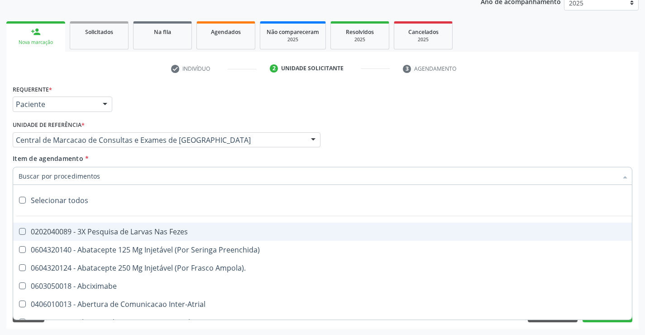
click at [208, 180] on input "Item de agendamento *" at bounding box center [318, 176] width 599 height 18
paste input "Médico Mastologista"
type input "Médico Mastologista"
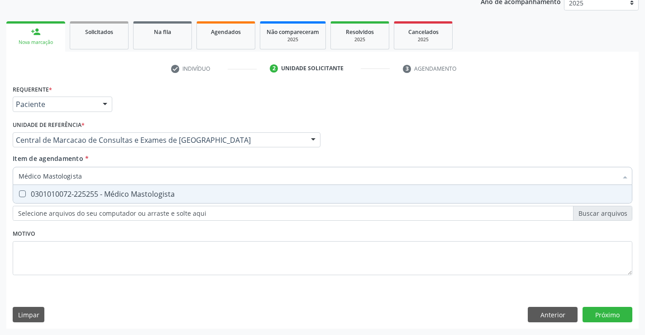
drag, startPoint x: 143, startPoint y: 192, endPoint x: 0, endPoint y: 56, distance: 197.7
click at [124, 196] on div "0301010072-225255 - Médico Mastologista" at bounding box center [323, 193] width 608 height 7
checkbox Mastologista "true"
click at [617, 310] on div "Requerente * Paciente Profissional de Saúde Paciente Nenhum resultado encontrad…" at bounding box center [322, 205] width 633 height 246
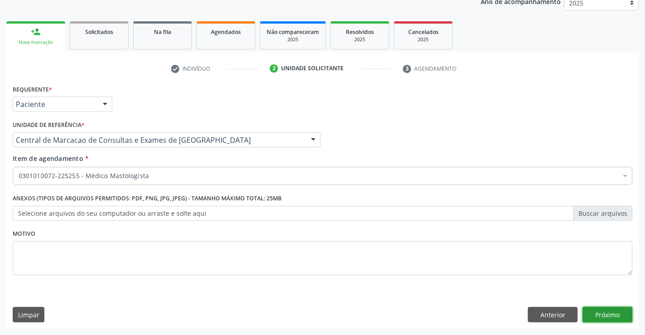
click at [620, 308] on button "Próximo" at bounding box center [608, 314] width 50 height 15
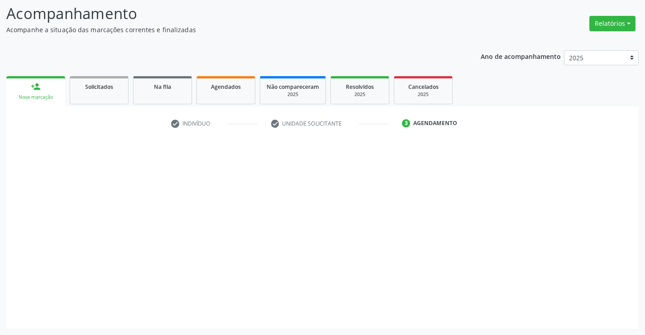
scroll to position [59, 0]
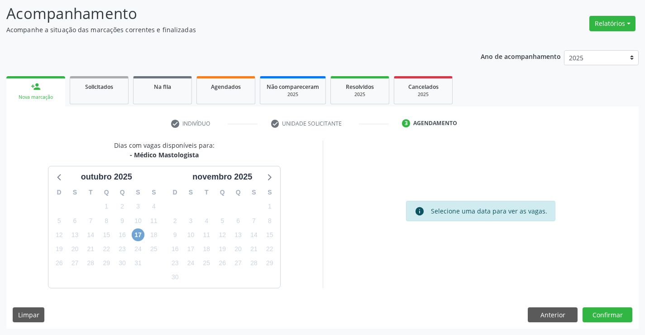
click at [133, 233] on span "17" at bounding box center [138, 234] width 13 height 13
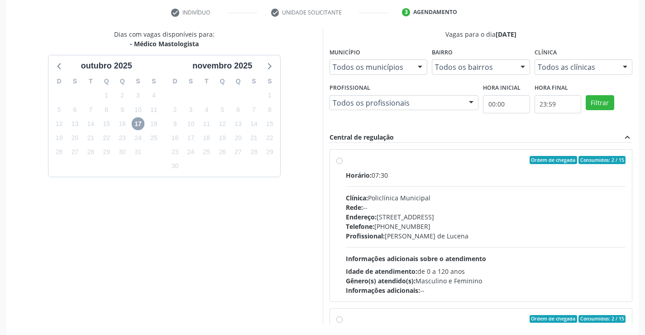
scroll to position [195, 0]
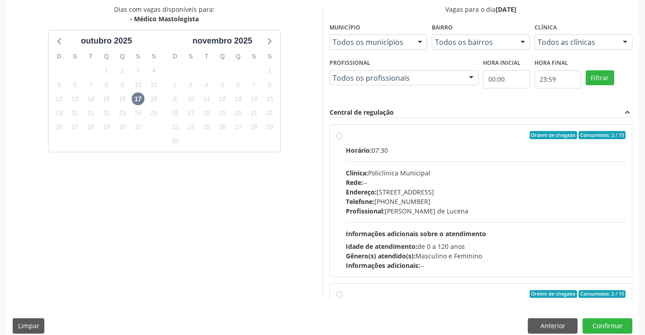
click at [442, 160] on div "Horário: 07:30 Clínica: Policlínica Municipal Rede: -- [GEOGRAPHIC_DATA]: [STRE…" at bounding box center [486, 207] width 280 height 125
click at [343, 139] on input "Ordem de chegada Consumidos: 2 / 15 Horário: 07:30 Clínica: Policlínica Municip…" at bounding box center [340, 135] width 6 height 8
radio input "true"
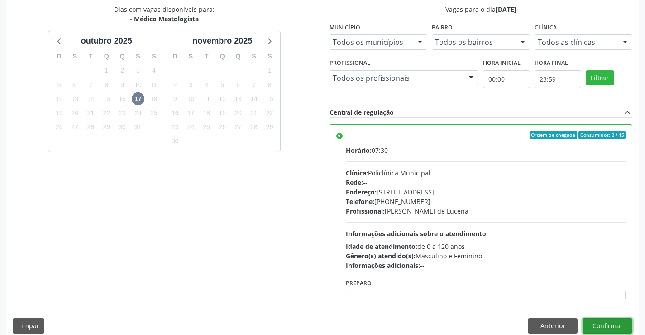
click at [625, 328] on button "Confirmar" at bounding box center [608, 325] width 50 height 15
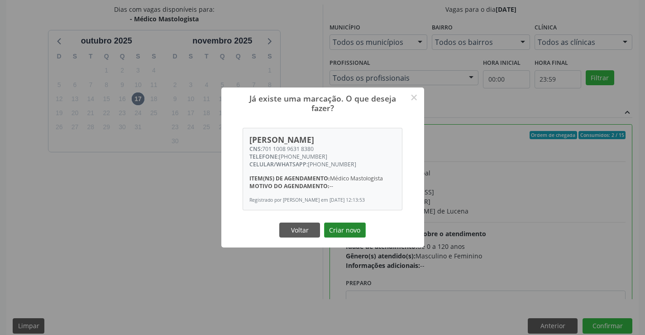
click at [347, 230] on button "Criar novo" at bounding box center [345, 229] width 42 height 15
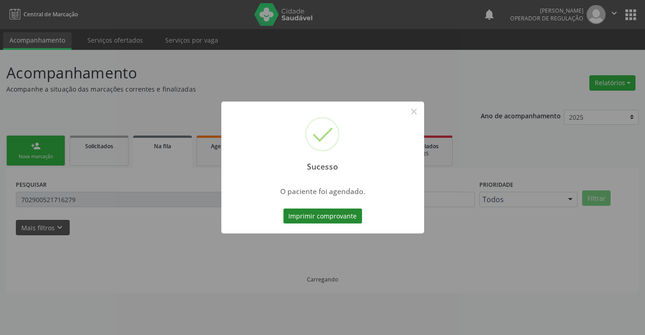
scroll to position [0, 0]
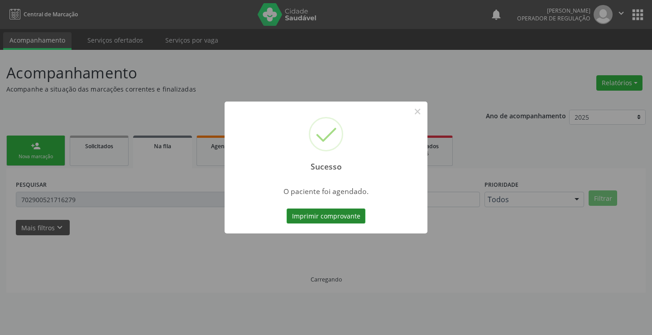
click at [349, 219] on button "Imprimir comprovante" at bounding box center [326, 215] width 79 height 15
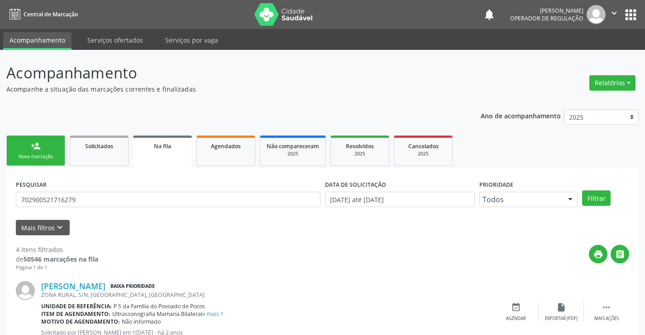
click at [46, 150] on link "person_add Nova marcação" at bounding box center [35, 150] width 59 height 30
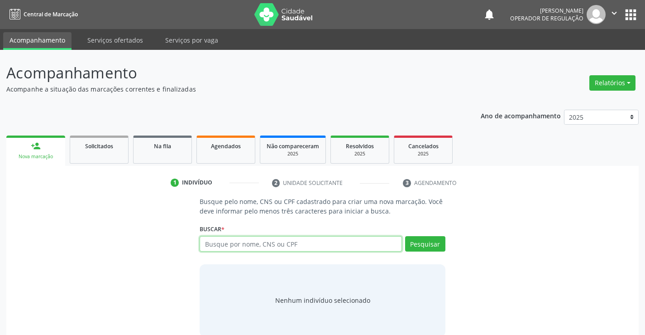
click at [235, 241] on input "text" at bounding box center [301, 243] width 202 height 15
type input "705009462317459"
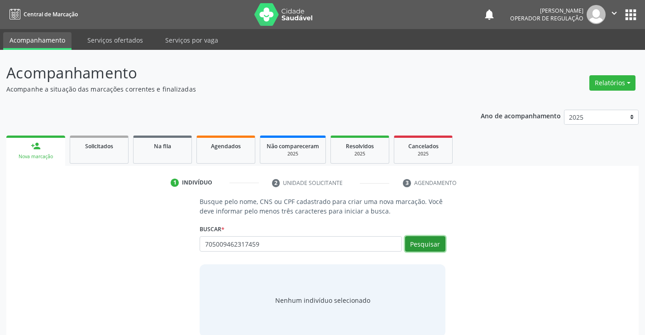
click at [418, 248] on button "Pesquisar" at bounding box center [425, 243] width 40 height 15
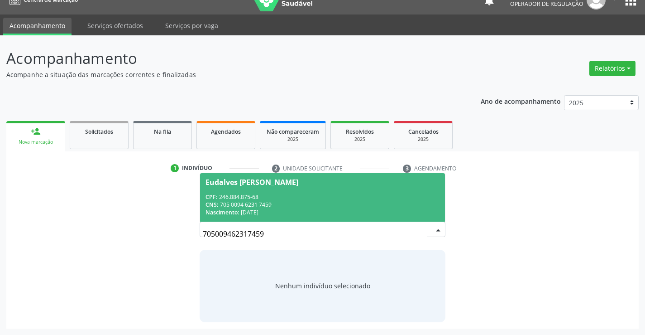
click at [272, 174] on span "Eudalves Antonio da Silva CPF: 246.884.875-68 CNS: 705 0094 6231 7459 Nasciment…" at bounding box center [322, 197] width 245 height 48
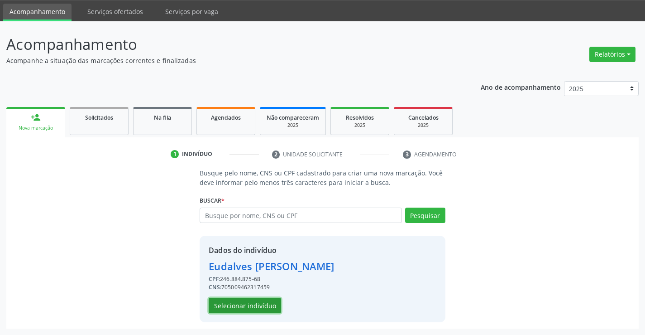
click at [260, 302] on button "Selecionar indivíduo" at bounding box center [245, 305] width 72 height 15
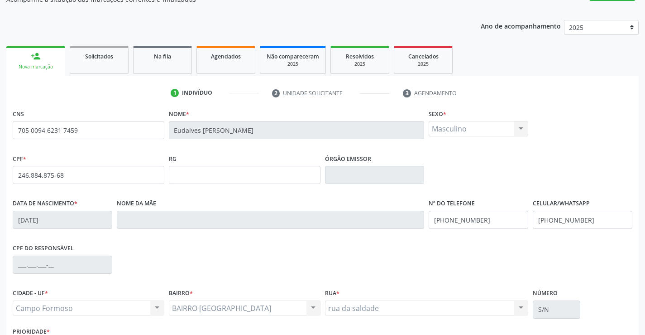
scroll to position [156, 0]
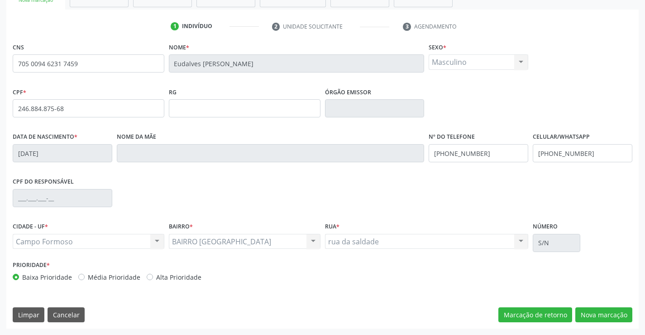
click at [607, 324] on div "CNS 705 0094 6231 7459 Nome * Eudalves Antonio da Silva Sexo * Masculino Mascul…" at bounding box center [322, 184] width 633 height 288
click at [607, 315] on button "Nova marcação" at bounding box center [604, 314] width 57 height 15
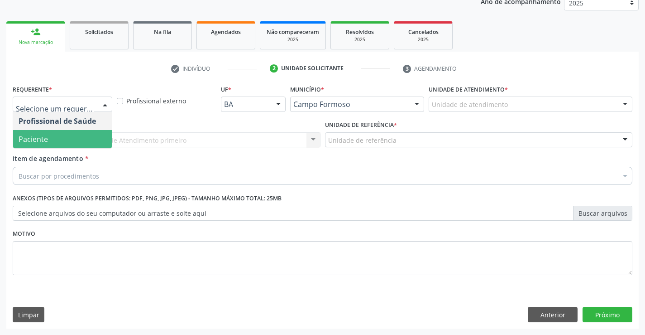
drag, startPoint x: 50, startPoint y: 134, endPoint x: 130, endPoint y: 136, distance: 79.8
click at [57, 135] on span "Paciente" at bounding box center [62, 139] width 99 height 18
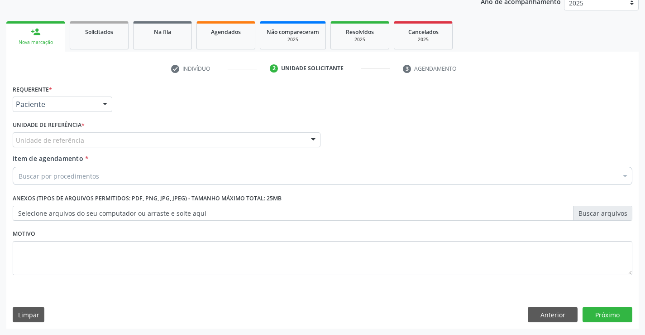
click at [145, 135] on div "Unidade de referência" at bounding box center [167, 139] width 308 height 15
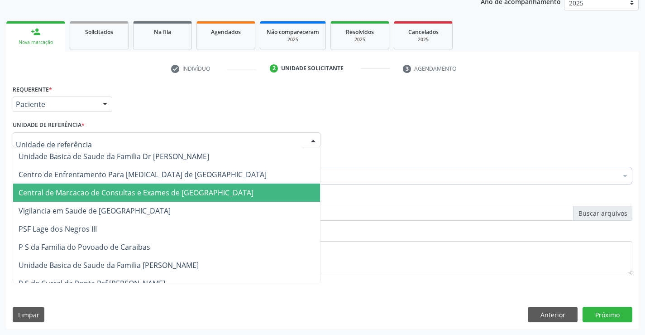
click at [154, 189] on span "Central de Marcacao de Consultas e Exames de [GEOGRAPHIC_DATA]" at bounding box center [136, 193] width 235 height 10
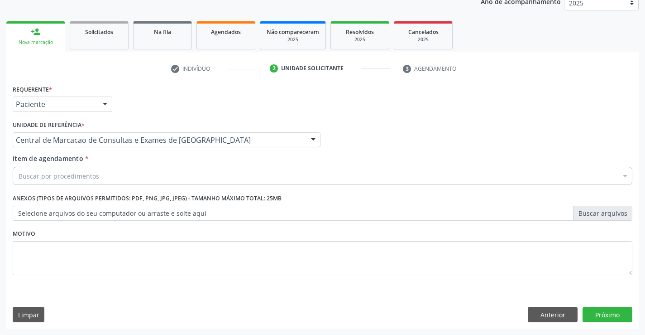
click at [168, 175] on div "Buscar por procedimentos" at bounding box center [323, 176] width 620 height 18
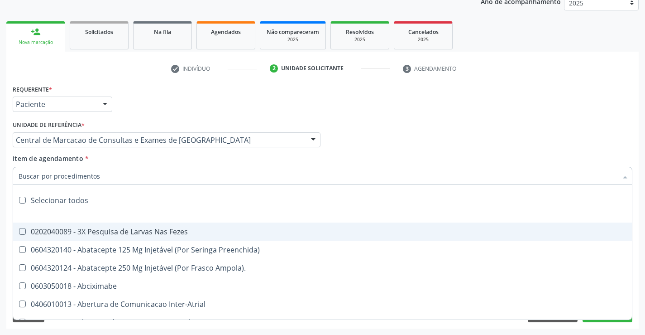
paste input "Médico Mastologista"
type input "Médico Mastologista"
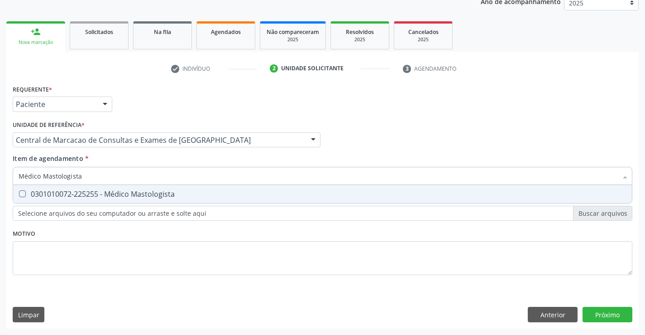
click at [181, 194] on div "0301010072-225255 - Médico Mastologista" at bounding box center [323, 193] width 608 height 7
checkbox Mastologista "true"
click at [612, 313] on div "Requerente * Paciente Profissional de Saúde Paciente Nenhum resultado encontrad…" at bounding box center [322, 205] width 633 height 246
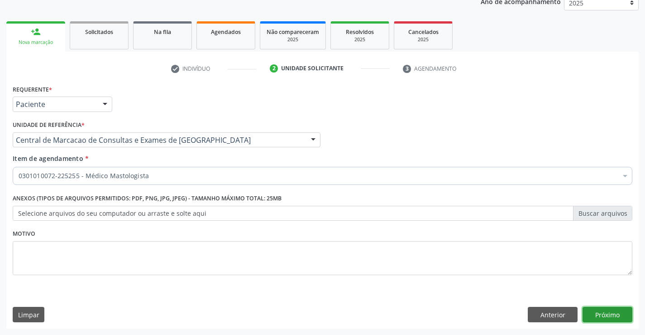
click at [612, 316] on button "Próximo" at bounding box center [608, 314] width 50 height 15
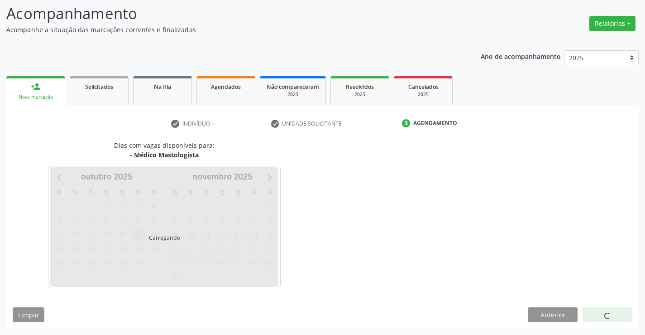
scroll to position [59, 0]
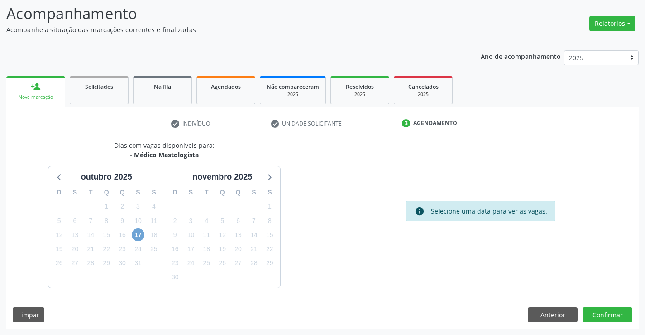
click at [135, 235] on span "17" at bounding box center [138, 234] width 13 height 13
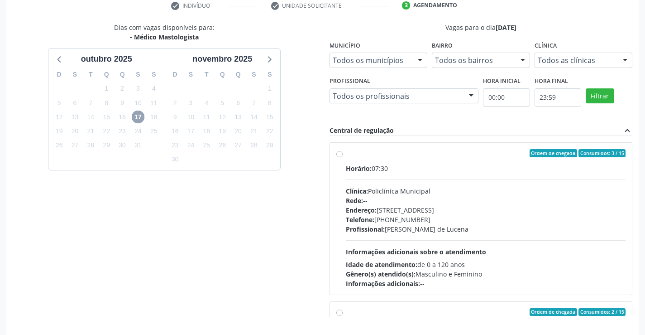
scroll to position [195, 0]
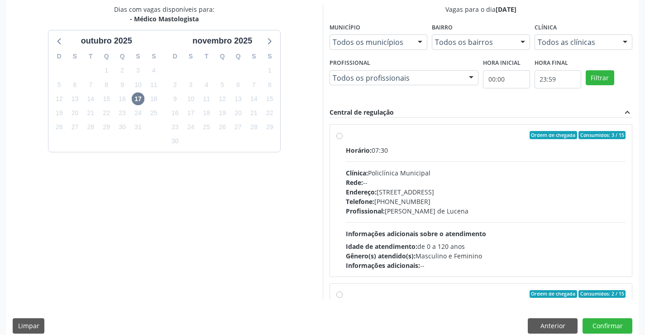
click at [393, 216] on div "Horário: 07:30 Clínica: Policlínica Municipal Rede: -- [GEOGRAPHIC_DATA]: [STRE…" at bounding box center [486, 207] width 280 height 125
click at [343, 139] on input "Ordem de chegada Consumidos: 3 / 15 Horário: 07:30 Clínica: Policlínica Municip…" at bounding box center [340, 135] width 6 height 8
radio input "true"
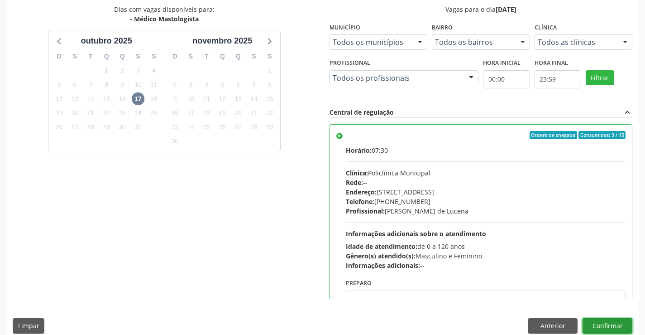
click at [616, 330] on button "Confirmar" at bounding box center [608, 325] width 50 height 15
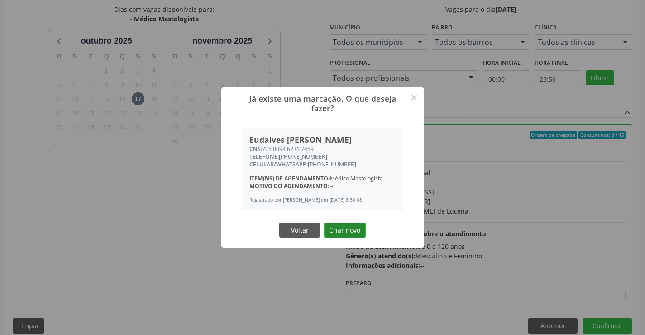
click at [358, 228] on button "Criar novo" at bounding box center [345, 229] width 42 height 15
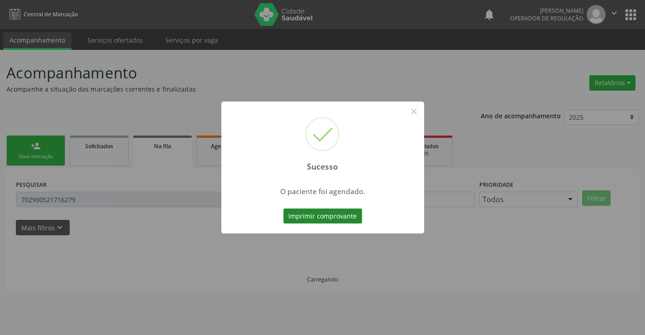
scroll to position [0, 0]
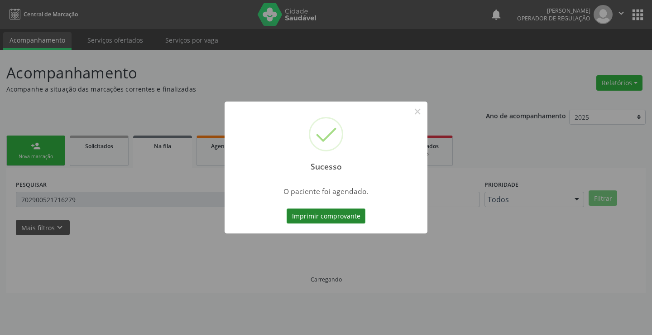
click at [341, 214] on button "Imprimir comprovante" at bounding box center [326, 215] width 79 height 15
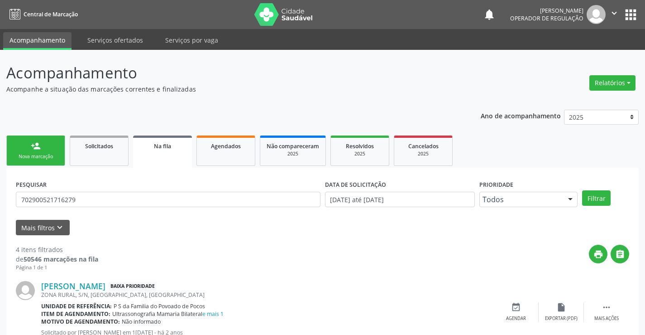
click at [58, 153] on div "Nova marcação" at bounding box center [35, 156] width 45 height 7
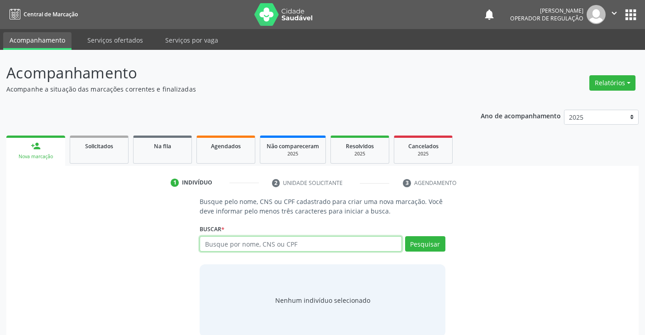
click at [248, 241] on input "text" at bounding box center [301, 243] width 202 height 15
type input "702006305571180"
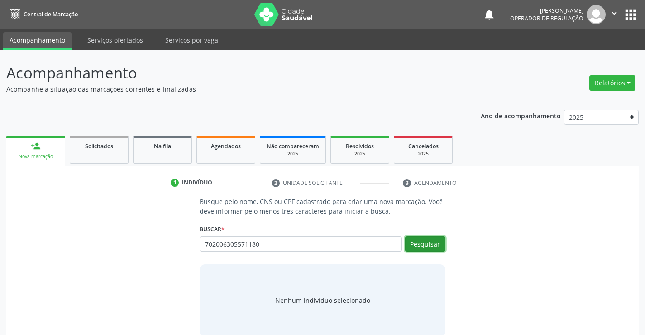
click at [434, 236] on button "Pesquisar" at bounding box center [425, 243] width 40 height 15
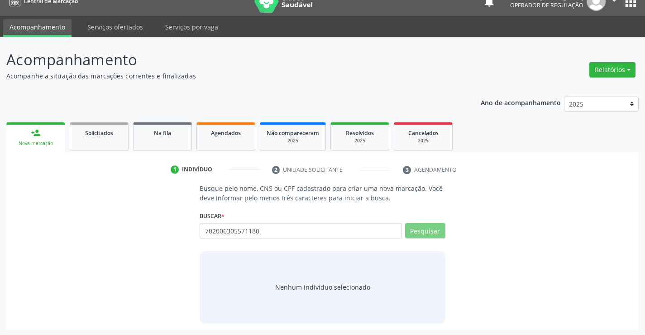
scroll to position [14, 0]
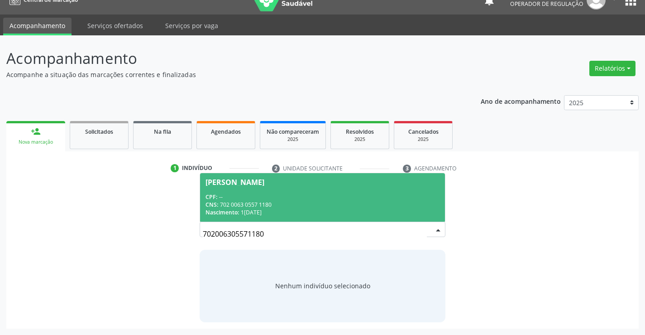
click at [261, 201] on div "CNS: 702 0063 0557 1180" at bounding box center [323, 205] width 234 height 8
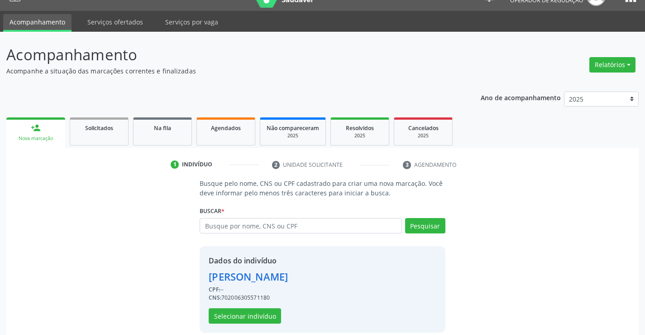
scroll to position [29, 0]
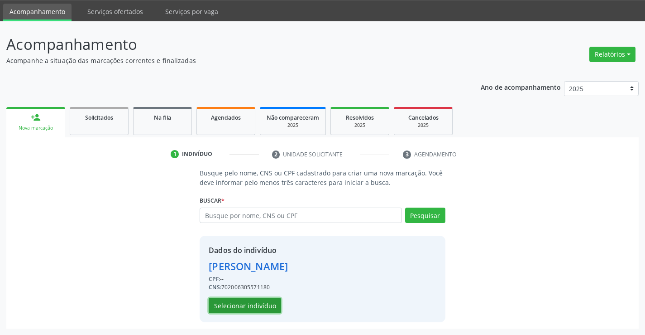
drag, startPoint x: 244, startPoint y: 306, endPoint x: 249, endPoint y: 303, distance: 5.8
click at [249, 303] on button "Selecionar indivíduo" at bounding box center [245, 305] width 72 height 15
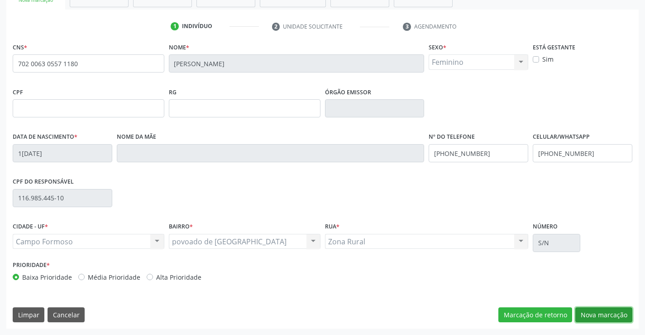
click at [629, 313] on button "Nova marcação" at bounding box center [604, 314] width 57 height 15
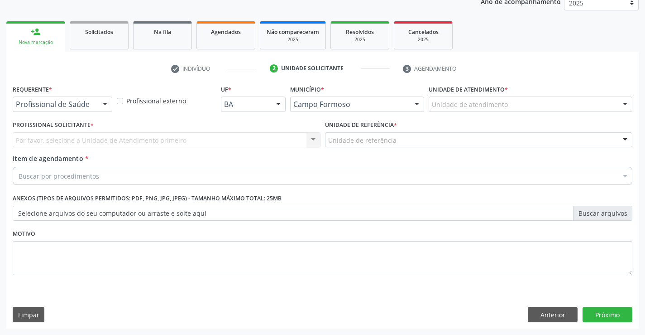
scroll to position [114, 0]
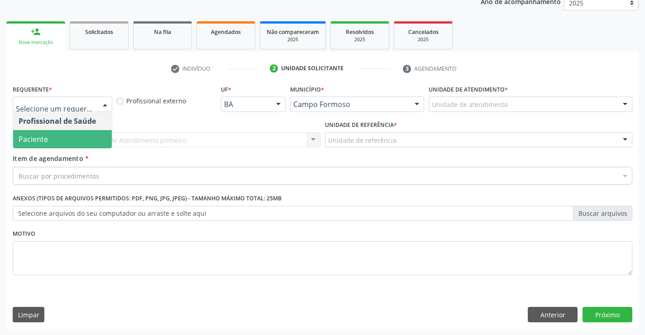
click at [58, 142] on span "Paciente" at bounding box center [62, 139] width 99 height 18
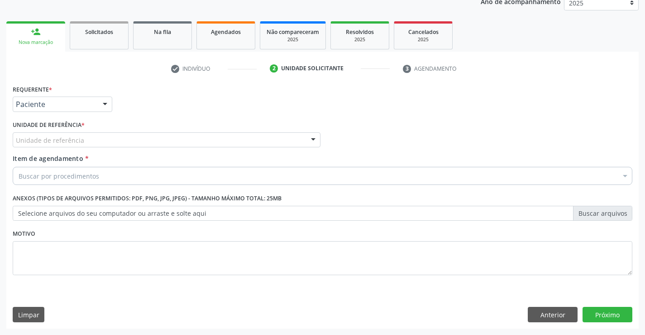
click at [130, 140] on div "Unidade de referência" at bounding box center [167, 139] width 308 height 15
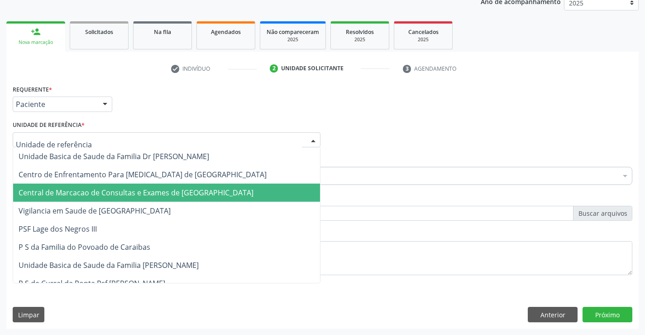
click at [121, 193] on span "Central de Marcacao de Consultas e Exames de [GEOGRAPHIC_DATA]" at bounding box center [136, 193] width 235 height 10
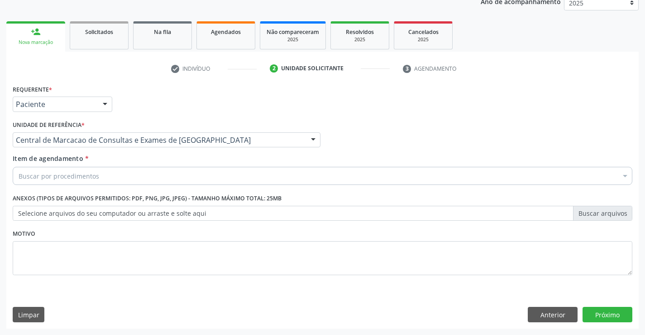
click at [131, 177] on div "Buscar por procedimentos" at bounding box center [323, 176] width 620 height 18
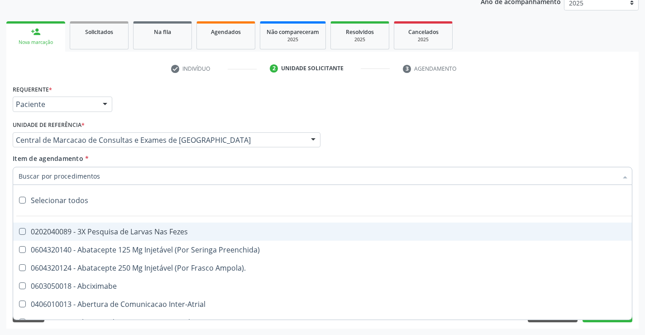
paste input "Médico Mastologista"
type input "Médico Mastologista"
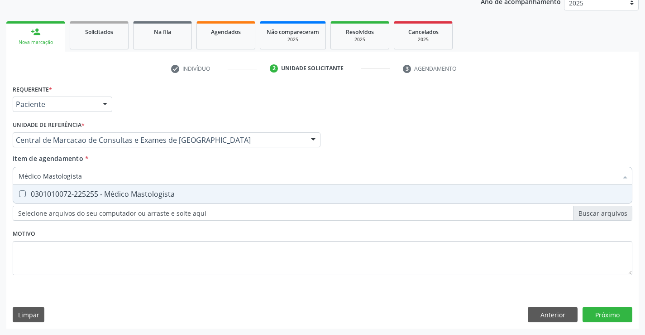
drag, startPoint x: 177, startPoint y: 194, endPoint x: 499, endPoint y: 266, distance: 329.9
click at [179, 194] on div "0301010072-225255 - Médico Mastologista" at bounding box center [323, 193] width 608 height 7
checkbox Mastologista "true"
click at [621, 318] on div "Requerente * Paciente Profissional de Saúde Paciente Nenhum resultado encontrad…" at bounding box center [322, 205] width 633 height 246
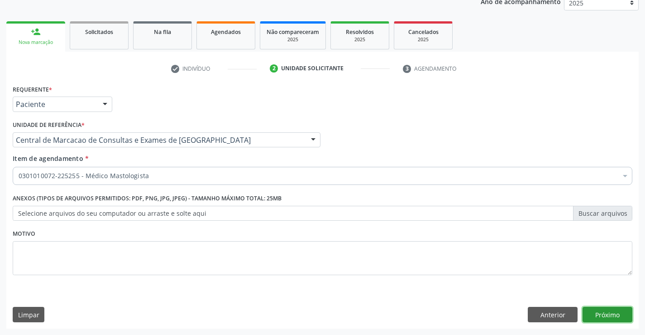
click at [594, 313] on button "Próximo" at bounding box center [608, 314] width 50 height 15
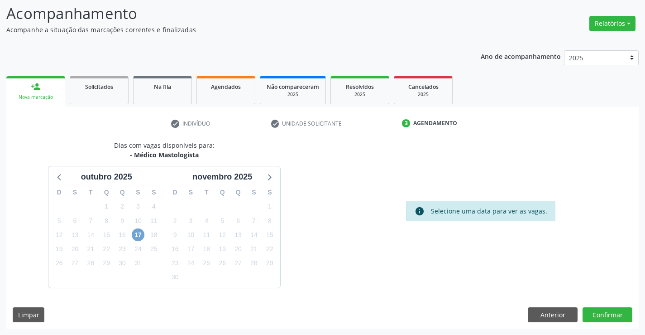
click at [140, 232] on span "17" at bounding box center [138, 234] width 13 height 13
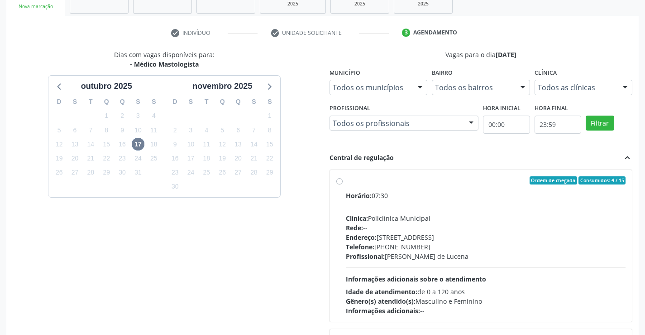
click at [396, 209] on div "Horário: 07:30 Clínica: Policlínica Municipal Rede: -- [GEOGRAPHIC_DATA]: [STRE…" at bounding box center [486, 253] width 280 height 125
click at [343, 184] on input "Ordem de chegada Consumidos: 4 / 15 Horário: 07:30 Clínica: Policlínica Municip…" at bounding box center [340, 180] width 6 height 8
radio input "true"
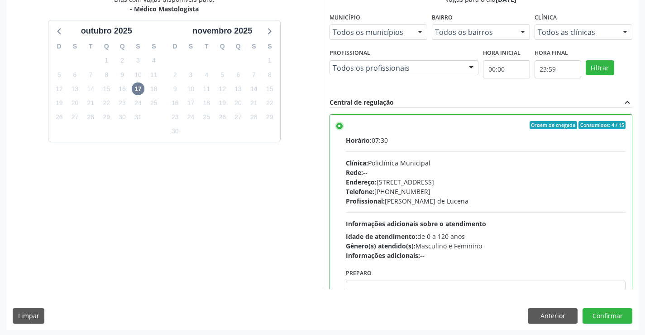
scroll to position [207, 0]
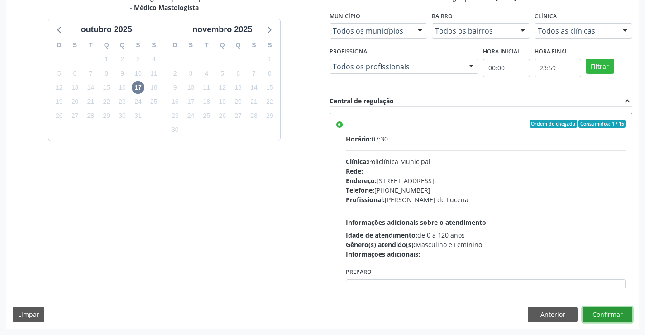
click at [609, 310] on button "Confirmar" at bounding box center [608, 314] width 50 height 15
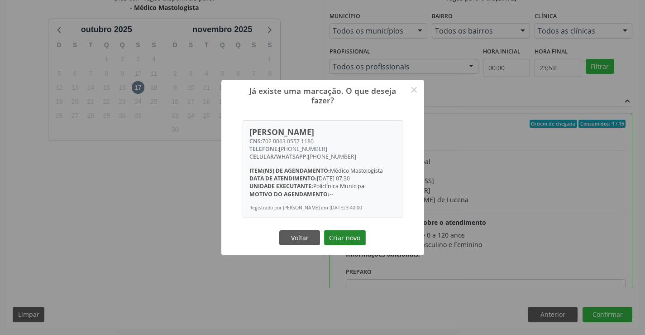
click at [348, 238] on button "Criar novo" at bounding box center [345, 237] width 42 height 15
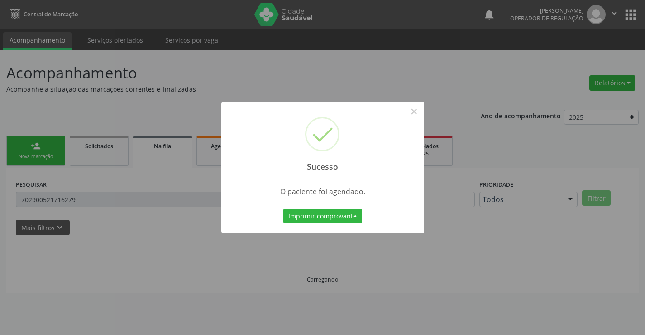
scroll to position [0, 0]
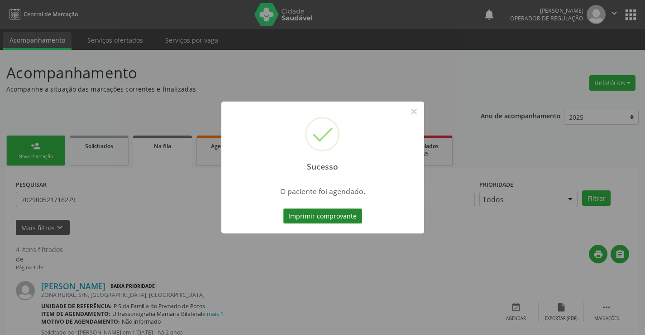
click at [344, 220] on button "Imprimir comprovante" at bounding box center [323, 215] width 79 height 15
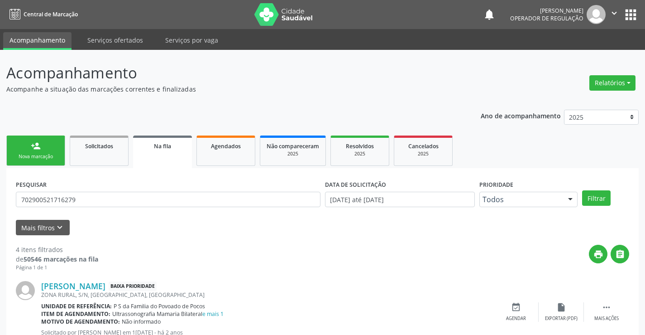
click at [51, 140] on link "person_add Nova marcação" at bounding box center [35, 150] width 59 height 30
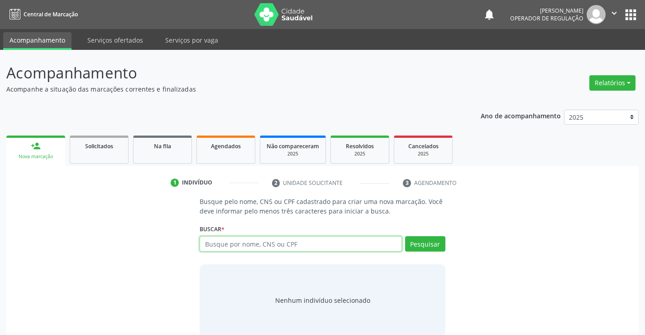
click at [243, 246] on input "text" at bounding box center [301, 243] width 202 height 15
type input "705006016186355"
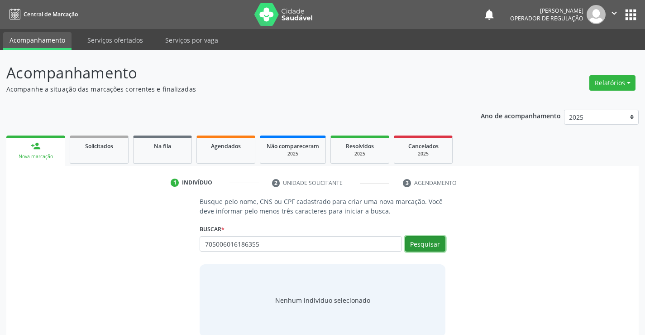
click at [427, 244] on button "Pesquisar" at bounding box center [425, 243] width 40 height 15
type input "705006016186355"
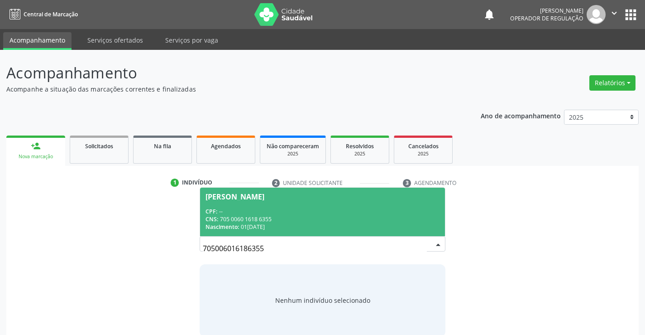
click at [239, 207] on div "CPF: --" at bounding box center [323, 211] width 234 height 8
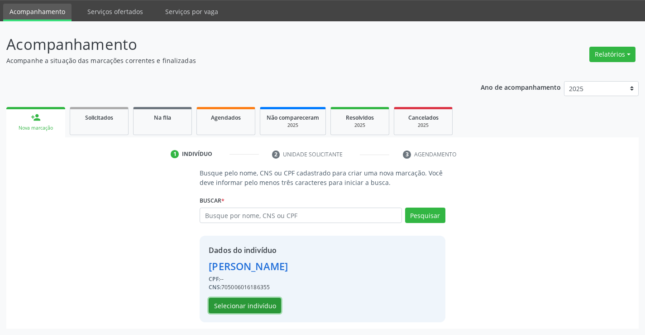
click at [256, 303] on button "Selecionar indivíduo" at bounding box center [245, 305] width 72 height 15
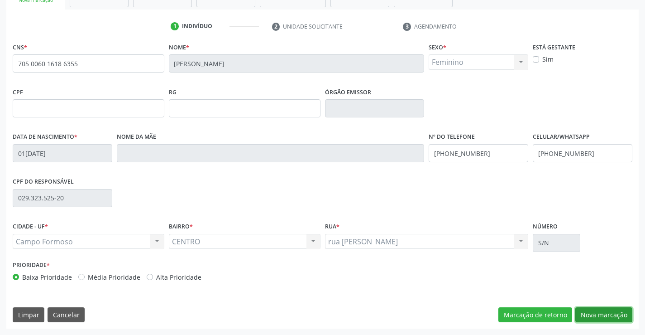
click at [610, 314] on button "Nova marcação" at bounding box center [604, 314] width 57 height 15
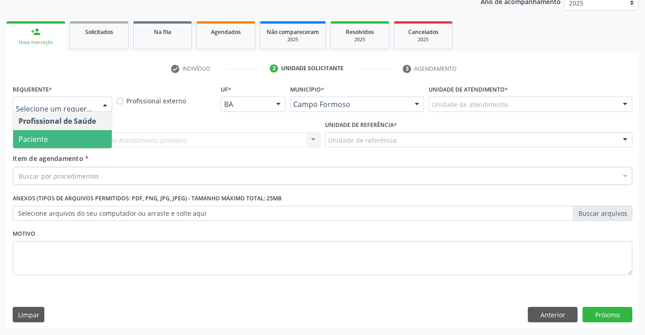
click at [63, 141] on span "Paciente" at bounding box center [62, 139] width 99 height 18
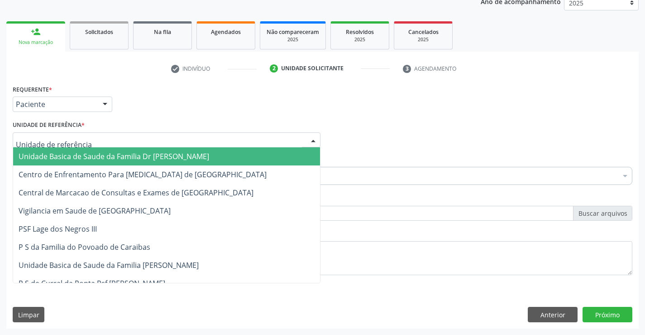
drag, startPoint x: 126, startPoint y: 134, endPoint x: 125, endPoint y: 168, distance: 34.4
click at [126, 135] on div at bounding box center [167, 139] width 308 height 15
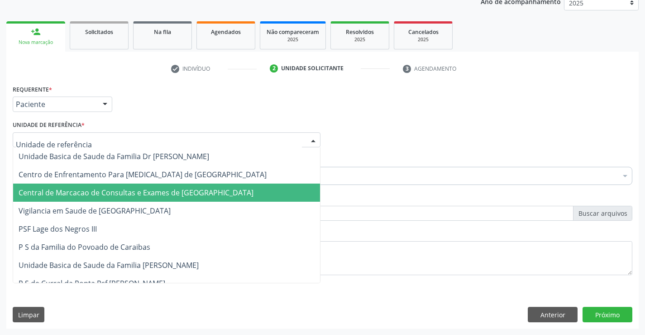
click at [128, 188] on span "Central de Marcacao de Consultas e Exames de [GEOGRAPHIC_DATA]" at bounding box center [136, 193] width 235 height 10
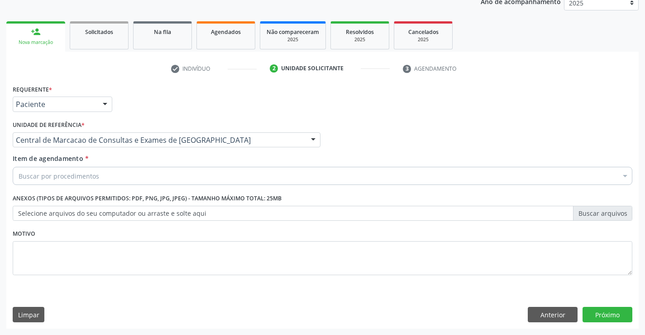
click at [133, 176] on div "Buscar por procedimentos" at bounding box center [323, 176] width 620 height 18
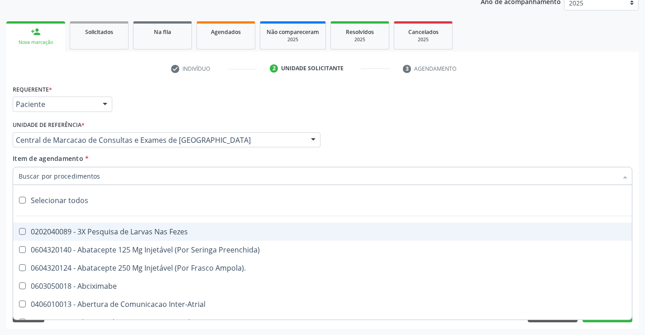
paste input "Médico Mastologista"
type input "Médico Mastologista"
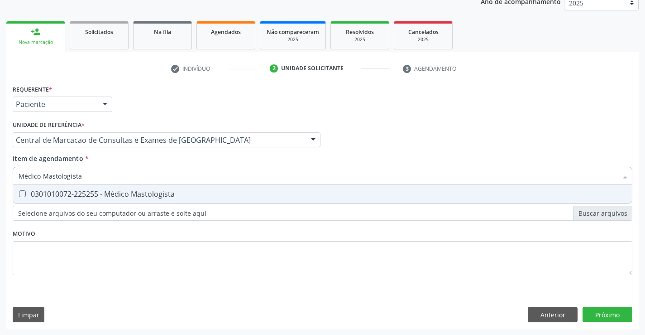
click at [153, 199] on span "0301010072-225255 - Médico Mastologista" at bounding box center [322, 194] width 619 height 18
checkbox Mastologista "true"
click at [618, 313] on div "Requerente * Paciente Profissional de Saúde Paciente Nenhum resultado encontrad…" at bounding box center [322, 205] width 633 height 246
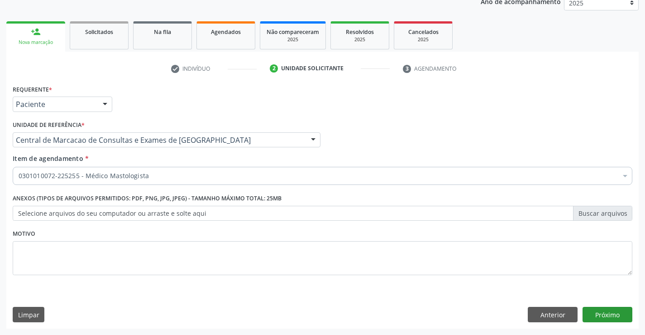
click at [608, 318] on button "Próximo" at bounding box center [608, 314] width 50 height 15
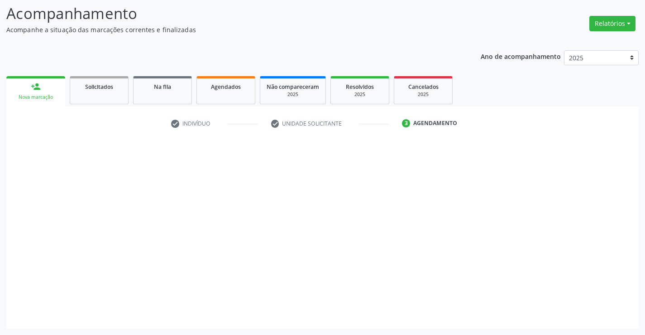
scroll to position [59, 0]
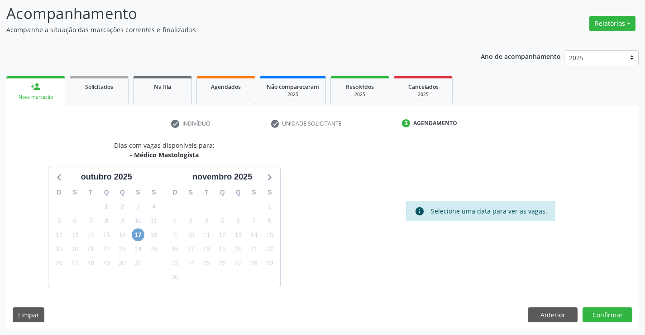
click at [138, 232] on span "17" at bounding box center [138, 234] width 13 height 13
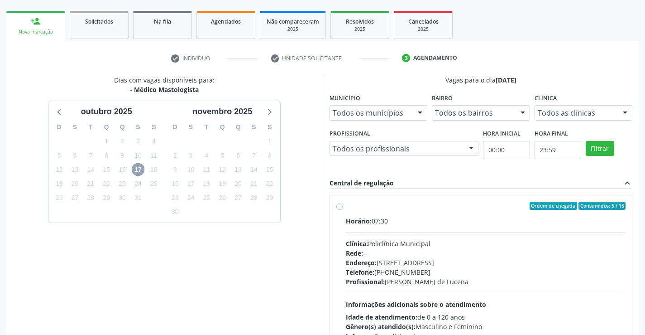
scroll to position [150, 0]
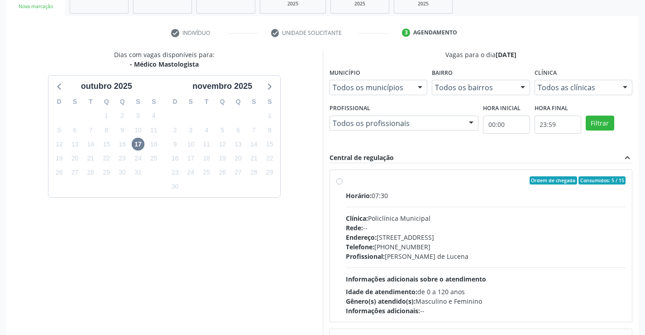
click at [386, 220] on div "Clínica: Policlínica Municipal" at bounding box center [486, 218] width 280 height 10
click at [343, 184] on input "Ordem de chegada Consumidos: 5 / 15 Horário: 07:30 Clínica: Policlínica Municip…" at bounding box center [340, 180] width 6 height 8
radio input "true"
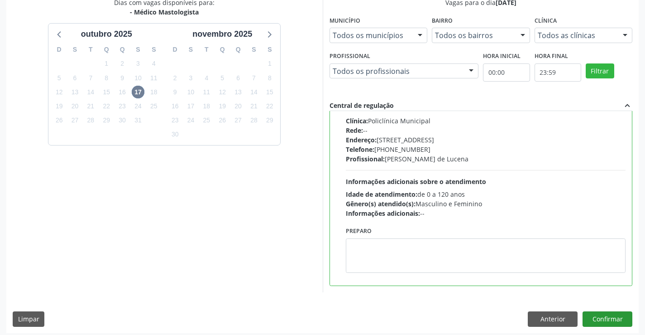
scroll to position [207, 0]
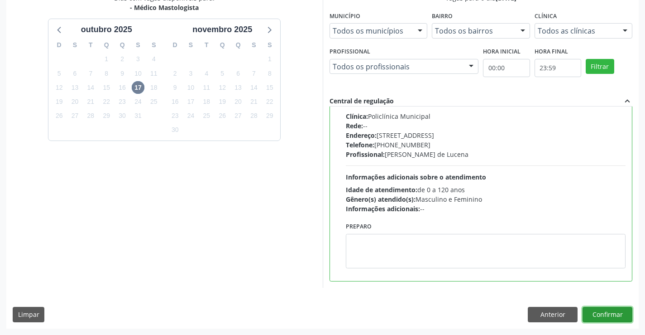
click at [616, 315] on button "Confirmar" at bounding box center [608, 314] width 50 height 15
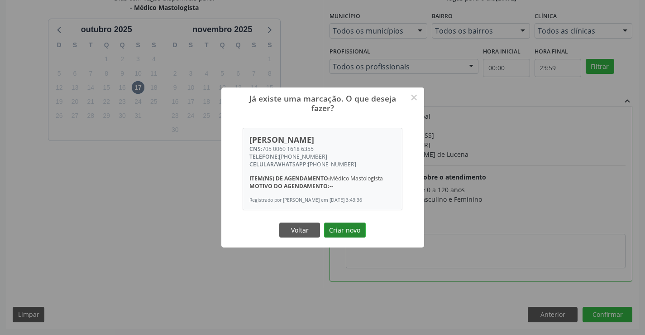
click at [338, 226] on button "Criar novo" at bounding box center [345, 229] width 42 height 15
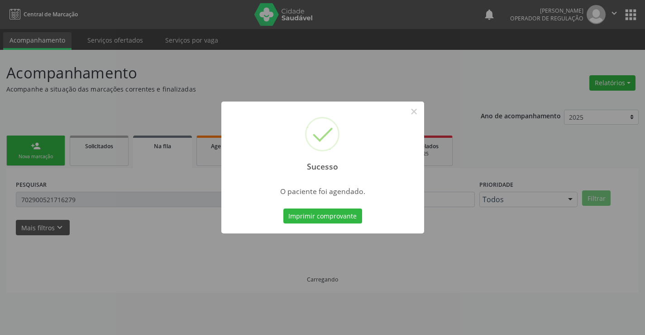
scroll to position [0, 0]
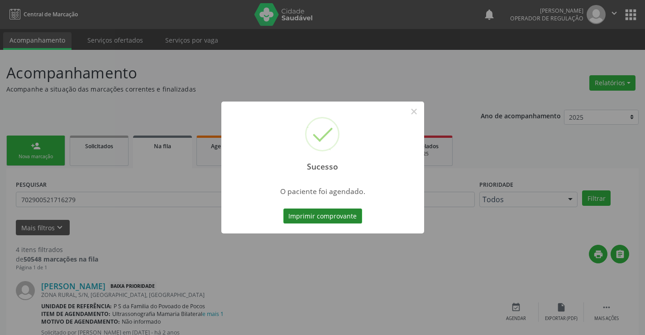
click at [301, 209] on button "Imprimir comprovante" at bounding box center [323, 215] width 79 height 15
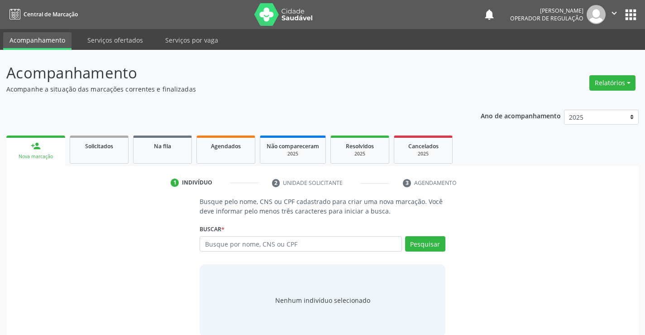
click at [279, 240] on input "text" at bounding box center [301, 243] width 202 height 15
type input "700204469932720"
click at [427, 241] on button "Pesquisar" at bounding box center [425, 243] width 40 height 15
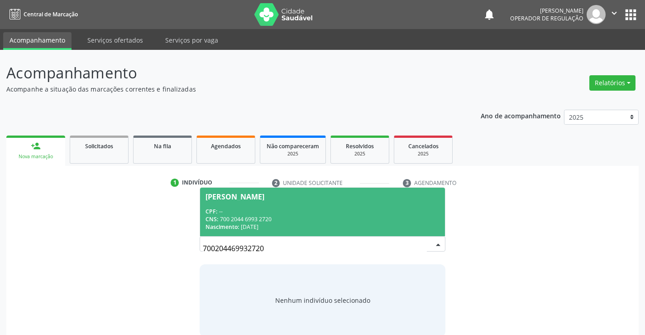
click at [274, 211] on div "CPF: --" at bounding box center [323, 211] width 234 height 8
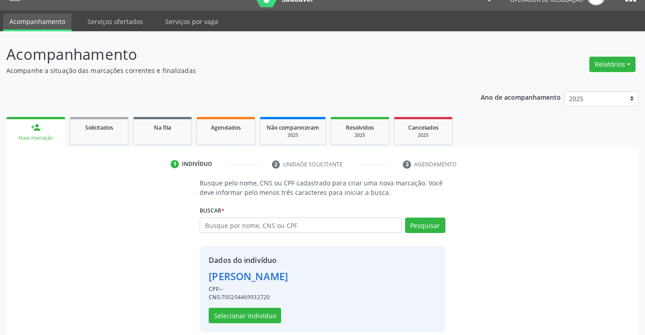
scroll to position [29, 0]
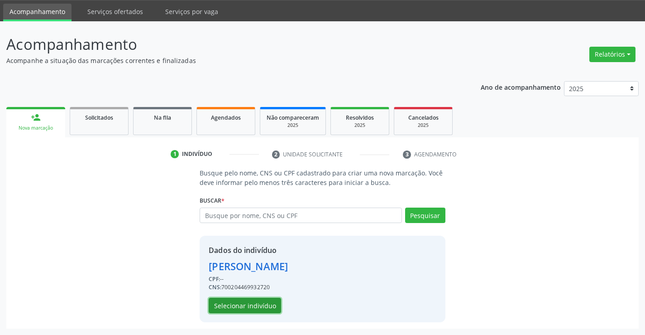
click at [259, 301] on button "Selecionar indivíduo" at bounding box center [245, 305] width 72 height 15
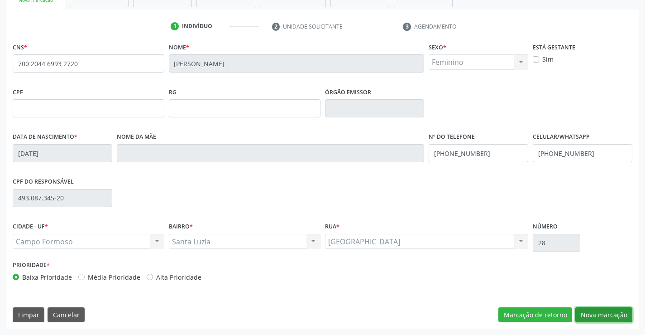
drag, startPoint x: 600, startPoint y: 315, endPoint x: 502, endPoint y: 295, distance: 99.5
click at [598, 315] on button "Nova marcação" at bounding box center [604, 314] width 57 height 15
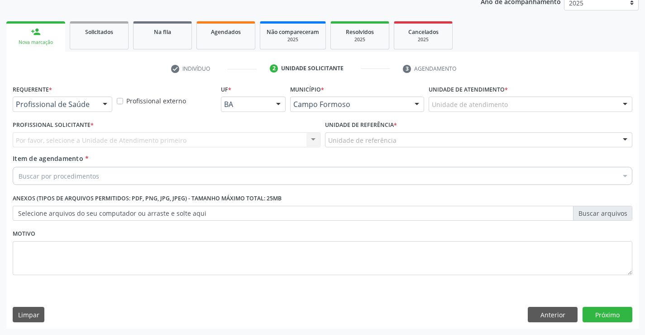
scroll to position [114, 0]
click at [95, 98] on div "Profissional de Saúde" at bounding box center [63, 103] width 100 height 15
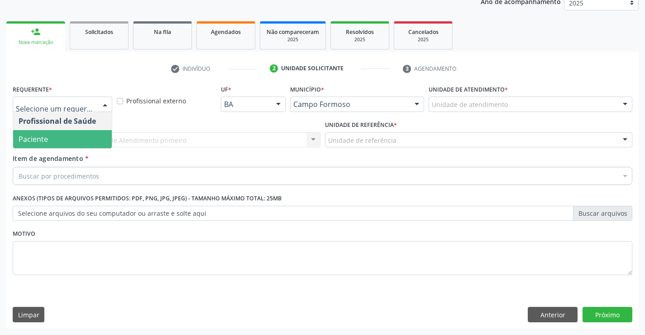
click at [79, 135] on span "Paciente" at bounding box center [62, 139] width 99 height 18
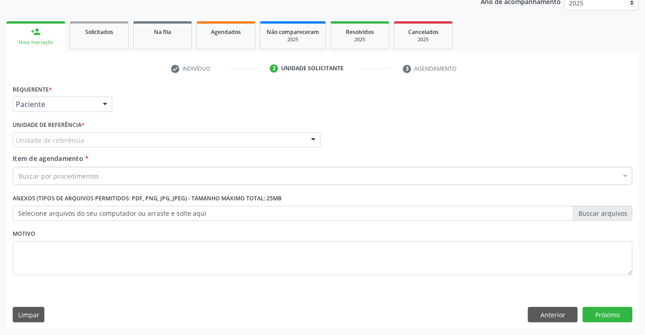
click at [161, 133] on div "Unidade de referência" at bounding box center [167, 139] width 308 height 15
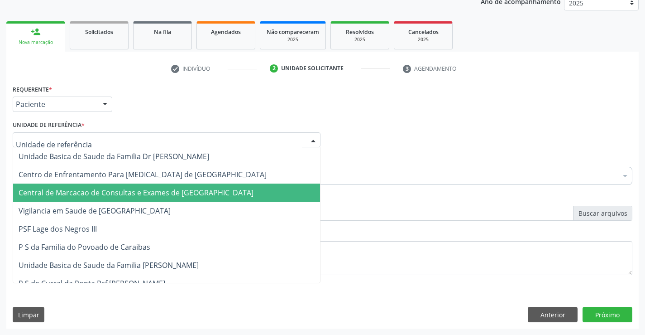
click at [162, 187] on span "Central de Marcacao de Consultas e Exames de [GEOGRAPHIC_DATA]" at bounding box center [166, 192] width 307 height 18
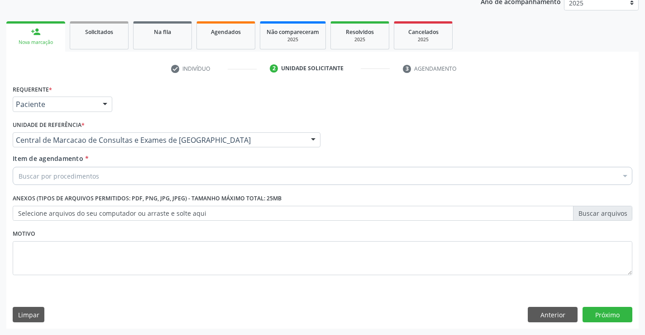
click at [177, 177] on div "Buscar por procedimentos" at bounding box center [323, 176] width 620 height 18
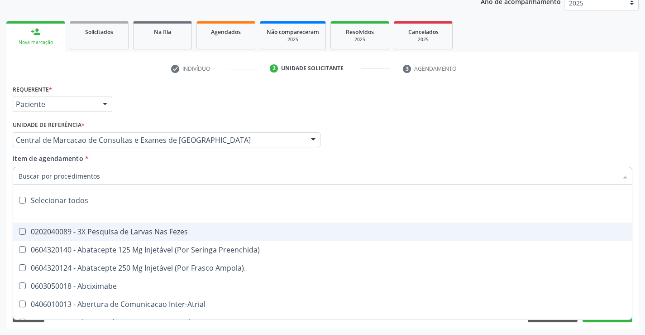
paste input "Médico Mastologista"
type input "Médico Mastologista"
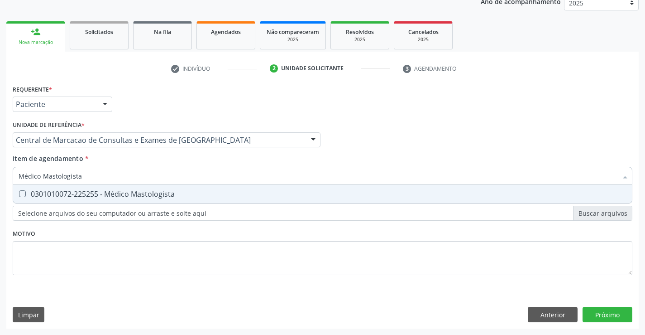
click at [106, 192] on div "0301010072-225255 - Médico Mastologista" at bounding box center [323, 193] width 608 height 7
checkbox Mastologista "true"
click at [602, 308] on div "Requerente * Paciente Profissional de Saúde Paciente Nenhum resultado encontrad…" at bounding box center [322, 205] width 633 height 246
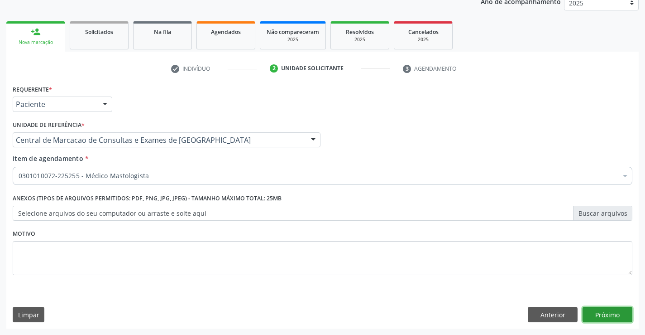
click at [606, 313] on button "Próximo" at bounding box center [608, 314] width 50 height 15
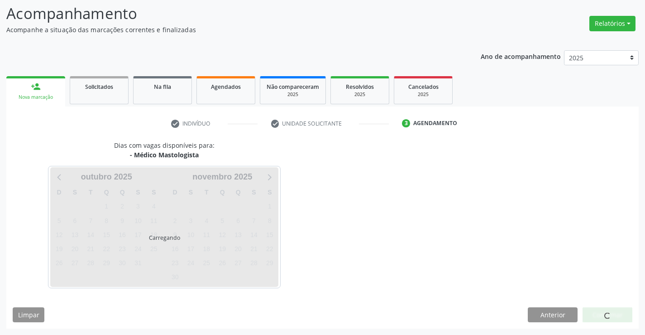
scroll to position [59, 0]
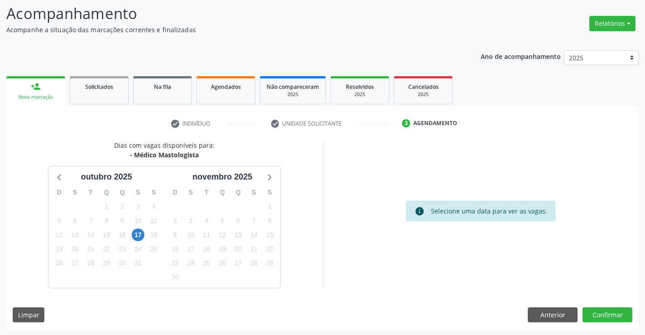
click at [146, 236] on div "18" at bounding box center [154, 235] width 16 height 14
click at [142, 235] on span "17" at bounding box center [138, 234] width 13 height 13
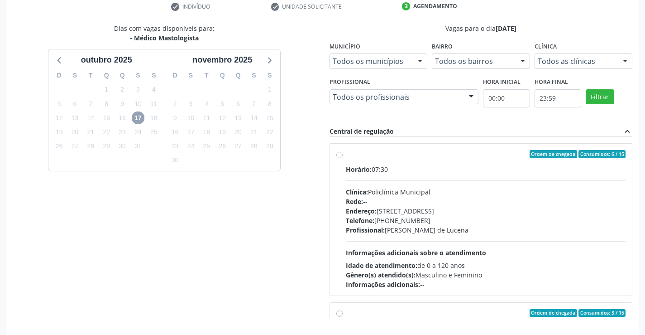
scroll to position [195, 0]
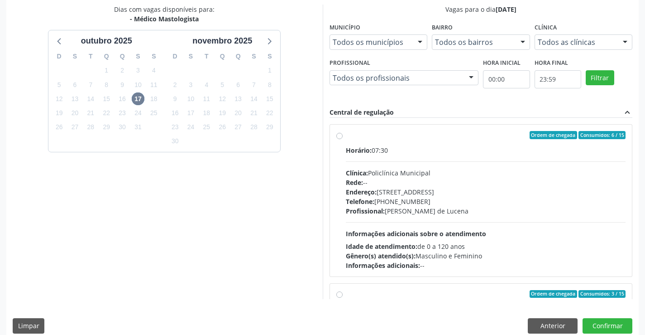
click at [405, 206] on div "Profissional: [PERSON_NAME]" at bounding box center [486, 211] width 280 height 10
click at [343, 139] on input "Ordem de chegada Consumidos: 6 / 15 Horário: 07:30 Clínica: Policlínica Municip…" at bounding box center [340, 135] width 6 height 8
radio input "true"
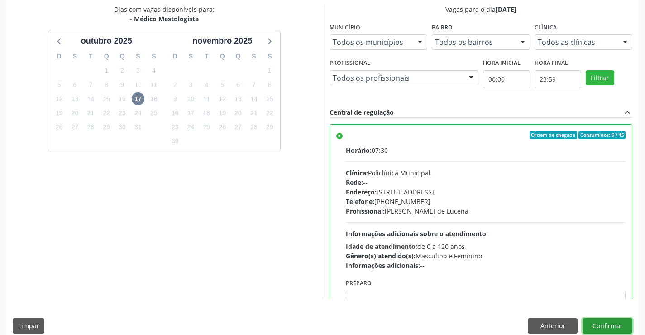
click at [595, 323] on button "Confirmar" at bounding box center [608, 325] width 50 height 15
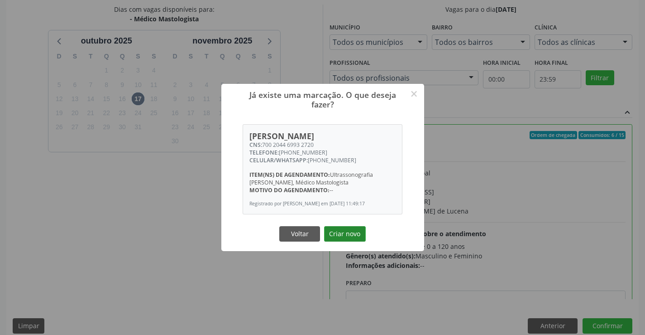
click at [342, 241] on button "Criar novo" at bounding box center [345, 233] width 42 height 15
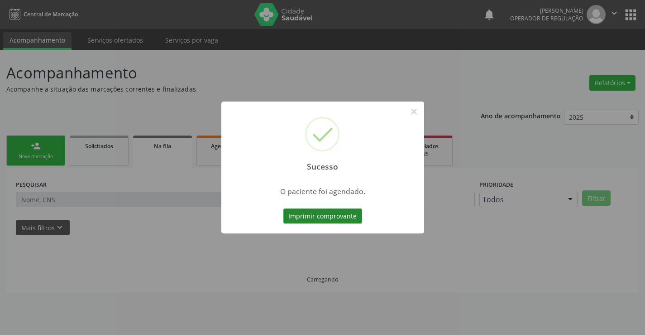
scroll to position [0, 0]
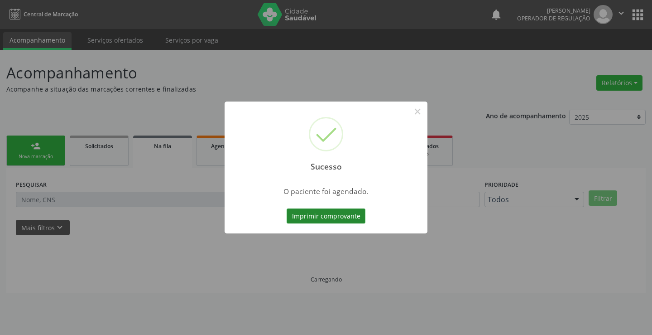
click at [351, 212] on button "Imprimir comprovante" at bounding box center [326, 215] width 79 height 15
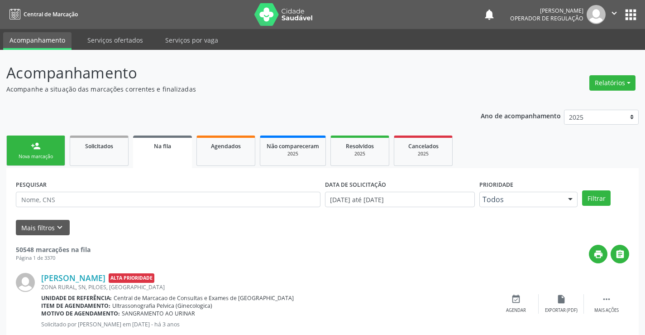
click at [59, 136] on link "person_add Nova marcação" at bounding box center [35, 150] width 59 height 30
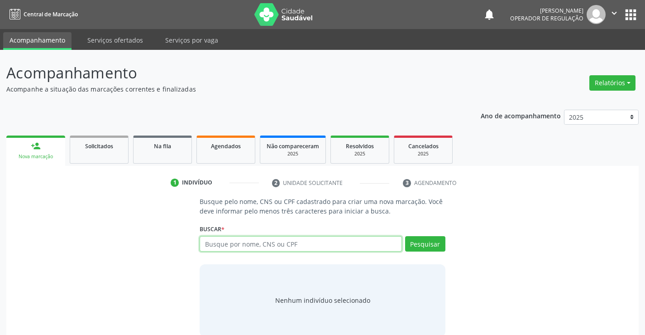
click at [255, 247] on input "text" at bounding box center [301, 243] width 202 height 15
type input "700001078682202"
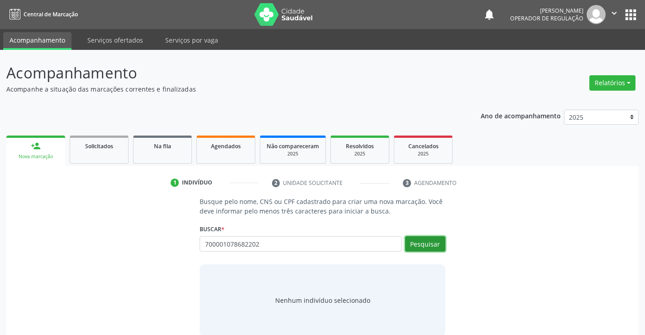
click at [431, 246] on button "Pesquisar" at bounding box center [425, 243] width 40 height 15
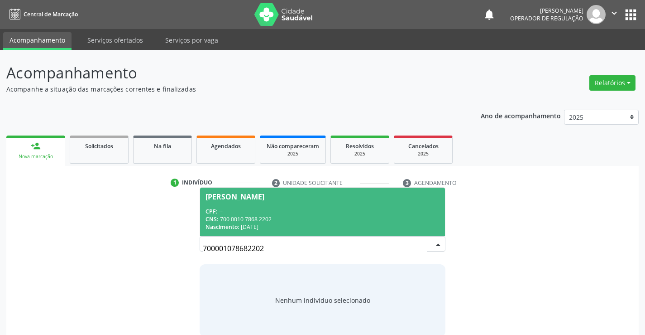
click at [339, 205] on span "[PERSON_NAME] CPF: -- CNS: 700 0010 7868 2202 Nascimento: [DATE]" at bounding box center [322, 212] width 245 height 48
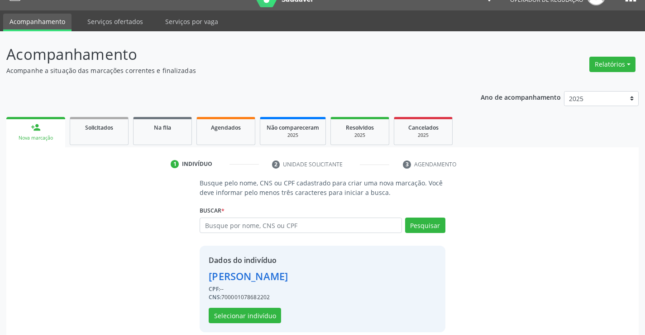
scroll to position [29, 0]
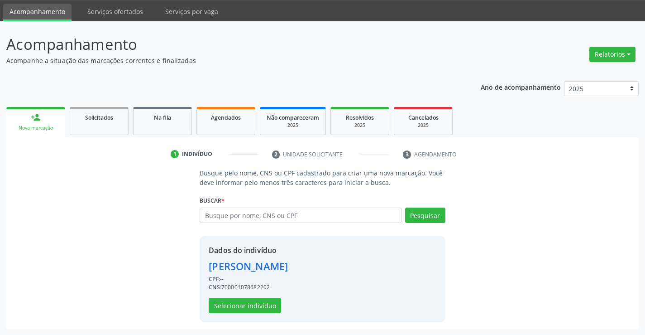
click at [258, 296] on div "Dados do indivíduo [PERSON_NAME] CPF: -- CNS: 700001078682202 Selecionar indiví…" at bounding box center [248, 279] width 79 height 68
click at [262, 301] on button "Selecionar indivíduo" at bounding box center [245, 305] width 72 height 15
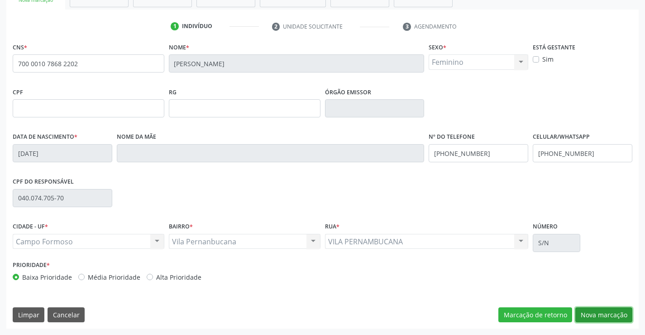
drag, startPoint x: 619, startPoint y: 312, endPoint x: 288, endPoint y: 214, distance: 344.8
click at [617, 312] on button "Nova marcação" at bounding box center [604, 314] width 57 height 15
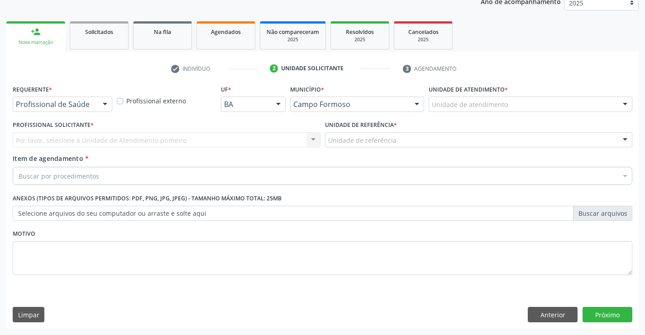
drag, startPoint x: 95, startPoint y: 102, endPoint x: 77, endPoint y: 132, distance: 34.7
click at [92, 108] on div "Profissional de Saúde" at bounding box center [63, 103] width 100 height 15
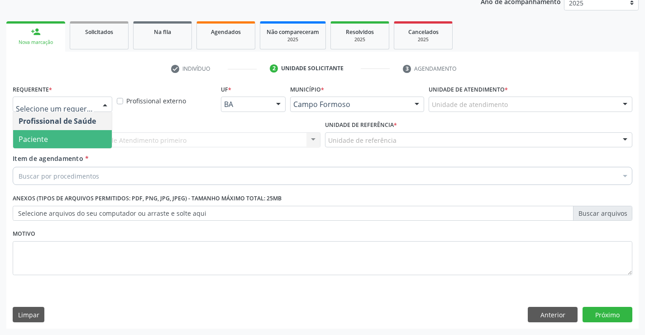
click at [63, 147] on span "Paciente" at bounding box center [62, 139] width 99 height 18
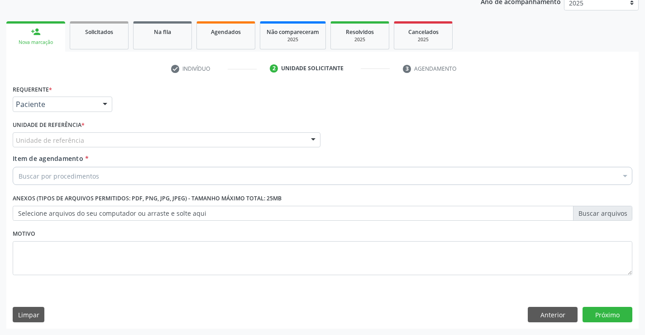
click at [137, 143] on div "Unidade de referência" at bounding box center [167, 139] width 308 height 15
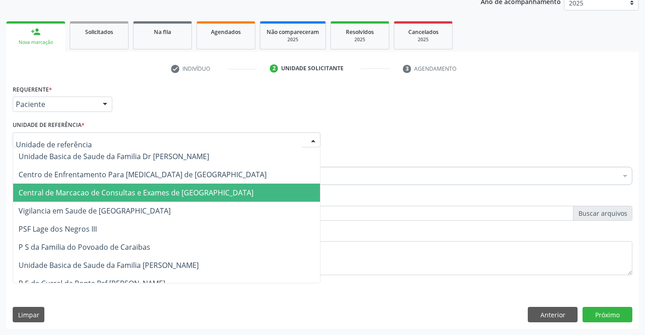
click at [149, 197] on span "Central de Marcacao de Consultas e Exames de [GEOGRAPHIC_DATA]" at bounding box center [136, 193] width 235 height 10
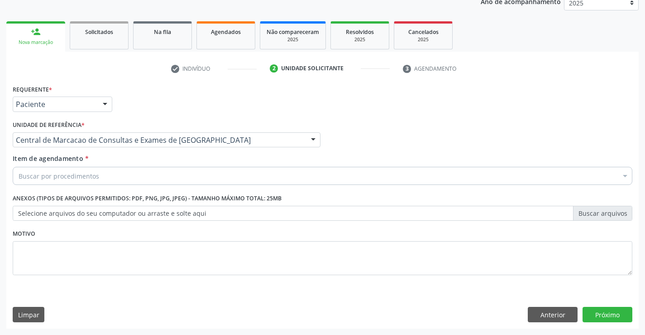
click at [159, 174] on div "Buscar por procedimentos" at bounding box center [323, 176] width 620 height 18
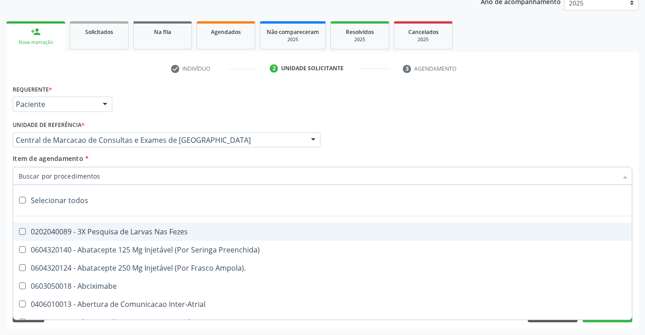
paste input "Médico Mastologista"
type input "Médico Mastologista"
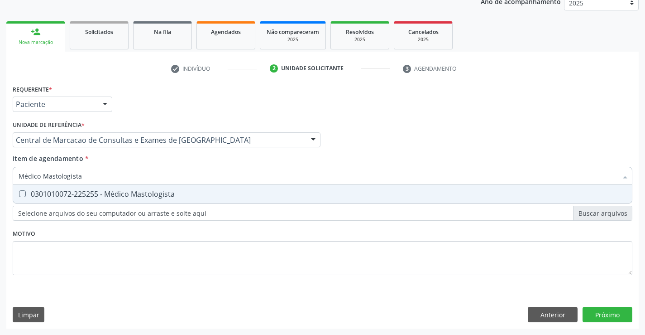
drag, startPoint x: 154, startPoint y: 189, endPoint x: 165, endPoint y: 188, distance: 10.9
click at [155, 188] on span "0301010072-225255 - Médico Mastologista" at bounding box center [322, 194] width 619 height 18
checkbox Mastologista "true"
click at [608, 313] on div "Requerente * Paciente Profissional de Saúde Paciente Nenhum resultado encontrad…" at bounding box center [322, 205] width 633 height 246
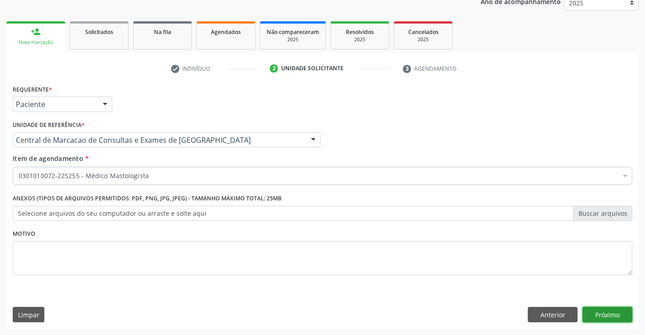
click at [601, 310] on button "Próximo" at bounding box center [608, 314] width 50 height 15
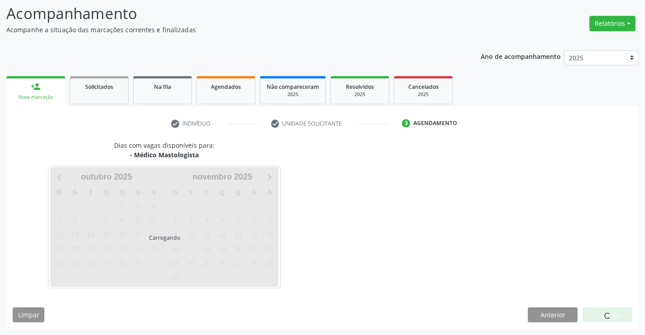
scroll to position [59, 0]
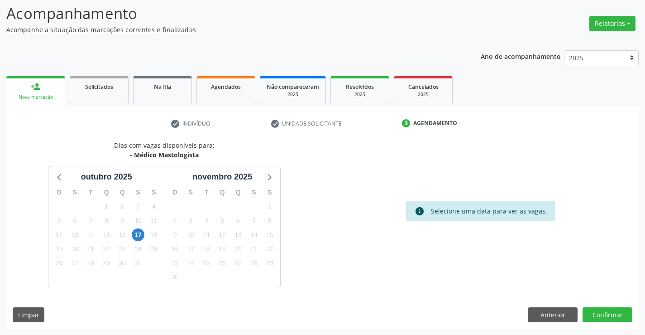
click at [130, 233] on div "17" at bounding box center [138, 235] width 16 height 14
click at [135, 235] on span "17" at bounding box center [138, 234] width 13 height 13
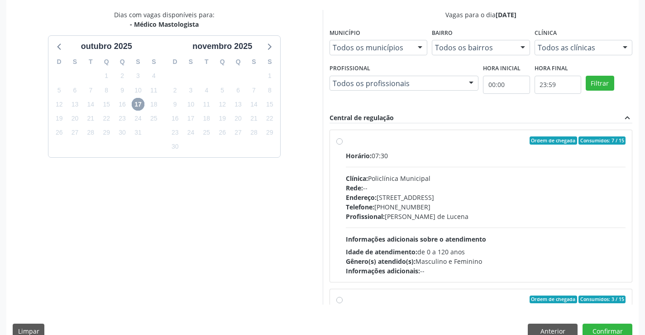
scroll to position [195, 0]
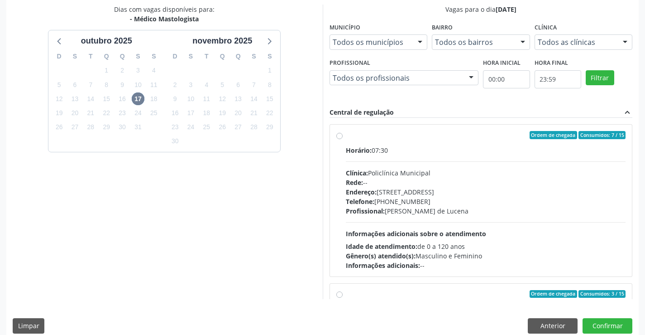
drag, startPoint x: 375, startPoint y: 197, endPoint x: 494, endPoint y: 236, distance: 125.3
click at [376, 197] on div "Telefone: [PHONE_NUMBER]" at bounding box center [486, 202] width 280 height 10
radio input "true"
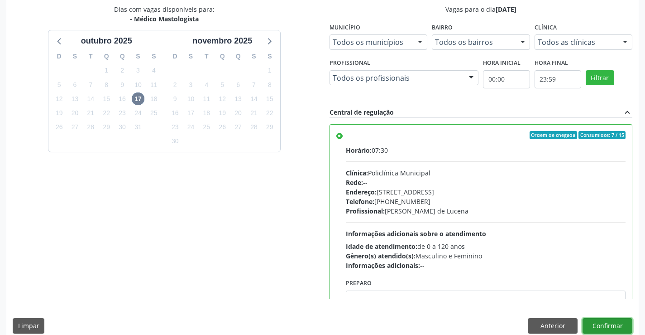
click at [599, 321] on button "Confirmar" at bounding box center [608, 325] width 50 height 15
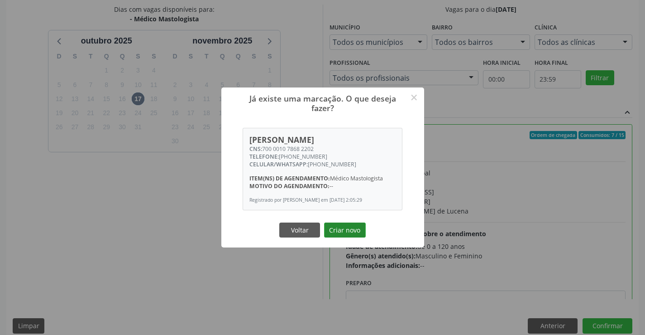
click at [364, 231] on button "Criar novo" at bounding box center [345, 229] width 42 height 15
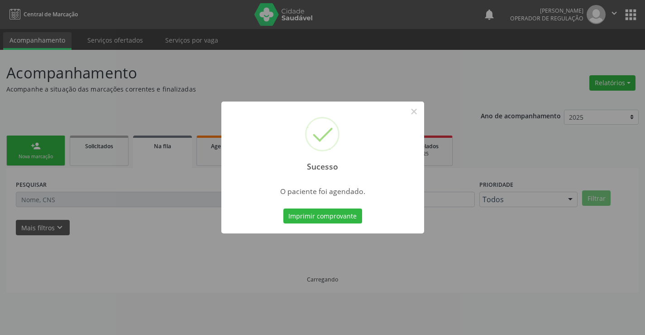
scroll to position [0, 0]
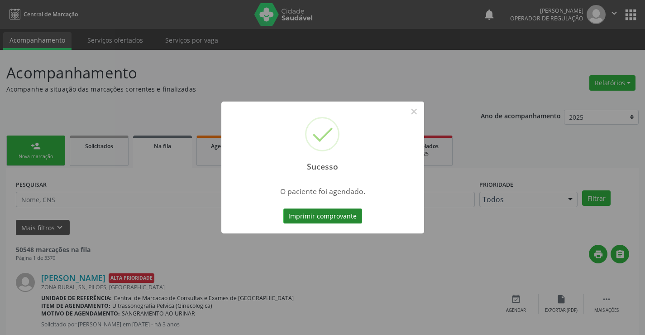
click at [336, 214] on button "Imprimir comprovante" at bounding box center [323, 215] width 79 height 15
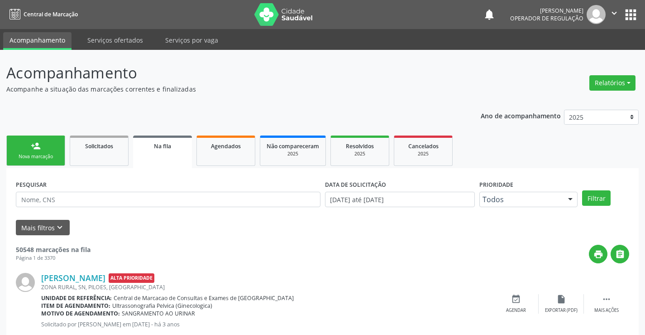
click at [38, 149] on div "person_add" at bounding box center [36, 146] width 10 height 10
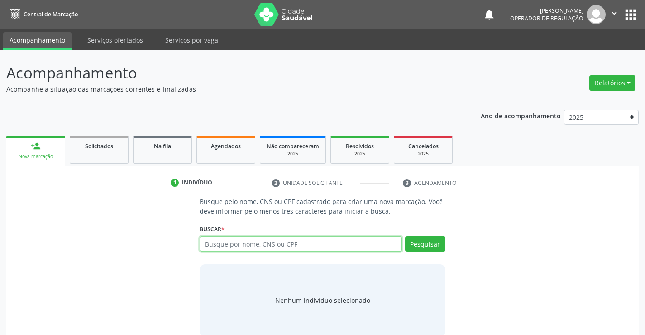
click at [238, 244] on input "text" at bounding box center [301, 243] width 202 height 15
type input "704609177291923"
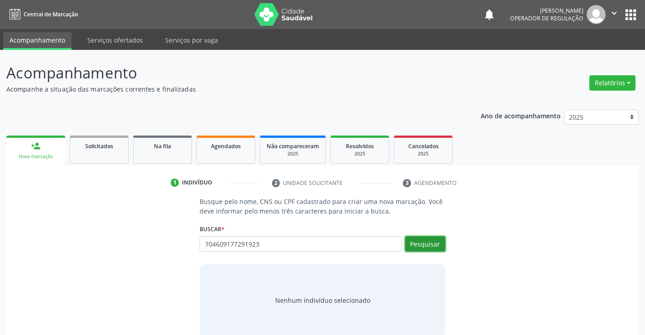
click at [429, 242] on button "Pesquisar" at bounding box center [425, 243] width 40 height 15
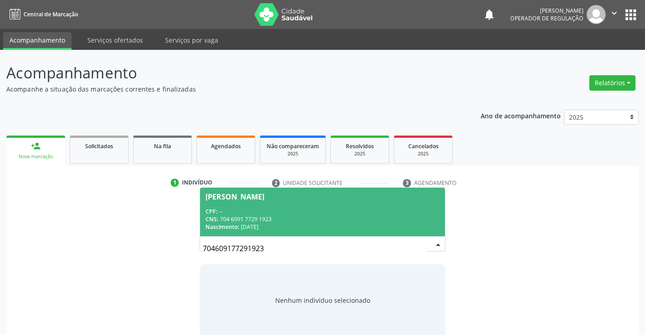
click at [338, 213] on div "CPF: --" at bounding box center [323, 211] width 234 height 8
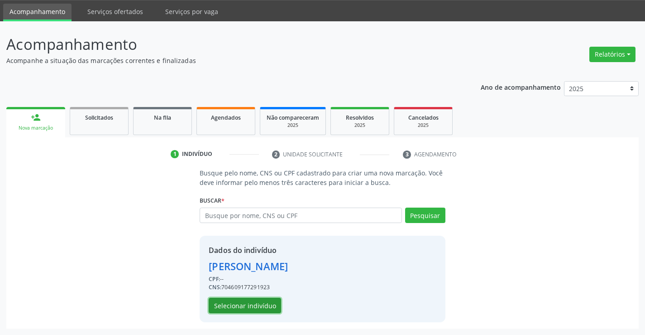
click at [268, 303] on button "Selecionar indivíduo" at bounding box center [245, 305] width 72 height 15
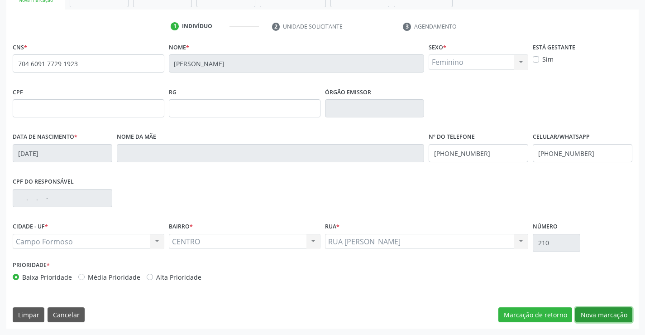
click at [605, 313] on button "Nova marcação" at bounding box center [604, 314] width 57 height 15
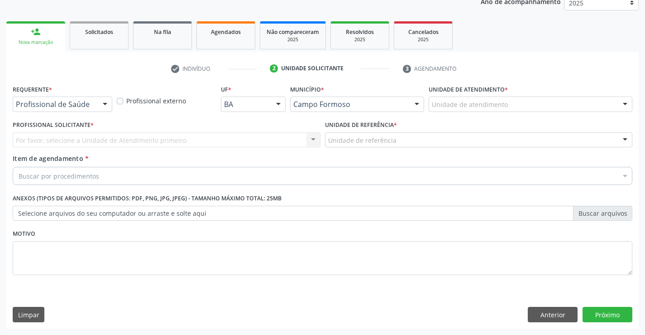
scroll to position [114, 0]
click at [101, 99] on div at bounding box center [105, 104] width 14 height 15
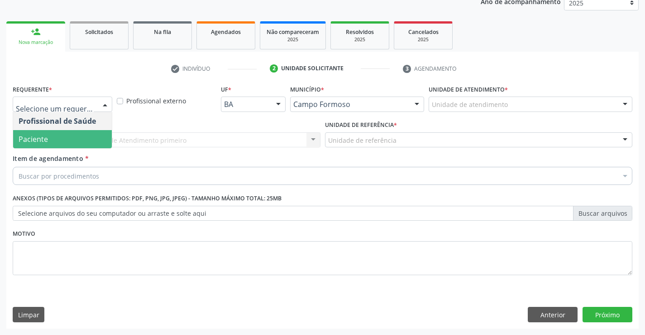
drag, startPoint x: 73, startPoint y: 135, endPoint x: 135, endPoint y: 132, distance: 62.2
click at [77, 135] on span "Paciente" at bounding box center [62, 139] width 99 height 18
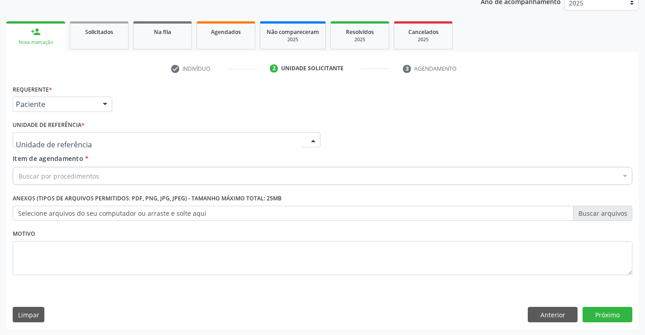
click at [144, 134] on div at bounding box center [167, 139] width 308 height 15
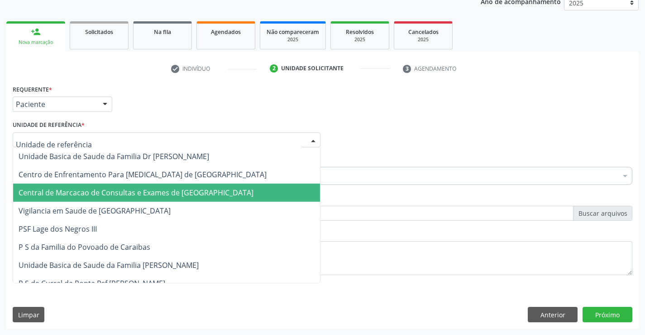
click at [148, 192] on span "Central de Marcacao de Consultas e Exames de [GEOGRAPHIC_DATA]" at bounding box center [136, 193] width 235 height 10
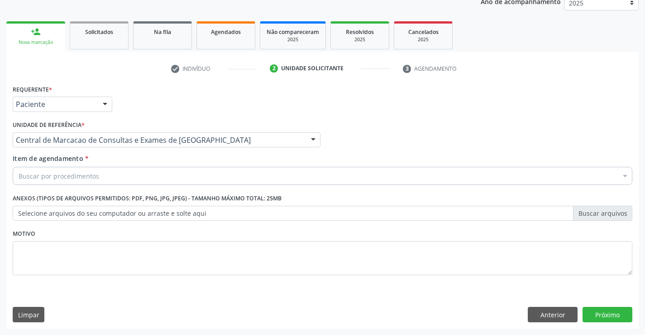
click at [153, 174] on div "Buscar por procedimentos" at bounding box center [323, 176] width 620 height 18
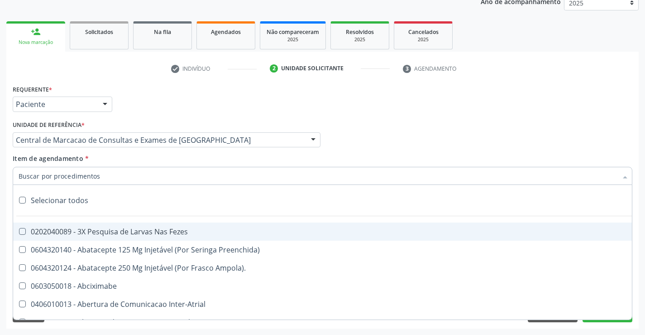
paste input "Médico Mastologista"
type input "Médico Mastologista"
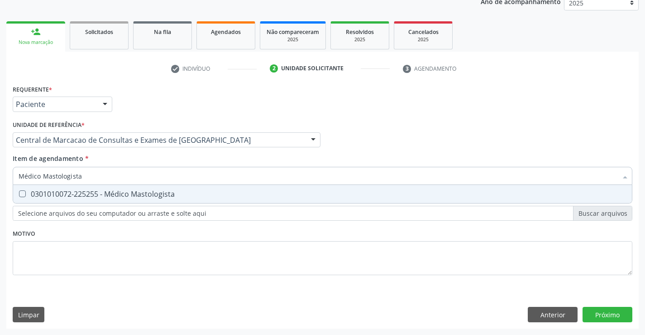
click at [160, 188] on span "0301010072-225255 - Médico Mastologista" at bounding box center [322, 194] width 619 height 18
checkbox Mastologista "true"
click at [612, 313] on div "Requerente * Paciente Profissional de Saúde Paciente Nenhum resultado encontrad…" at bounding box center [322, 205] width 633 height 246
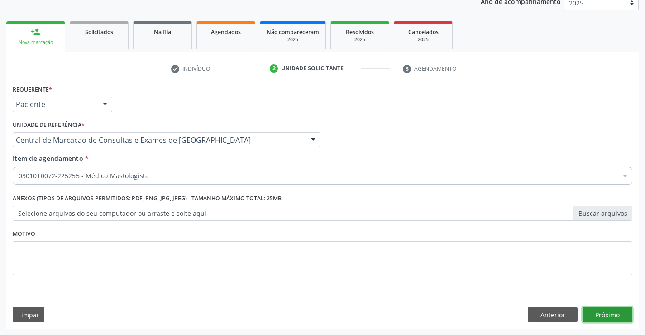
click at [612, 313] on button "Próximo" at bounding box center [608, 314] width 50 height 15
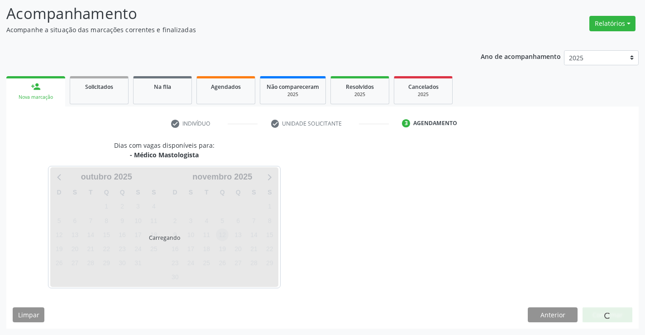
scroll to position [59, 0]
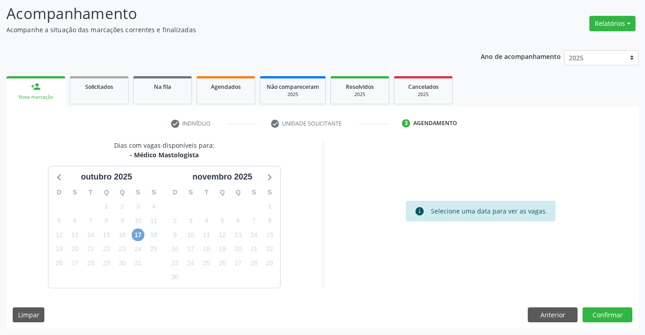
click at [136, 234] on span "17" at bounding box center [138, 234] width 13 height 13
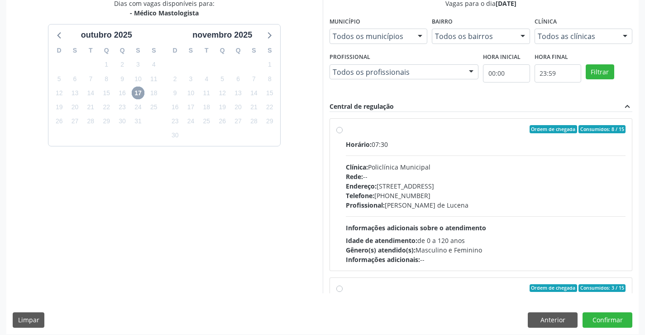
scroll to position [207, 0]
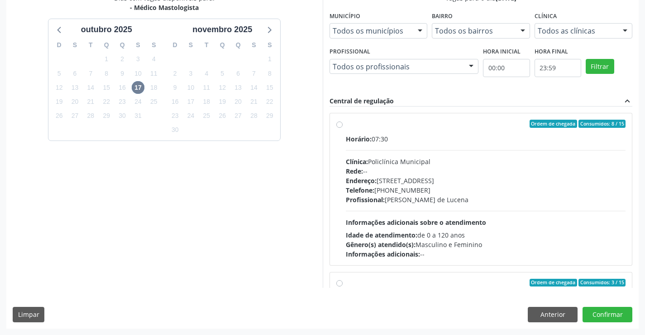
click at [427, 188] on div "Telefone: [PHONE_NUMBER]" at bounding box center [486, 190] width 280 height 10
click at [343, 128] on input "Ordem de chegada Consumidos: 8 / 15 Horário: 07:30 Clínica: Policlínica Municip…" at bounding box center [340, 124] width 6 height 8
radio input "true"
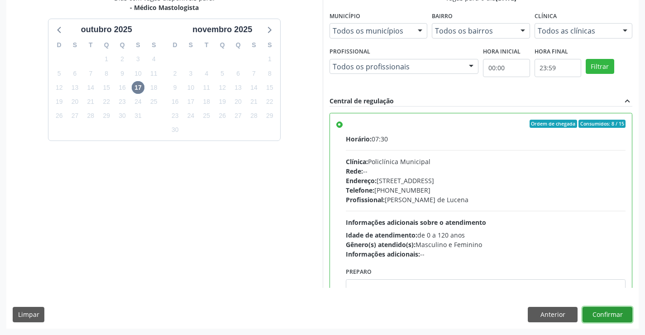
click at [606, 317] on button "Confirmar" at bounding box center [608, 314] width 50 height 15
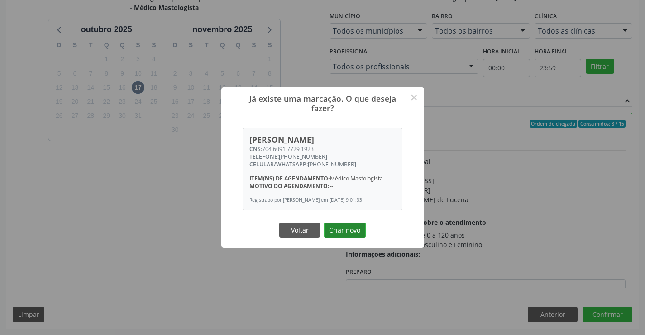
click at [342, 224] on button "Criar novo" at bounding box center [345, 229] width 42 height 15
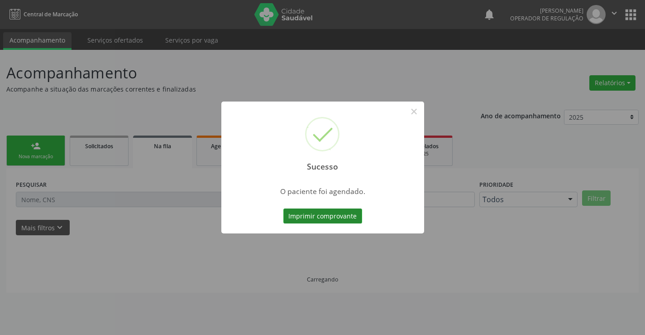
scroll to position [0, 0]
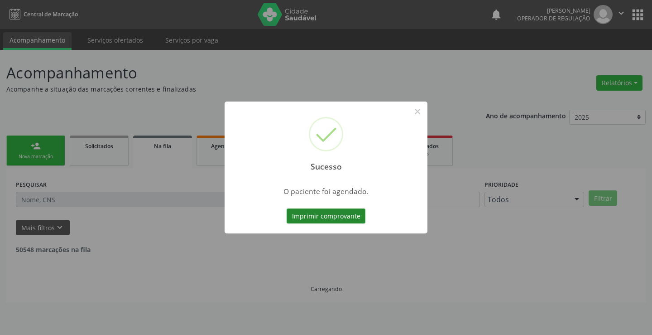
click at [330, 216] on button "Imprimir comprovante" at bounding box center [326, 215] width 79 height 15
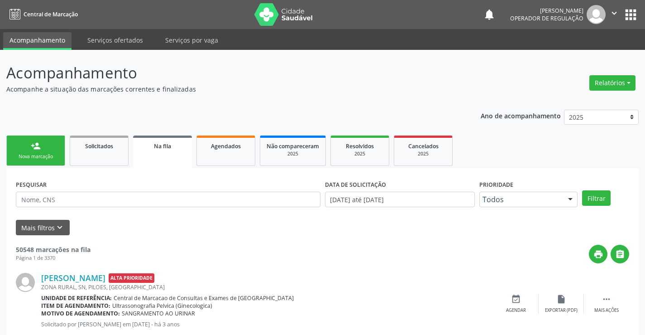
click at [45, 152] on link "person_add Nova marcação" at bounding box center [35, 150] width 59 height 30
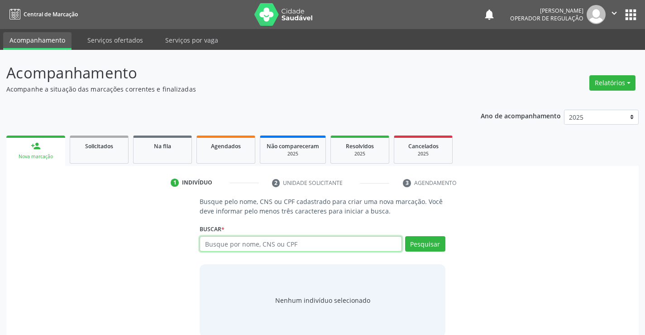
click at [242, 247] on input "text" at bounding box center [301, 243] width 202 height 15
click at [228, 247] on input "text" at bounding box center [301, 243] width 202 height 15
type input "708102613122640"
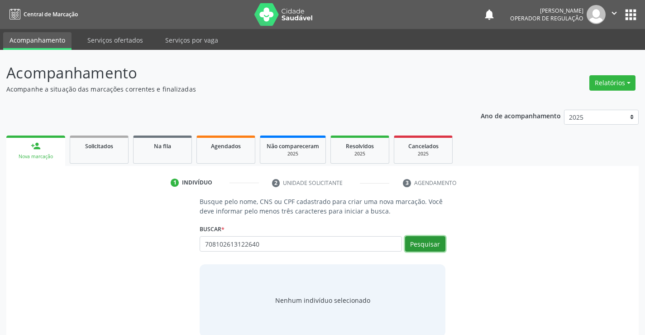
click at [433, 245] on button "Pesquisar" at bounding box center [425, 243] width 40 height 15
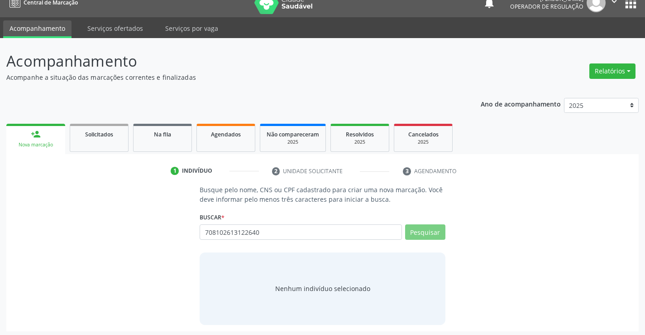
scroll to position [14, 0]
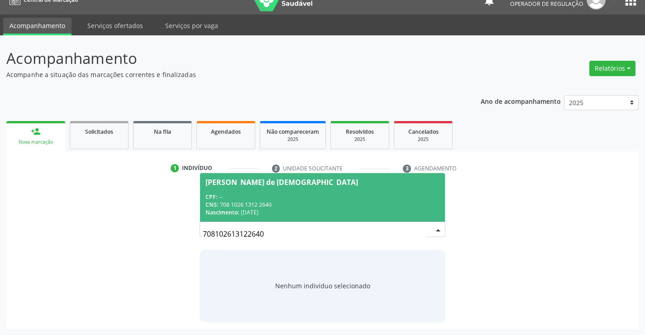
click at [284, 197] on div "CPF: --" at bounding box center [323, 197] width 234 height 8
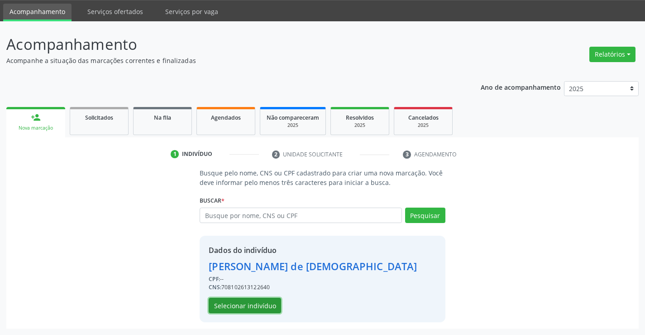
click at [266, 306] on button "Selecionar indivíduo" at bounding box center [245, 305] width 72 height 15
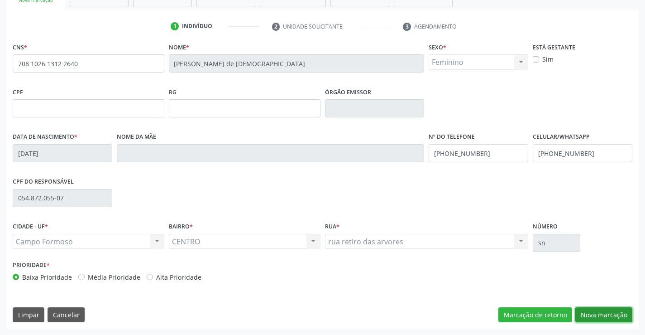
drag, startPoint x: 606, startPoint y: 315, endPoint x: 376, endPoint y: 257, distance: 236.9
click at [605, 315] on button "Nova marcação" at bounding box center [604, 314] width 57 height 15
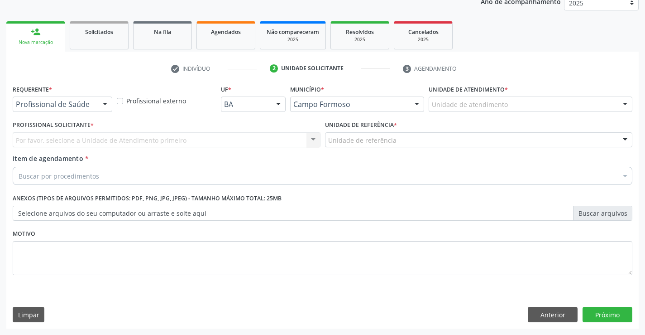
scroll to position [114, 0]
click at [80, 98] on div "Profissional de Saúde" at bounding box center [63, 103] width 100 height 15
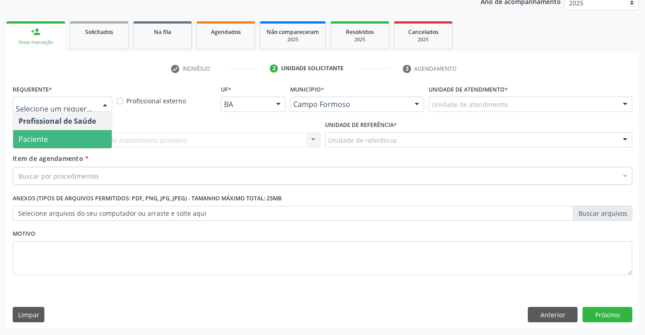
click at [66, 133] on span "Paciente" at bounding box center [62, 139] width 99 height 18
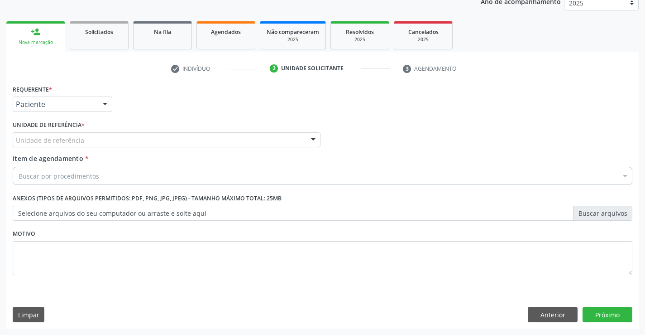
drag, startPoint x: 127, startPoint y: 134, endPoint x: 139, endPoint y: 177, distance: 45.1
click at [128, 138] on div "Unidade de referência" at bounding box center [167, 139] width 308 height 15
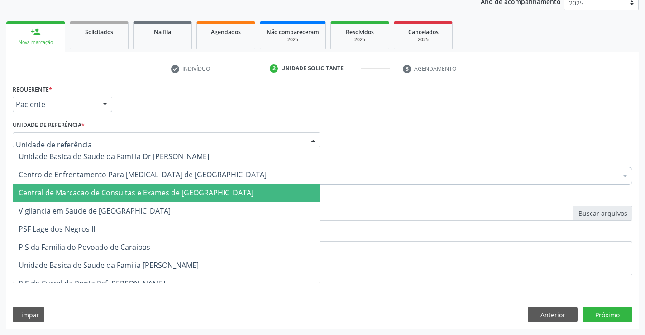
click at [140, 186] on span "Central de Marcacao de Consultas e Exames de [GEOGRAPHIC_DATA]" at bounding box center [166, 192] width 307 height 18
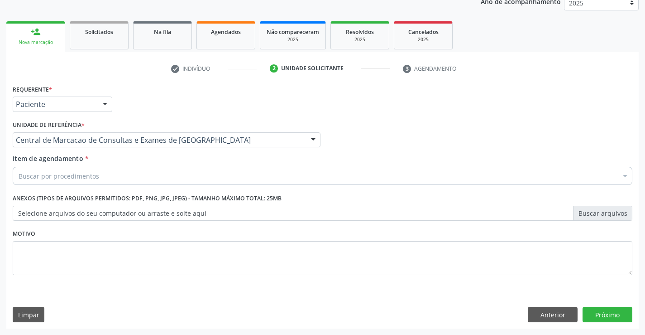
click at [165, 178] on div "Buscar por procedimentos" at bounding box center [323, 176] width 620 height 18
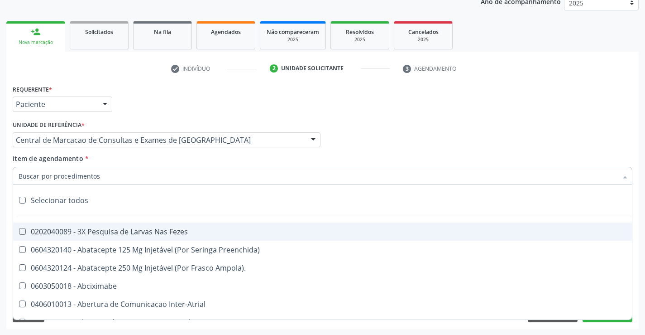
paste input "Médico Mastologista"
type input "Médico Mastologista"
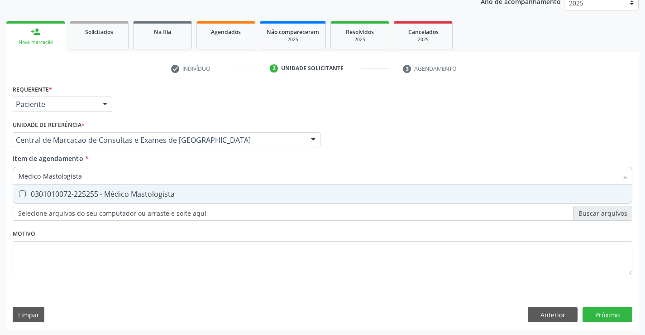
click at [142, 197] on div "0301010072-225255 - Médico Mastologista" at bounding box center [323, 193] width 608 height 7
checkbox Mastologista "true"
click at [600, 320] on button "Próximo" at bounding box center [608, 314] width 50 height 15
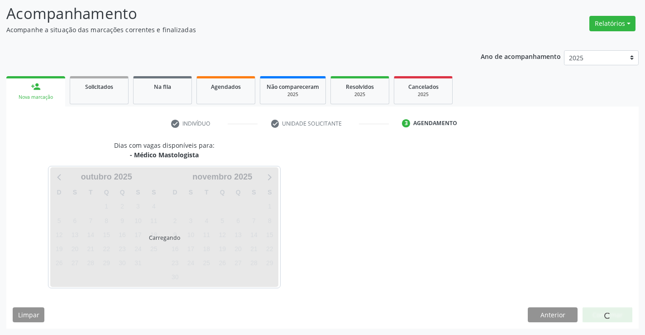
scroll to position [59, 0]
click at [600, 314] on div at bounding box center [608, 314] width 50 height 15
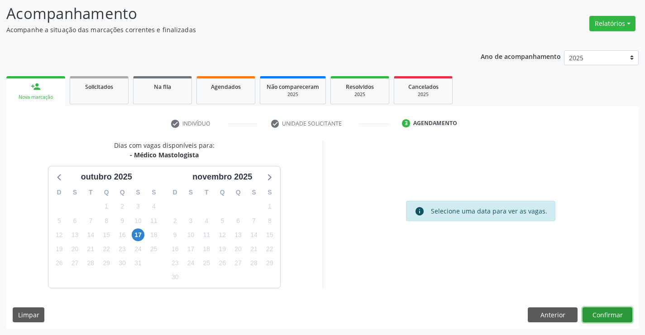
click at [604, 314] on button "Confirmar" at bounding box center [608, 314] width 50 height 15
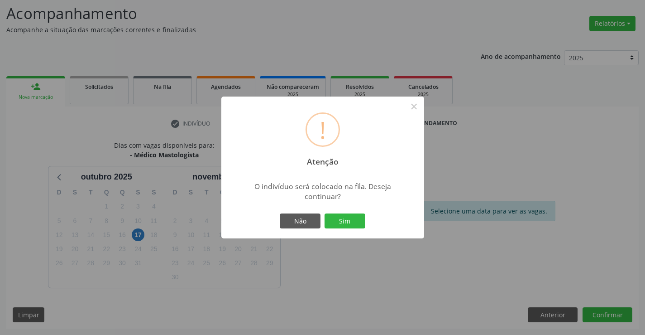
click at [296, 210] on div "! Atenção × O indivíduo será colocado na fila. Deseja continuar? Não Sim" at bounding box center [322, 167] width 203 height 142
click at [300, 219] on button "Não" at bounding box center [300, 220] width 41 height 15
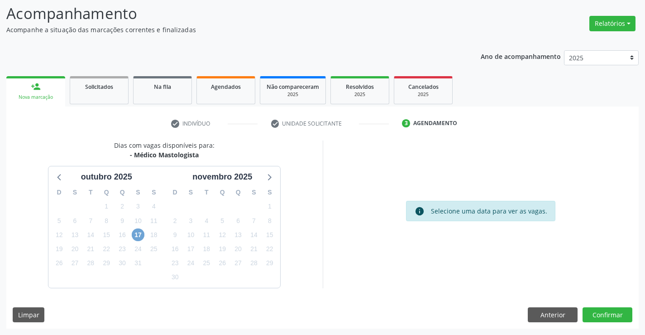
click at [135, 237] on span "17" at bounding box center [138, 234] width 13 height 13
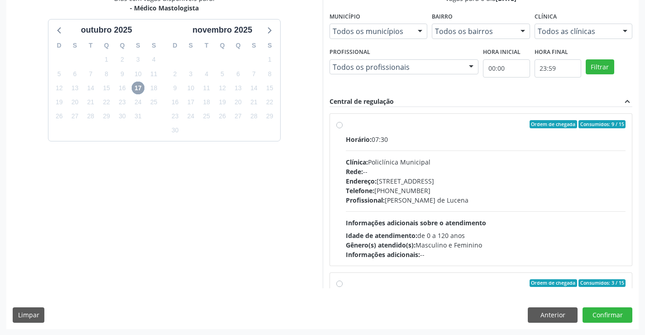
scroll to position [207, 0]
click at [469, 168] on div "Rede: --" at bounding box center [486, 171] width 280 height 10
click at [343, 128] on input "Ordem de chegada Consumidos: 9 / 15 Horário: 07:30 Clínica: Policlínica Municip…" at bounding box center [340, 124] width 6 height 8
radio input "true"
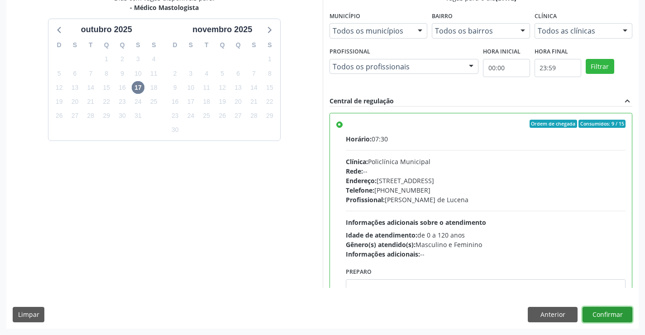
click at [609, 312] on button "Confirmar" at bounding box center [608, 314] width 50 height 15
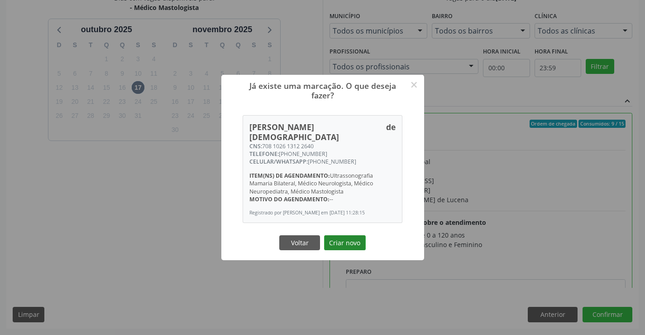
click at [337, 241] on button "Criar novo" at bounding box center [345, 242] width 42 height 15
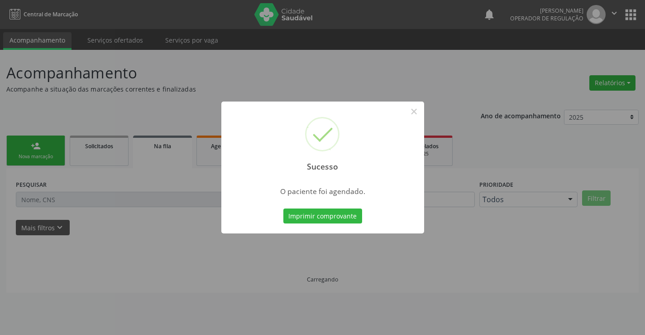
scroll to position [0, 0]
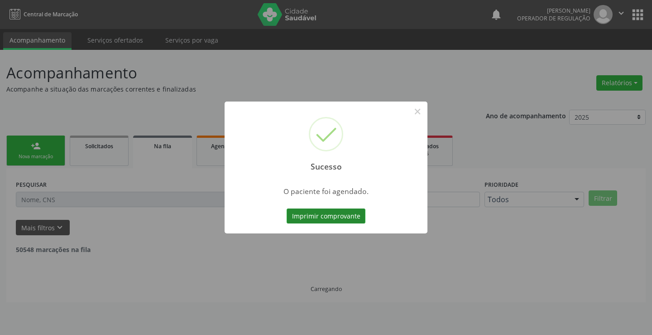
click at [337, 220] on button "Imprimir comprovante" at bounding box center [326, 215] width 79 height 15
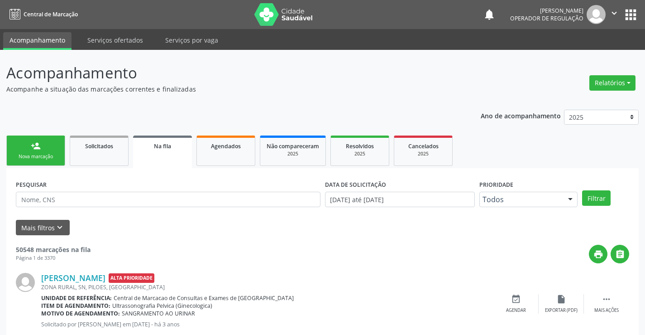
click at [31, 154] on div "Nova marcação" at bounding box center [35, 156] width 45 height 7
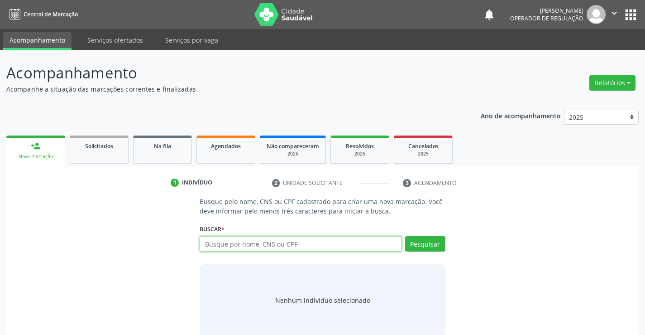
click at [229, 243] on input "text" at bounding box center [301, 243] width 202 height 15
type input "700507350546556"
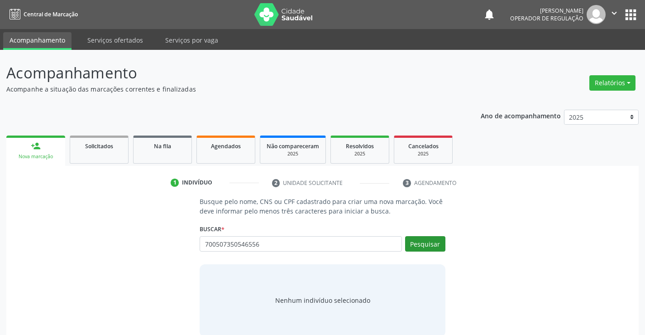
drag, startPoint x: 416, startPoint y: 233, endPoint x: 419, endPoint y: 246, distance: 13.0
click at [417, 238] on div "Buscar * Busque por nome, CNS ou CPF Nenhum resultado encontrado para: " " Não …" at bounding box center [323, 239] width 246 height 35
click at [420, 246] on button "Pesquisar" at bounding box center [425, 243] width 40 height 15
type input "700507350546556"
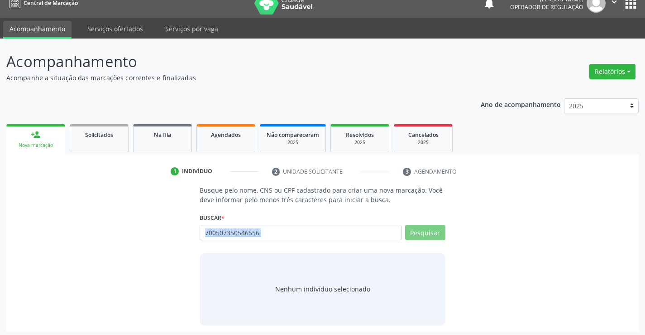
scroll to position [14, 0]
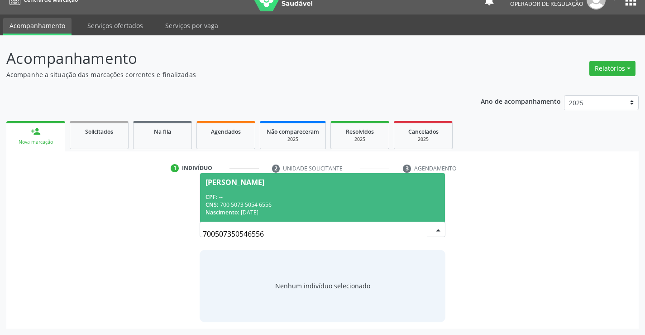
click at [235, 202] on div "CNS: 700 5073 5054 6556" at bounding box center [323, 205] width 234 height 8
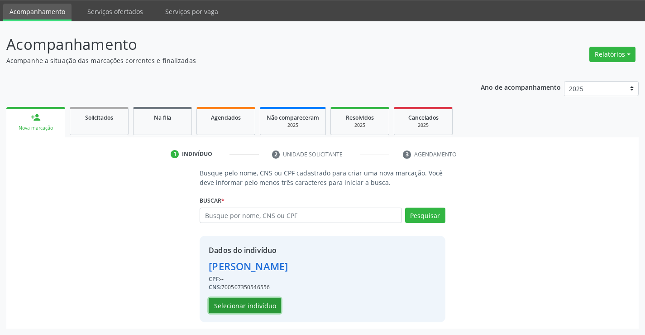
click at [228, 303] on button "Selecionar indivíduo" at bounding box center [245, 305] width 72 height 15
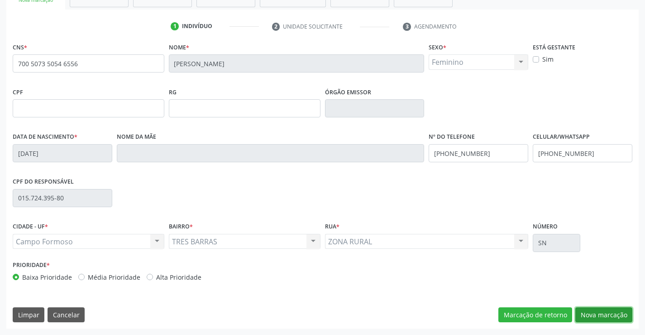
click at [602, 315] on button "Nova marcação" at bounding box center [604, 314] width 57 height 15
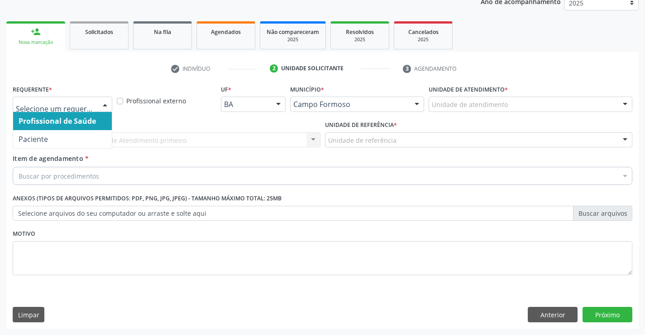
drag, startPoint x: 70, startPoint y: 105, endPoint x: 53, endPoint y: 140, distance: 39.7
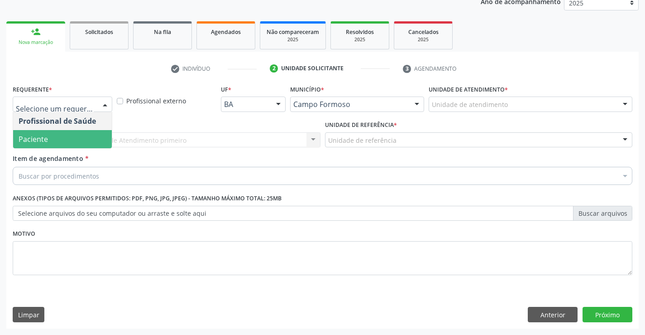
click at [53, 140] on span "Paciente" at bounding box center [62, 139] width 99 height 18
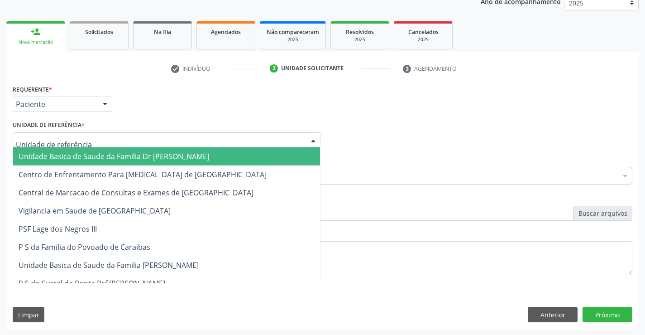
click at [121, 140] on div at bounding box center [167, 139] width 308 height 15
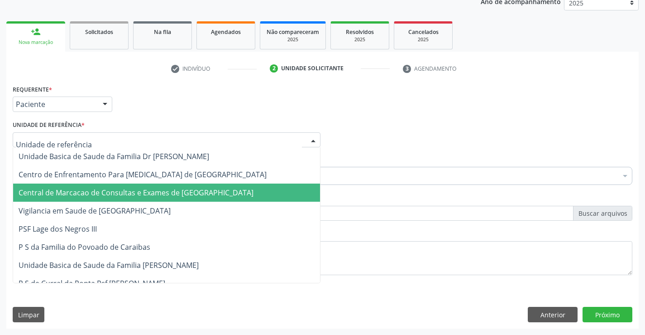
click at [122, 191] on span "Central de Marcacao de Consultas e Exames de [GEOGRAPHIC_DATA]" at bounding box center [136, 193] width 235 height 10
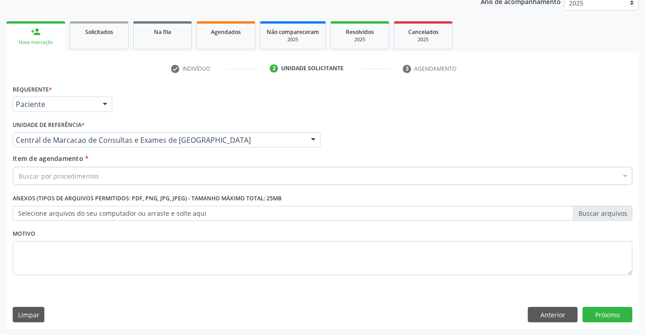
click at [145, 179] on div "Buscar por procedimentos" at bounding box center [323, 176] width 620 height 18
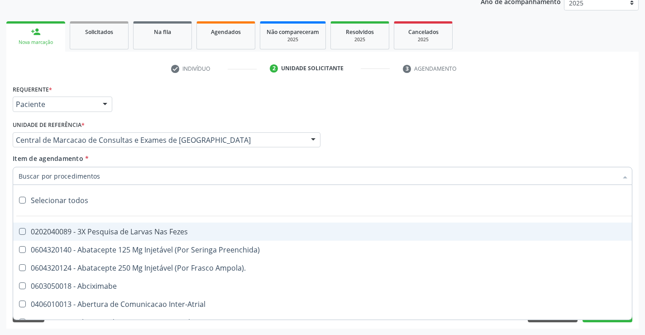
paste input "Médico Mastologista"
type input "Médico Mastologista"
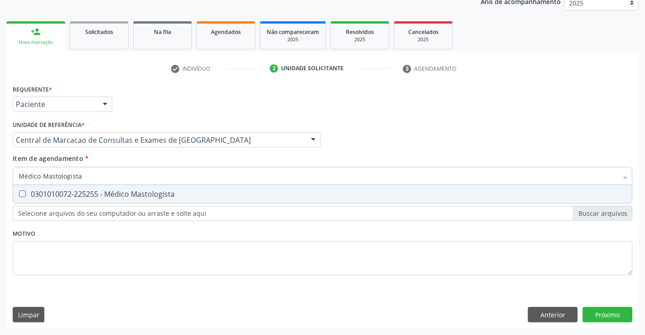
click at [154, 190] on div "0301010072-225255 - Médico Mastologista" at bounding box center [323, 193] width 608 height 7
checkbox Mastologista "true"
click at [620, 311] on div "Requerente * Paciente Profissional de Saúde Paciente Nenhum resultado encontrad…" at bounding box center [322, 205] width 633 height 246
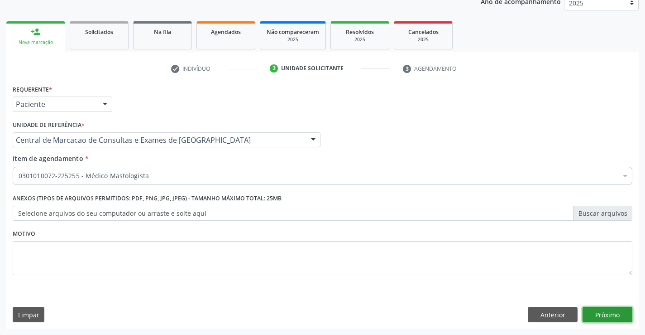
click at [621, 313] on button "Próximo" at bounding box center [608, 314] width 50 height 15
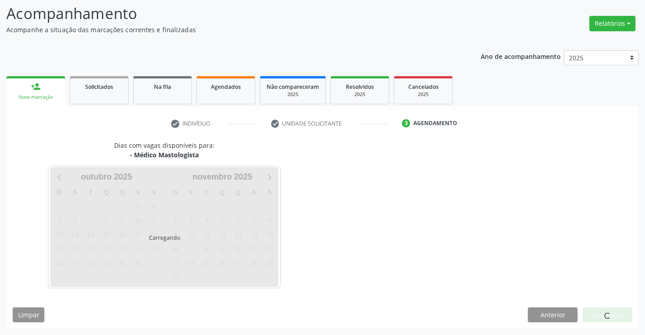
scroll to position [59, 0]
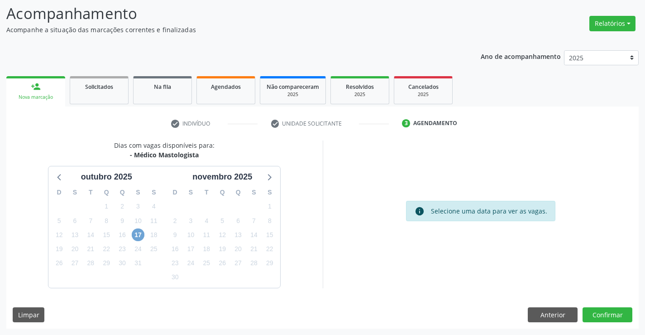
click at [139, 240] on span "17" at bounding box center [138, 234] width 13 height 13
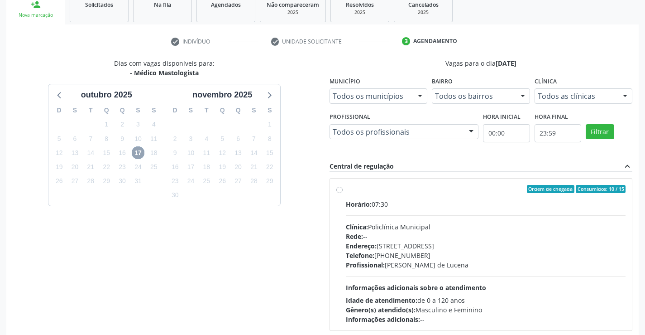
scroll to position [207, 0]
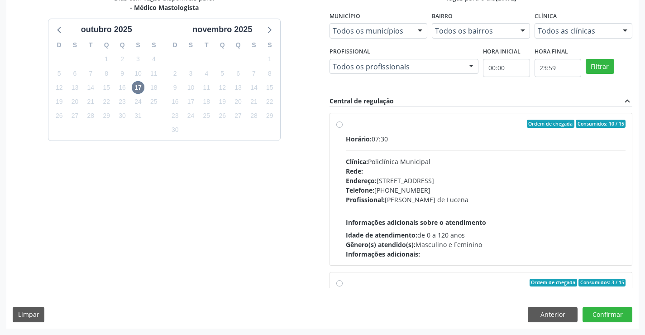
click at [362, 209] on div "Horário: 07:30 Clínica: Policlínica Municipal Rede: -- [GEOGRAPHIC_DATA]: [STRE…" at bounding box center [486, 196] width 280 height 125
click at [343, 128] on input "Ordem de chegada Consumidos: 10 / 15 Horário: 07:30 Clínica: Policlínica Munici…" at bounding box center [340, 124] width 6 height 8
radio input "true"
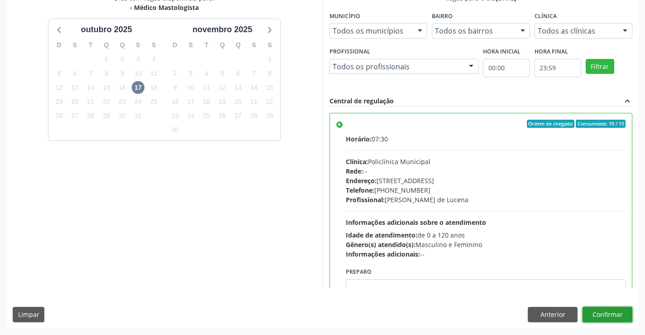
click at [601, 315] on button "Confirmar" at bounding box center [608, 314] width 50 height 15
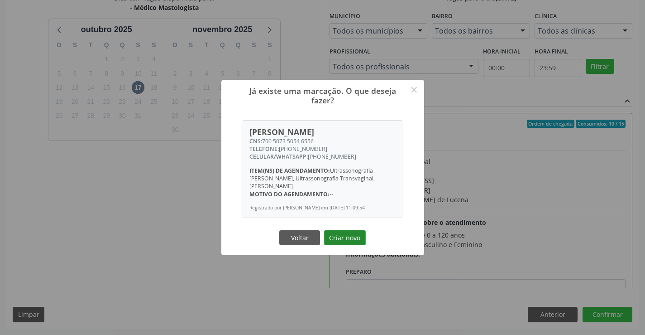
click at [356, 238] on button "Criar novo" at bounding box center [345, 237] width 42 height 15
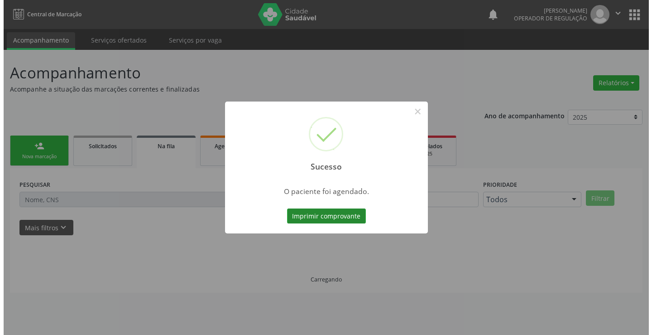
scroll to position [0, 0]
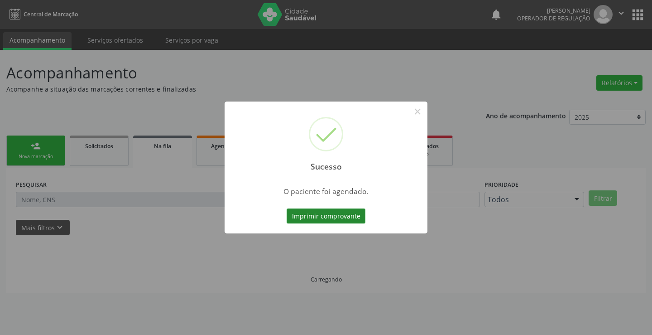
click at [346, 213] on button "Imprimir comprovante" at bounding box center [326, 215] width 79 height 15
